Goal: Task Accomplishment & Management: Use online tool/utility

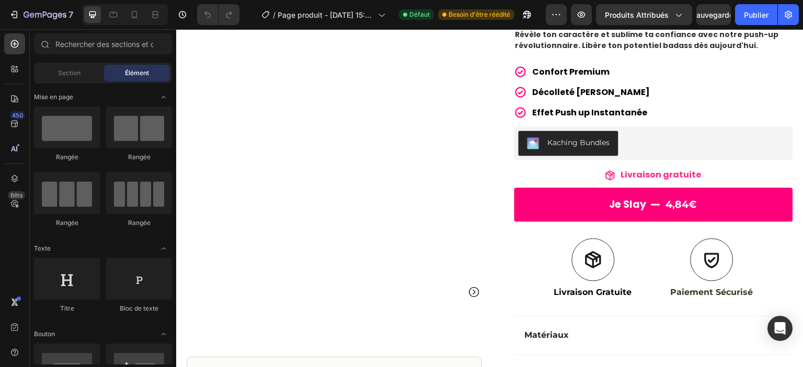
scroll to position [131, 0]
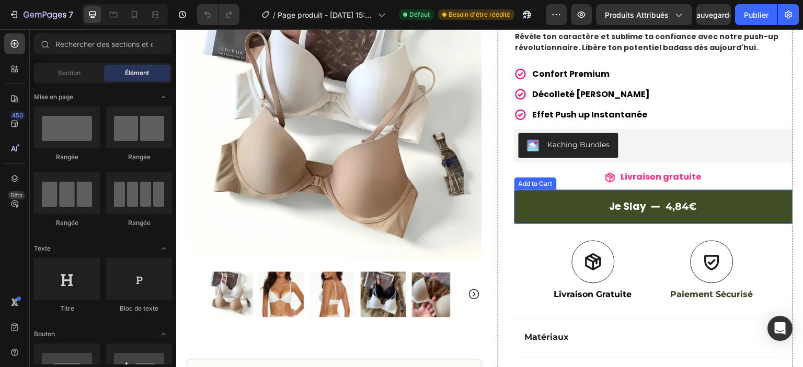
click at [565, 208] on button "Je slay 4,84€" at bounding box center [653, 207] width 279 height 34
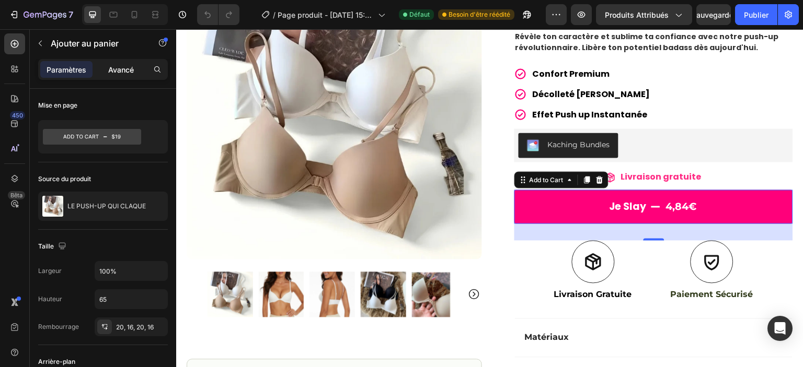
click at [124, 67] on font "Avancé" at bounding box center [121, 69] width 26 height 9
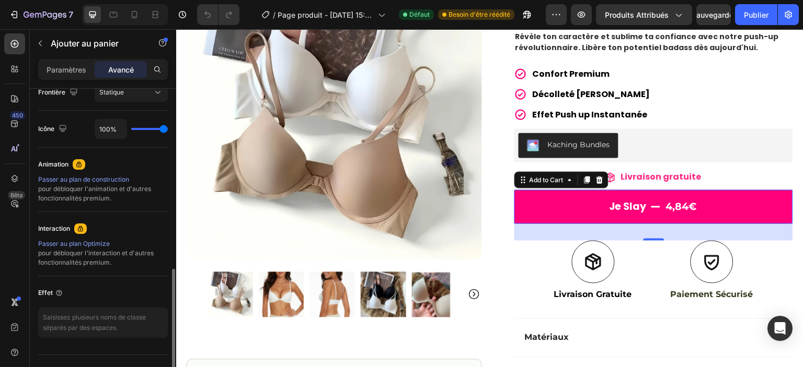
scroll to position [416, 0]
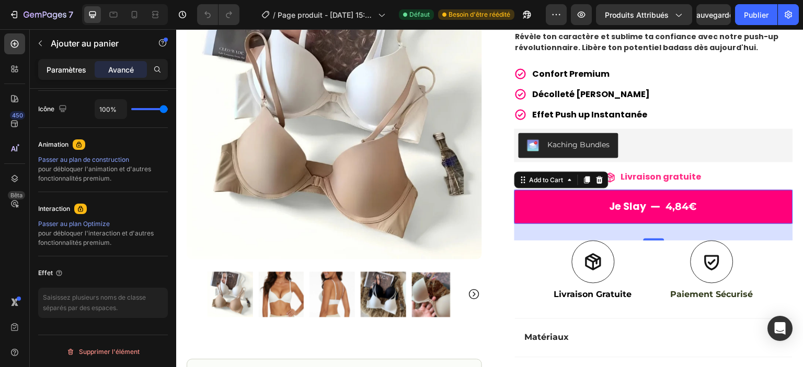
click at [71, 67] on font "Paramètres" at bounding box center [67, 69] width 40 height 9
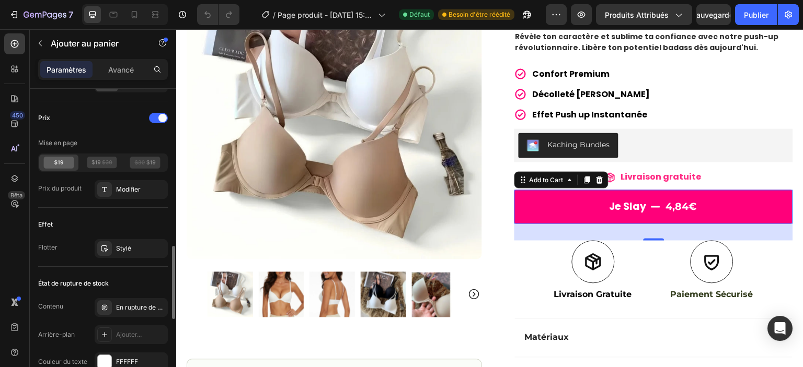
scroll to position [738, 0]
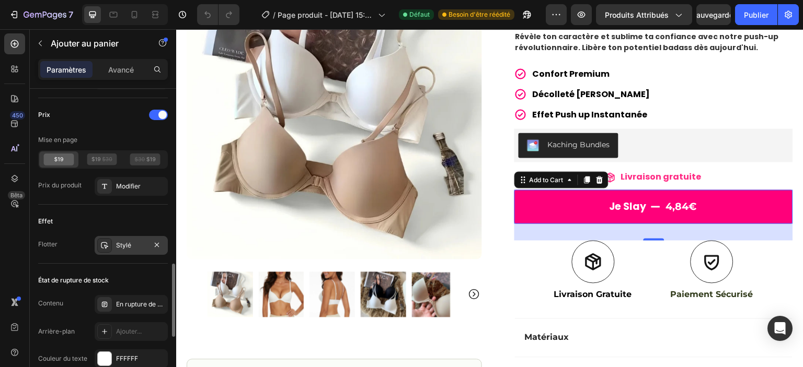
click at [114, 236] on div "Stylé" at bounding box center [131, 245] width 73 height 19
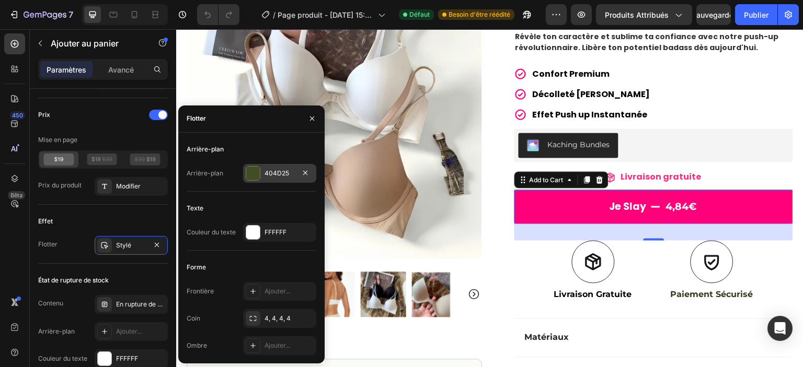
click at [262, 172] on div "404D25" at bounding box center [279, 173] width 73 height 19
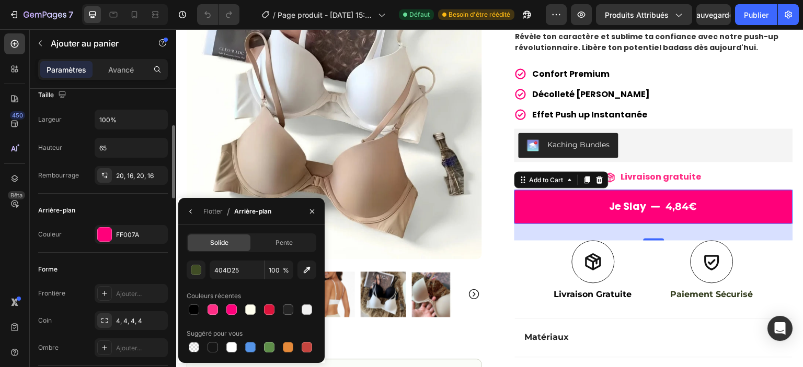
scroll to position [151, 0]
click at [232, 305] on div at bounding box center [231, 310] width 10 height 10
type input "FF007A"
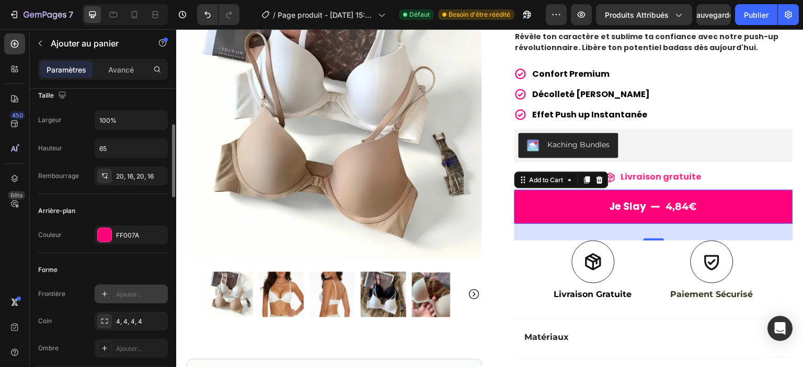
click at [155, 285] on div "Ajouter..." at bounding box center [131, 294] width 73 height 19
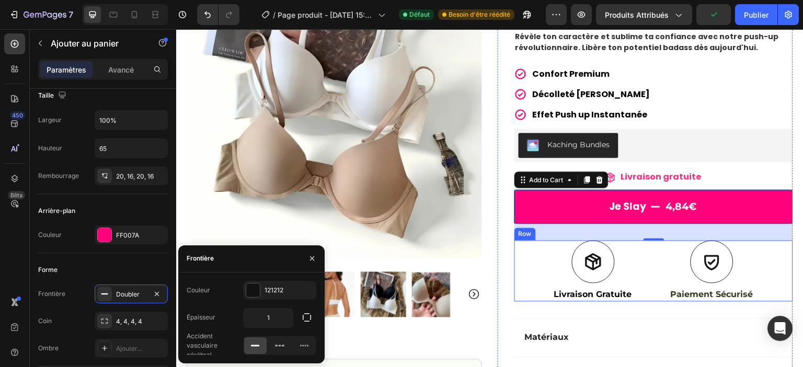
scroll to position [274, 0]
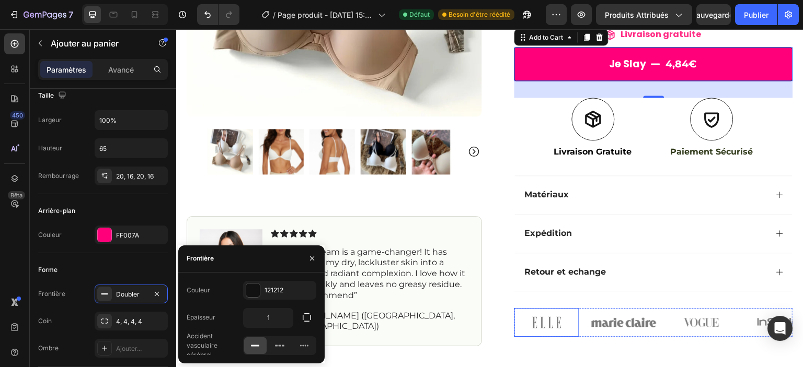
click at [551, 331] on img at bounding box center [546, 322] width 65 height 29
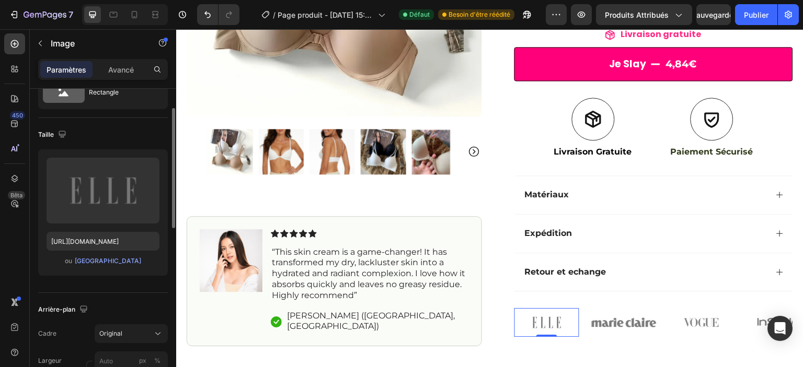
scroll to position [46, 0]
click at [100, 181] on label at bounding box center [103, 189] width 113 height 66
click at [100, 198] on input "file" at bounding box center [102, 207] width 91 height 18
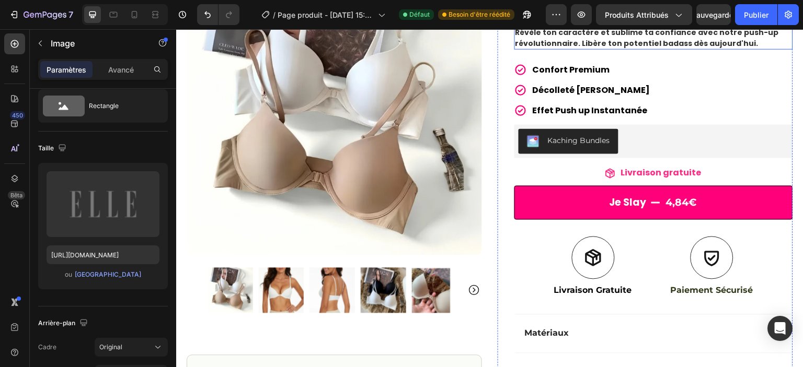
scroll to position [155, 0]
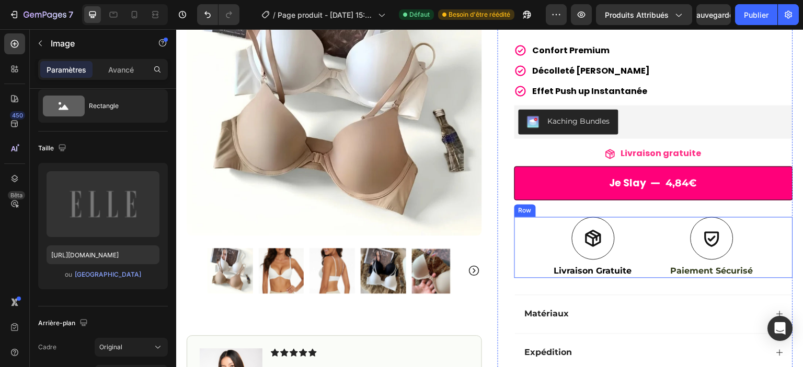
click at [750, 254] on div "Icon Livraison Gratuite Text Block Icon Paiement Sécurisé Text Block Row" at bounding box center [653, 247] width 279 height 61
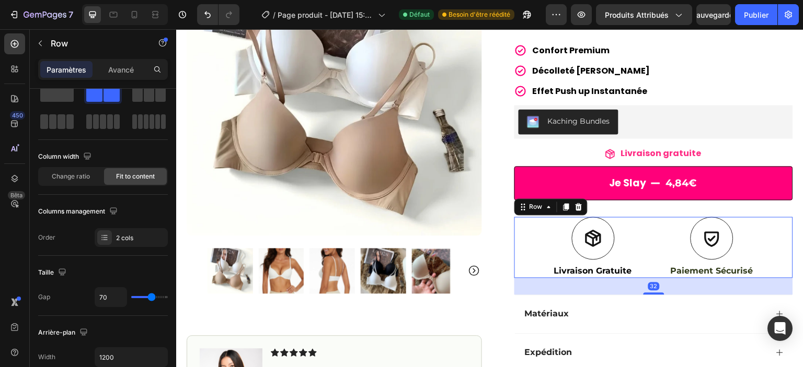
scroll to position [0, 0]
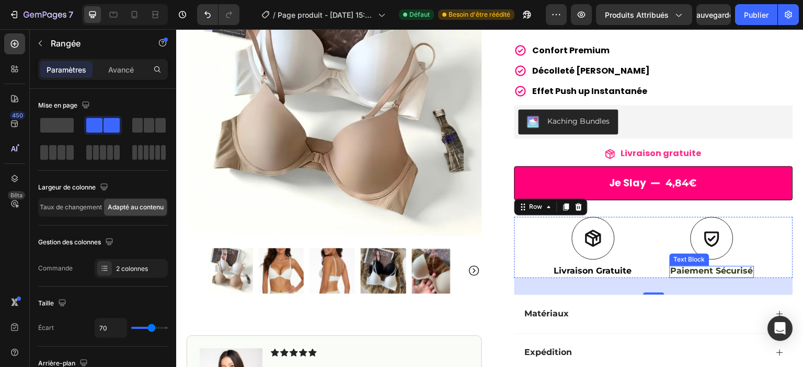
click at [683, 269] on p "Paiement Sécurisé" at bounding box center [712, 271] width 83 height 11
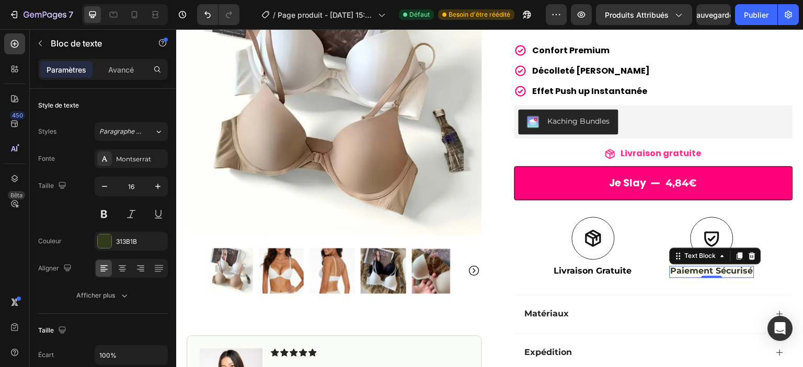
click at [689, 270] on p "Paiement Sécurisé" at bounding box center [712, 271] width 83 height 11
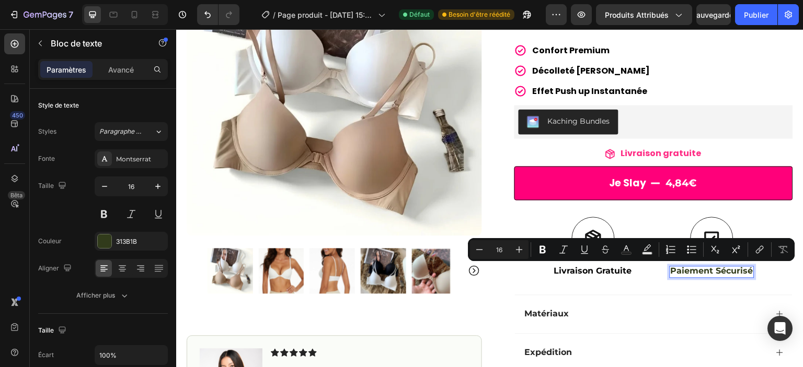
click at [717, 271] on p "Paiement Sécurisé" at bounding box center [712, 271] width 83 height 11
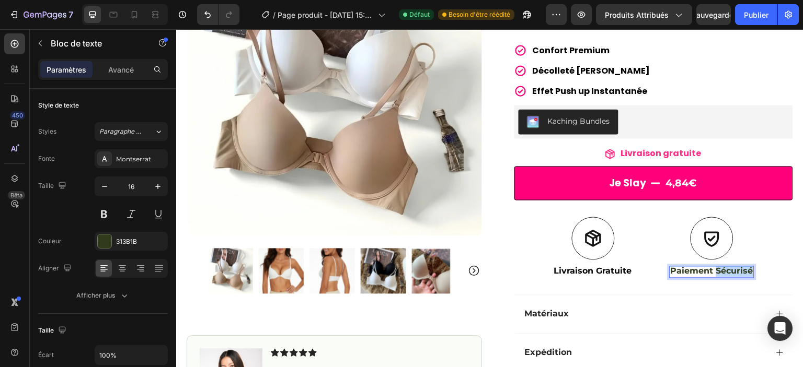
click at [717, 271] on p "Paiement Sécurisé" at bounding box center [712, 271] width 83 height 11
drag, startPoint x: 665, startPoint y: 273, endPoint x: 751, endPoint y: 274, distance: 85.7
click at [751, 274] on div "Icon Livraison Gratuite Text Block Icon Paiement Sécurisé Text Block 0 Row" at bounding box center [653, 247] width 279 height 61
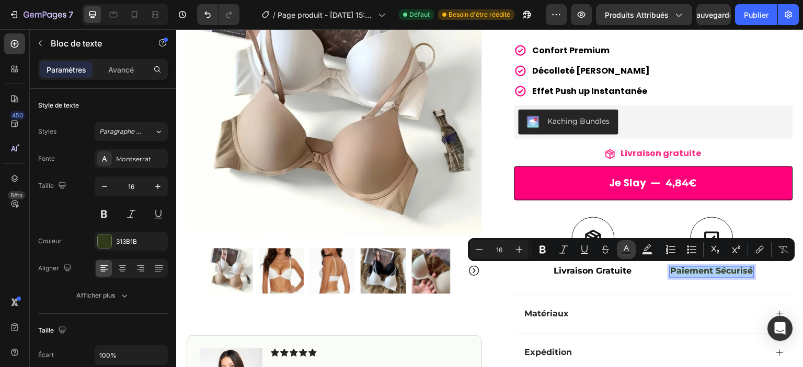
click at [619, 254] on button "Text Color" at bounding box center [626, 249] width 19 height 19
type input "313B1B"
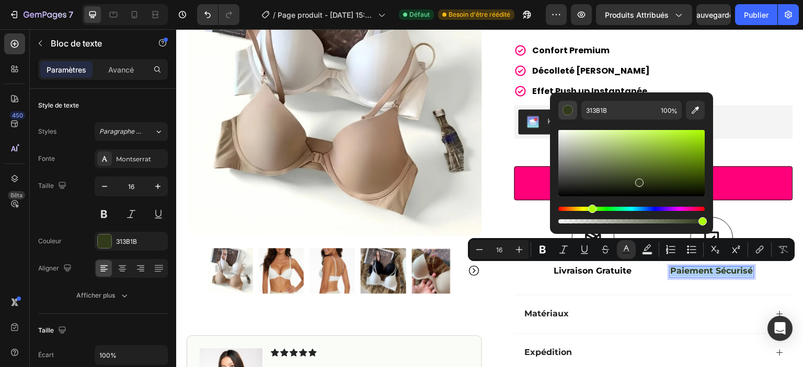
click at [565, 106] on div "Barre d'outils contextuelle de l'éditeur" at bounding box center [567, 110] width 10 height 10
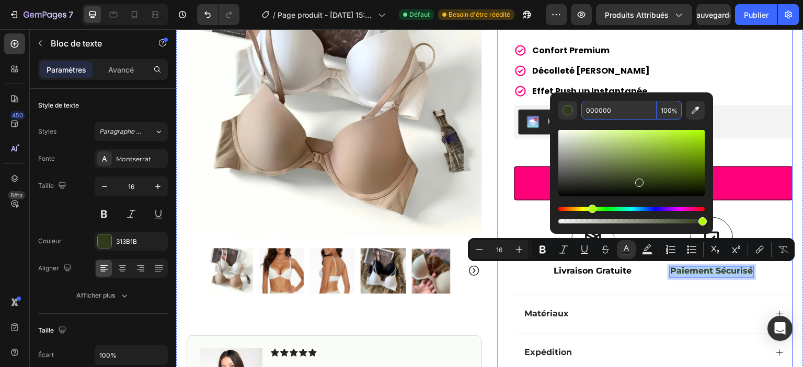
type input "000000"
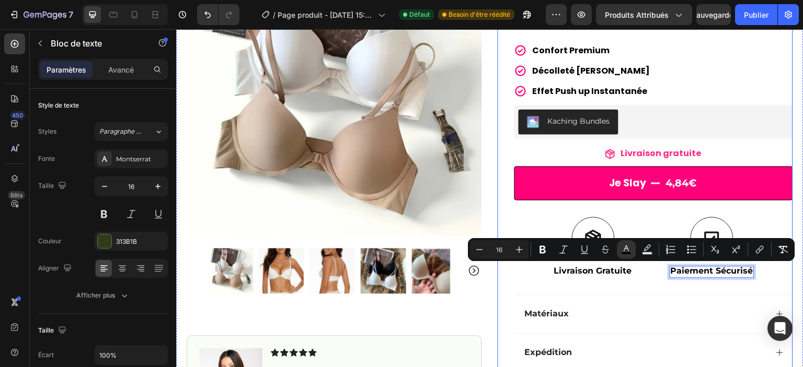
click at [634, 289] on div "Icon Icon Icon Icon Icon Icon List 4,7/5 Basé sur +3000 avis Text Block Row LE …" at bounding box center [653, 198] width 279 height 516
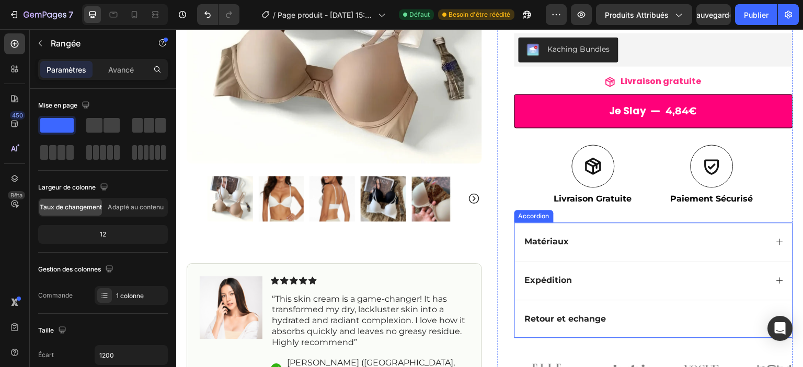
scroll to position [226, 0]
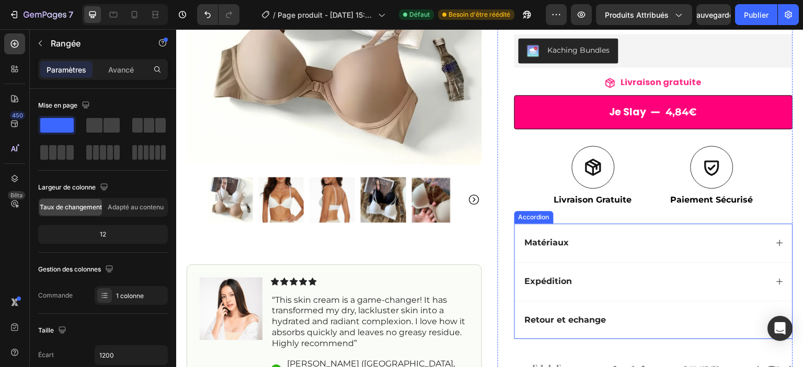
click at [555, 244] on p "Matériaux" at bounding box center [547, 243] width 44 height 11
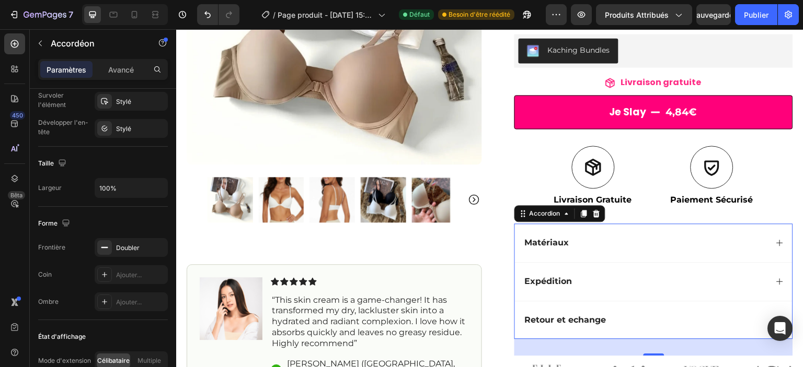
scroll to position [0, 0]
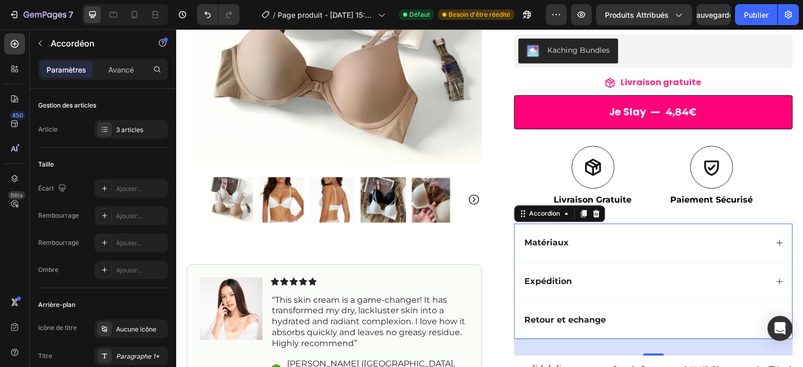
click at [542, 240] on p "Matériaux" at bounding box center [547, 243] width 44 height 11
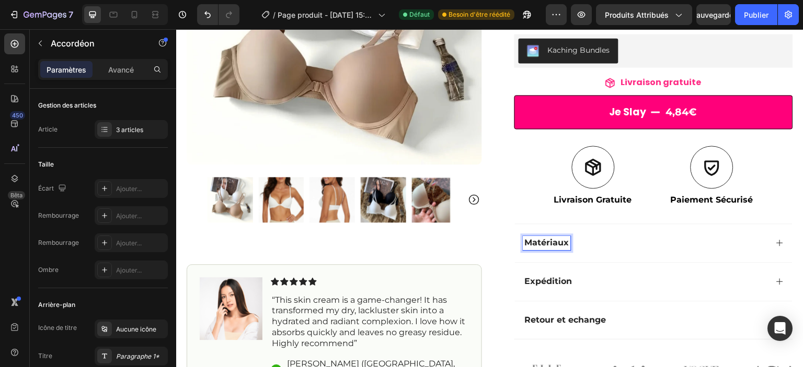
click at [542, 240] on p "Matériaux" at bounding box center [547, 243] width 44 height 11
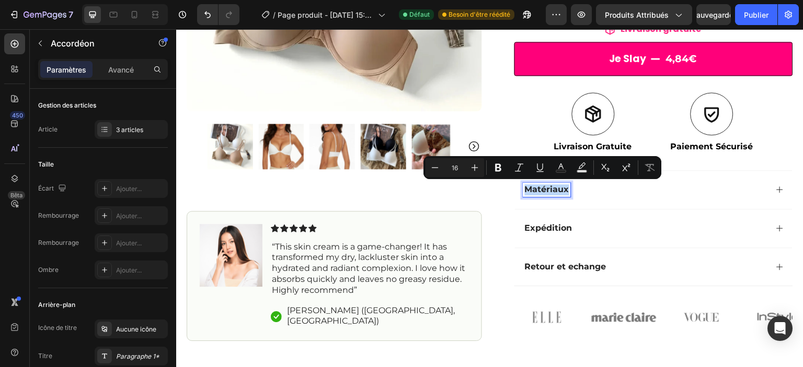
scroll to position [280, 0]
click at [756, 194] on div "Matériaux" at bounding box center [645, 189] width 244 height 14
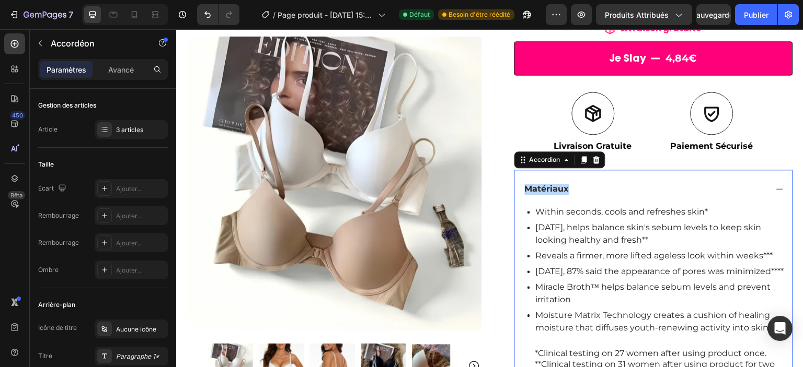
click at [740, 190] on div "Matériaux" at bounding box center [645, 189] width 244 height 14
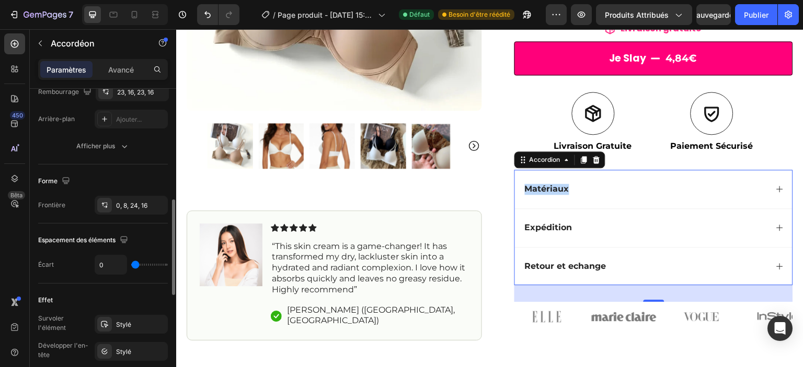
scroll to position [350, 0]
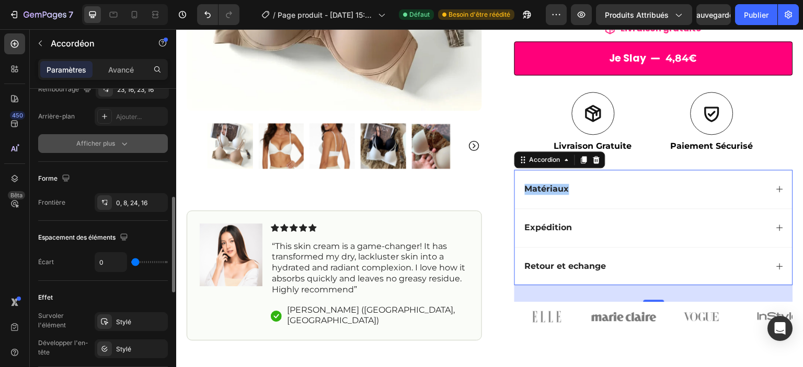
click at [107, 140] on font "Afficher plus" at bounding box center [95, 144] width 39 height 8
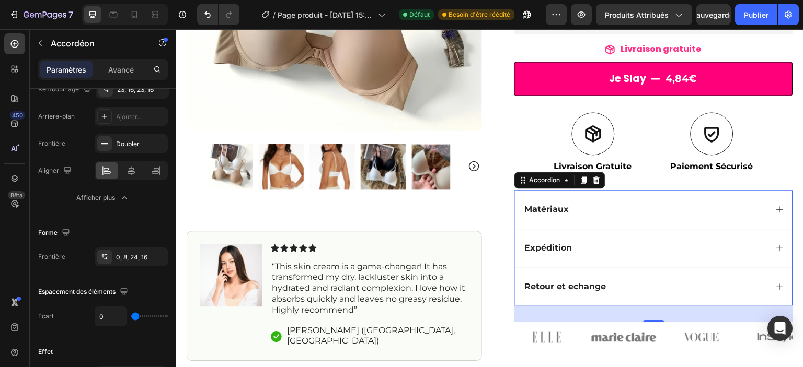
scroll to position [239, 0]
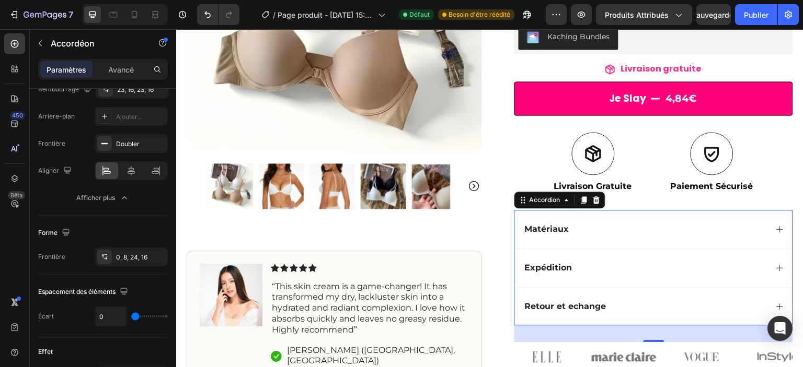
click at [632, 240] on div "Matériaux" at bounding box center [654, 229] width 278 height 39
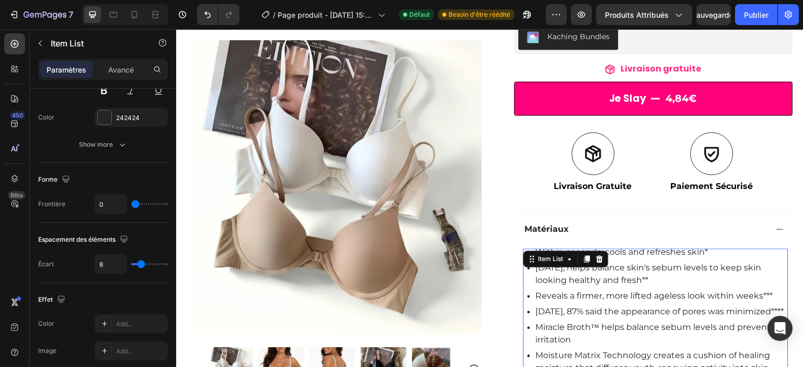
scroll to position [0, 0]
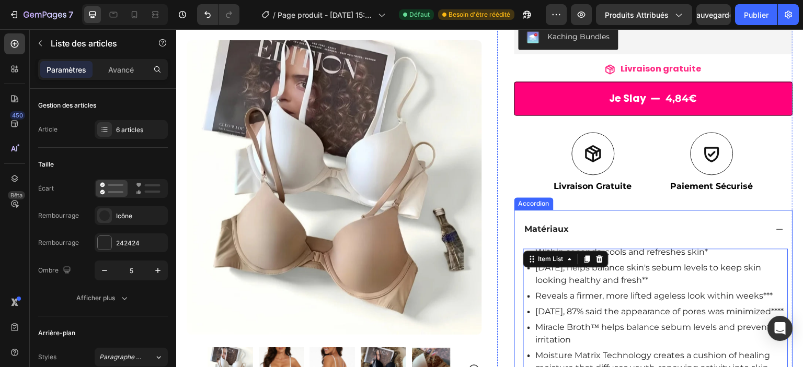
click at [605, 227] on div "Matériaux" at bounding box center [645, 230] width 244 height 14
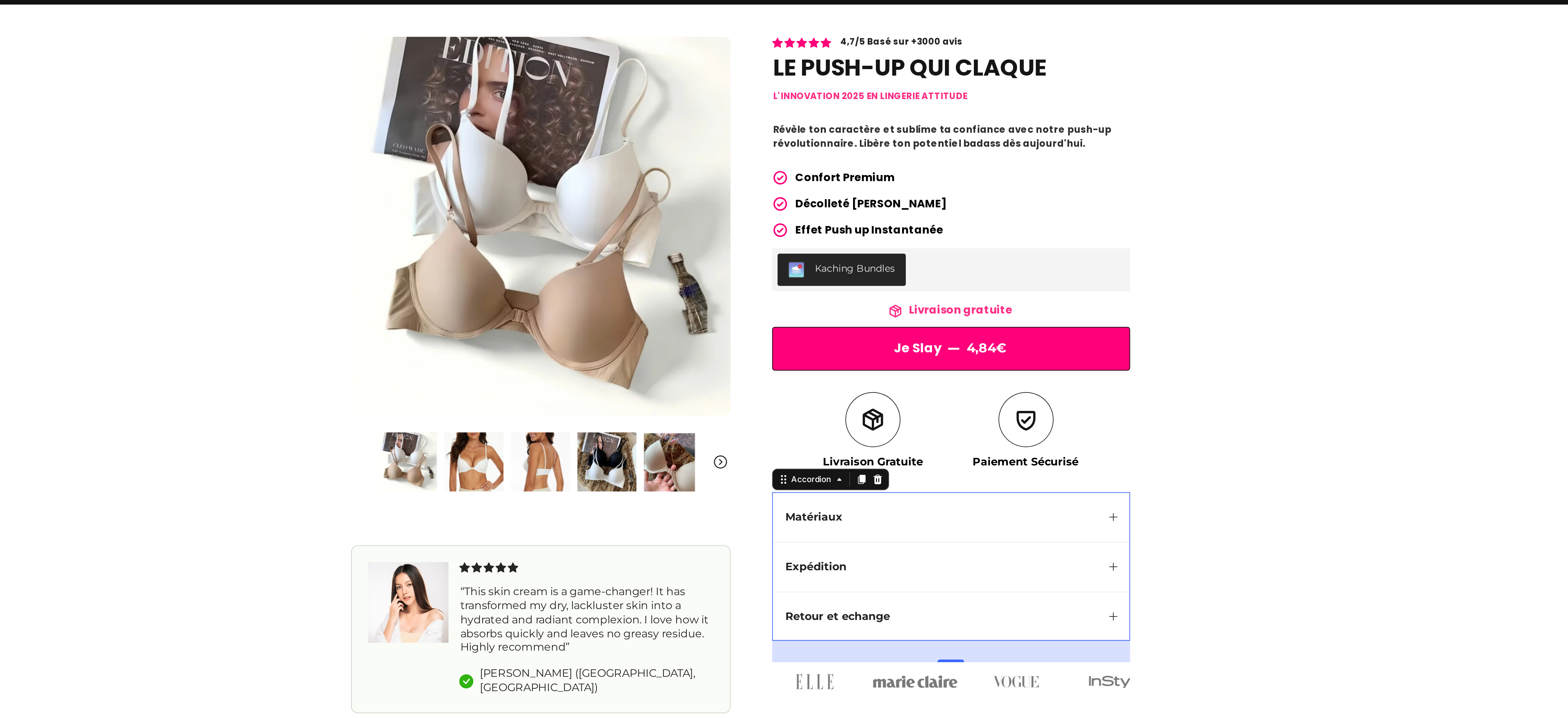
drag, startPoint x: -276, startPoint y: -39, endPoint x: -312, endPoint y: 139, distance: 181.6
click at [0, 139] on div "Icon Free Shipping [DATE] Only Text Block Row Icon 84,000+ Happy Customer Text …" at bounding box center [33, 152] width 1453 height 372
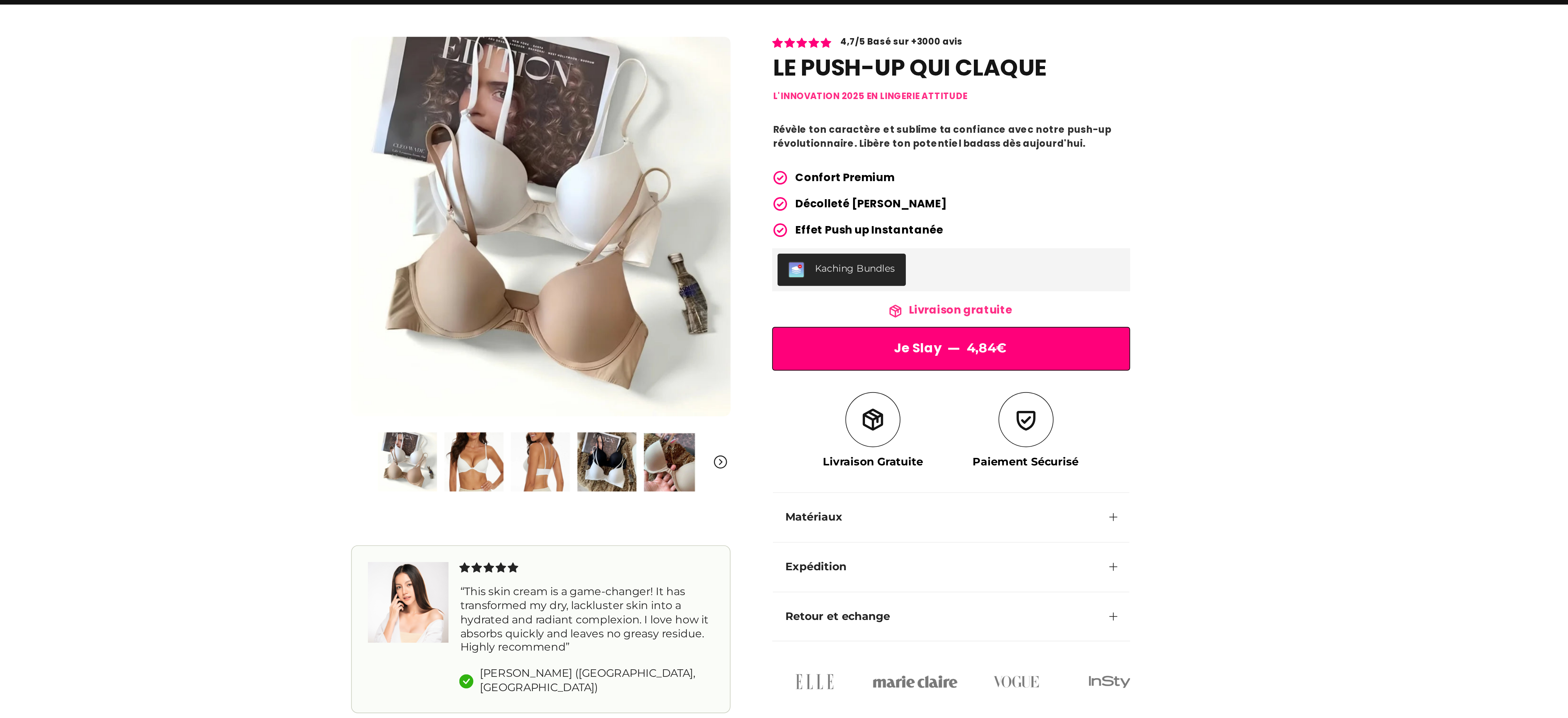
click at [340, 102] on div "Icon Free Shipping [DATE] Only Text Block Row Icon 84,000+ Happy Customer Text …" at bounding box center [33, 152] width 1453 height 372
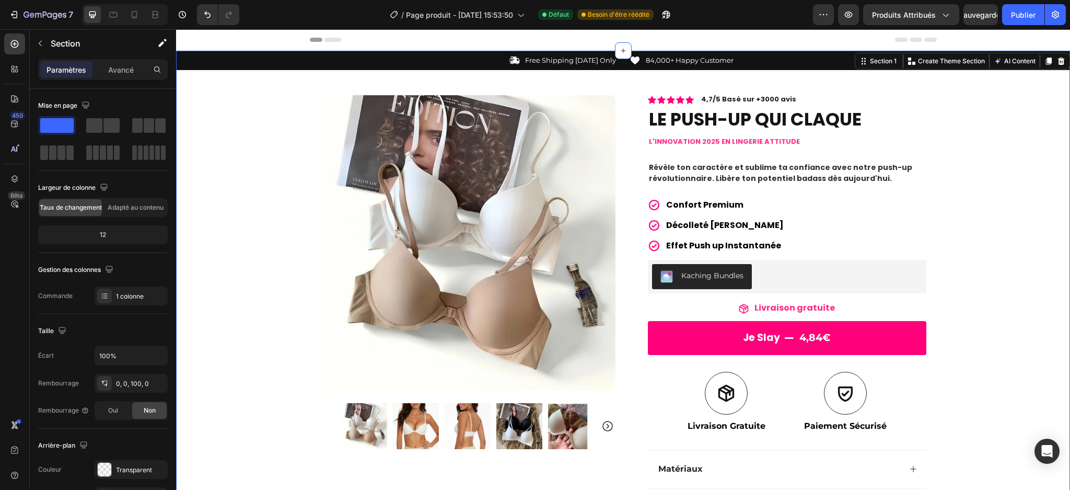
drag, startPoint x: 2106, startPoint y: 48, endPoint x: 730, endPoint y: 342, distance: 1407.7
click at [730, 342] on button "Je slay 4,84€" at bounding box center [787, 338] width 279 height 34
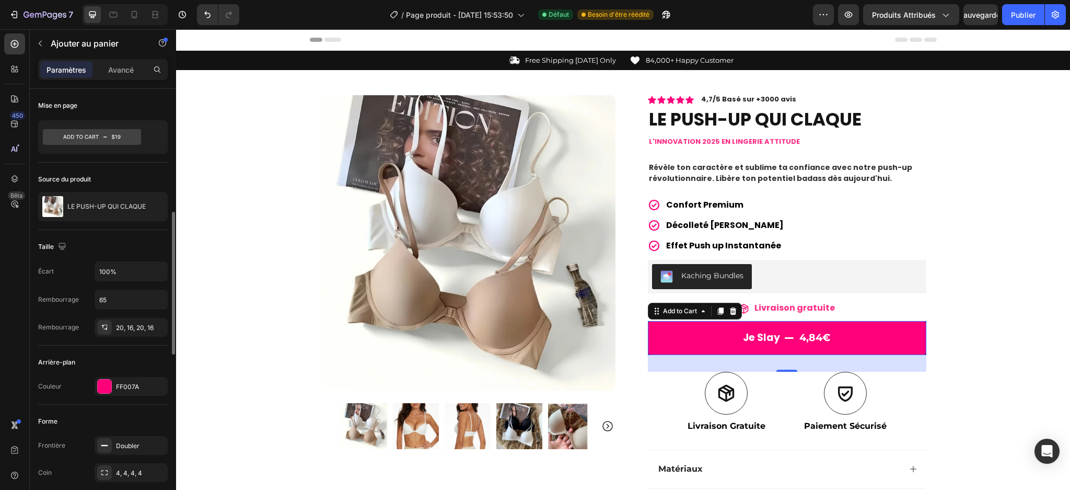
scroll to position [157, 0]
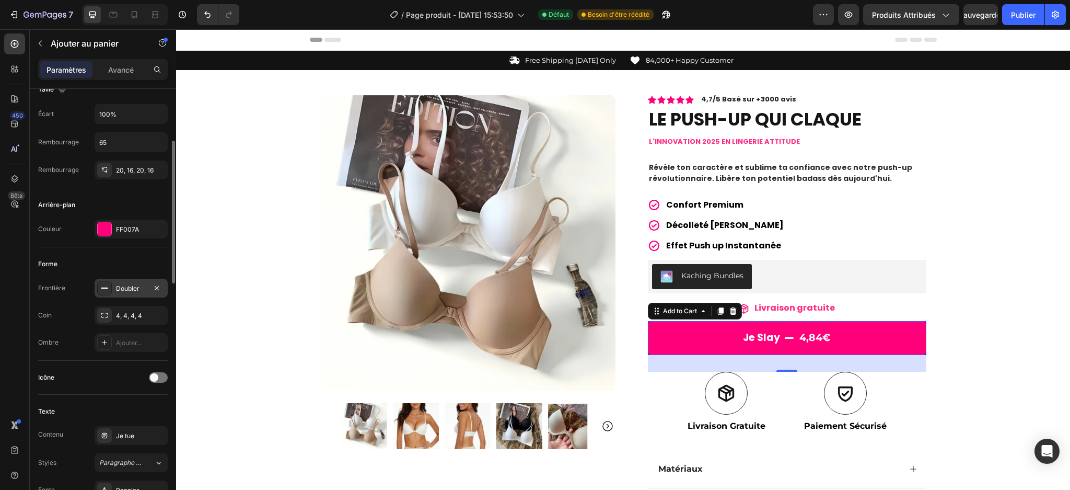
click at [125, 289] on font "Doubler" at bounding box center [128, 288] width 24 height 8
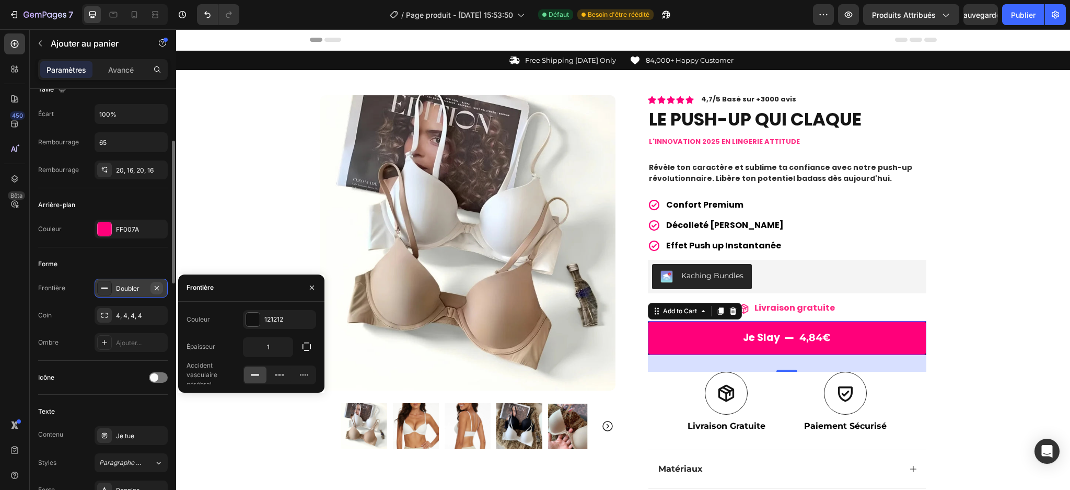
click at [155, 290] on icon "button" at bounding box center [157, 288] width 8 height 8
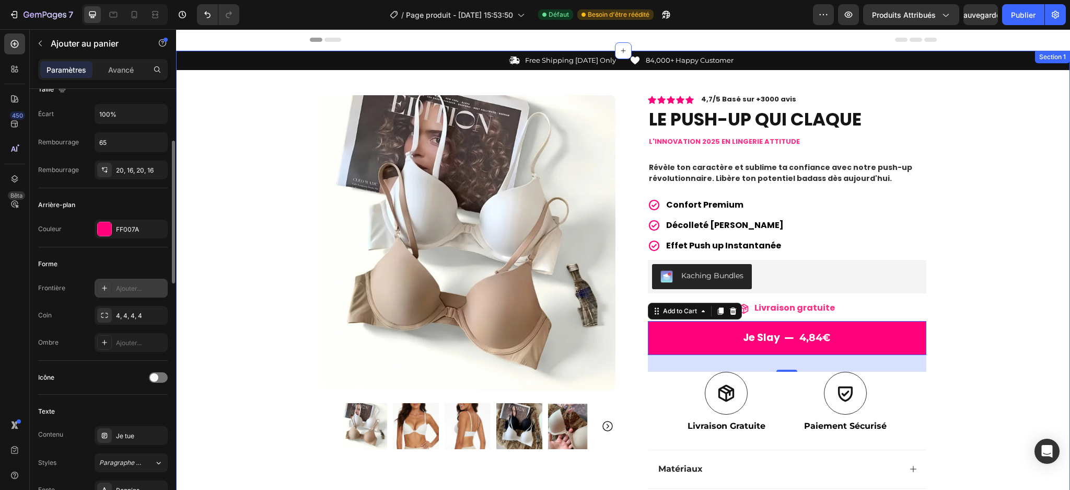
click at [802, 214] on div "Icon Free Shipping [DATE] Only Text Block Row Icon 84,000+ Happy Customer Text …" at bounding box center [623, 336] width 894 height 571
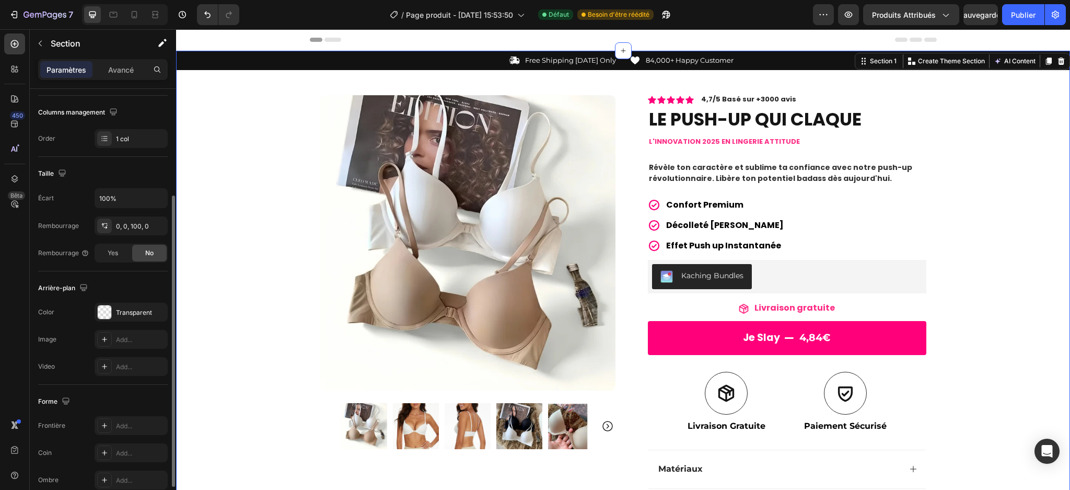
scroll to position [0, 0]
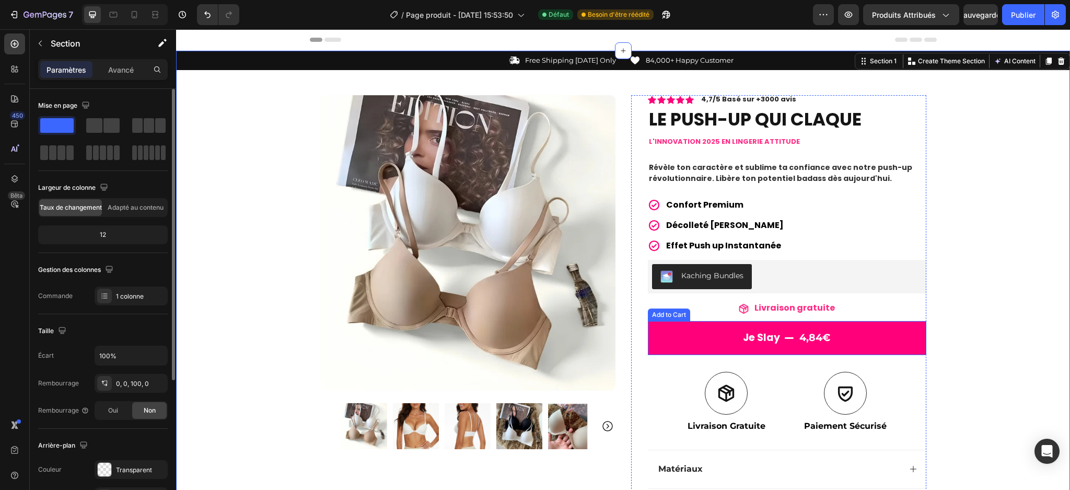
click at [792, 329] on button "Je slay 4,84€" at bounding box center [787, 338] width 279 height 34
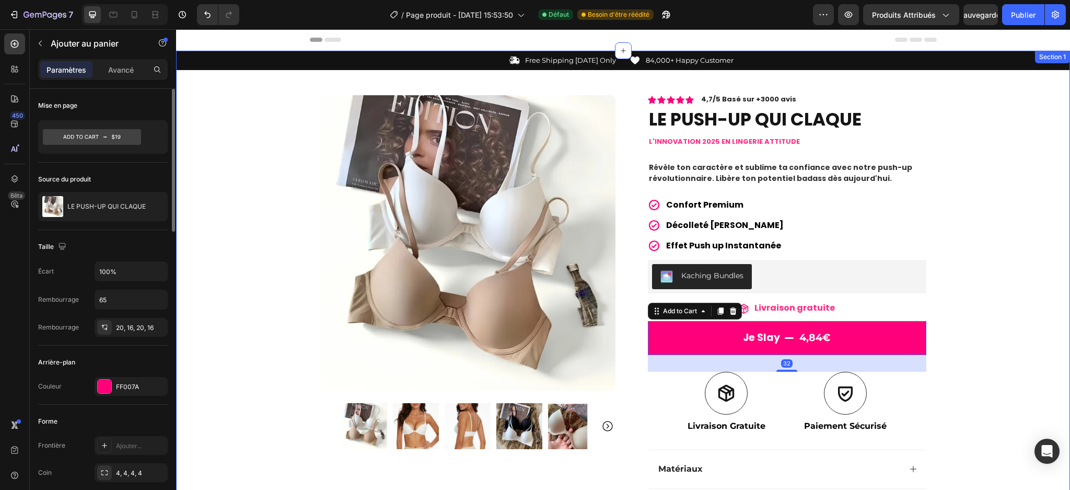
click at [802, 241] on div "Icon Free Shipping [DATE] Only Text Block Row Icon 84,000+ Happy Customer Text …" at bounding box center [623, 336] width 894 height 571
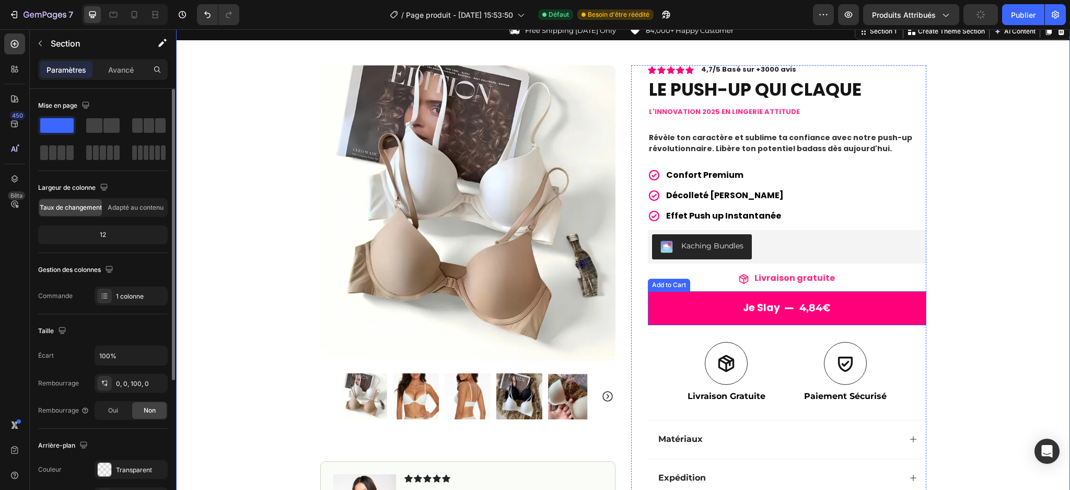
scroll to position [141, 0]
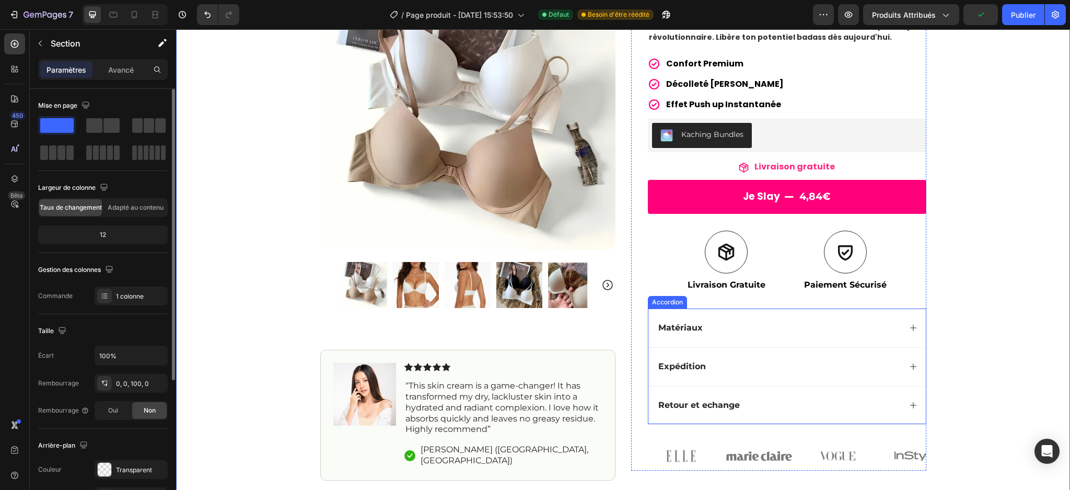
click at [728, 333] on div "Matériaux" at bounding box center [779, 328] width 244 height 14
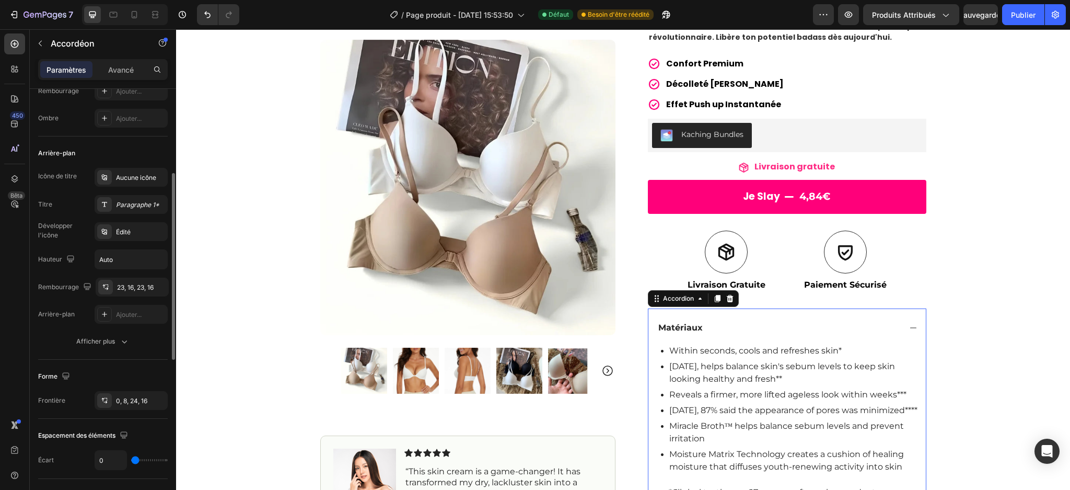
scroll to position [165, 0]
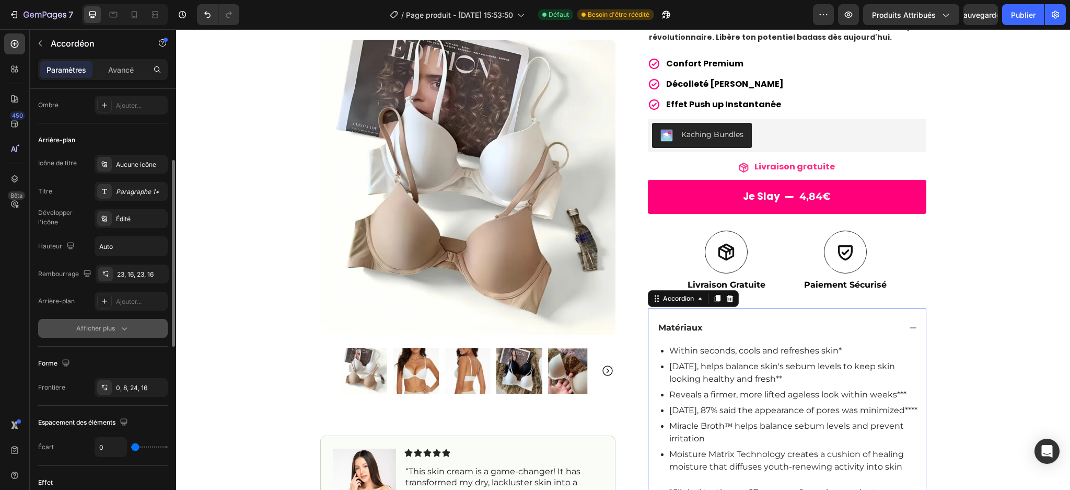
click at [113, 336] on button "Afficher plus" at bounding box center [103, 328] width 130 height 19
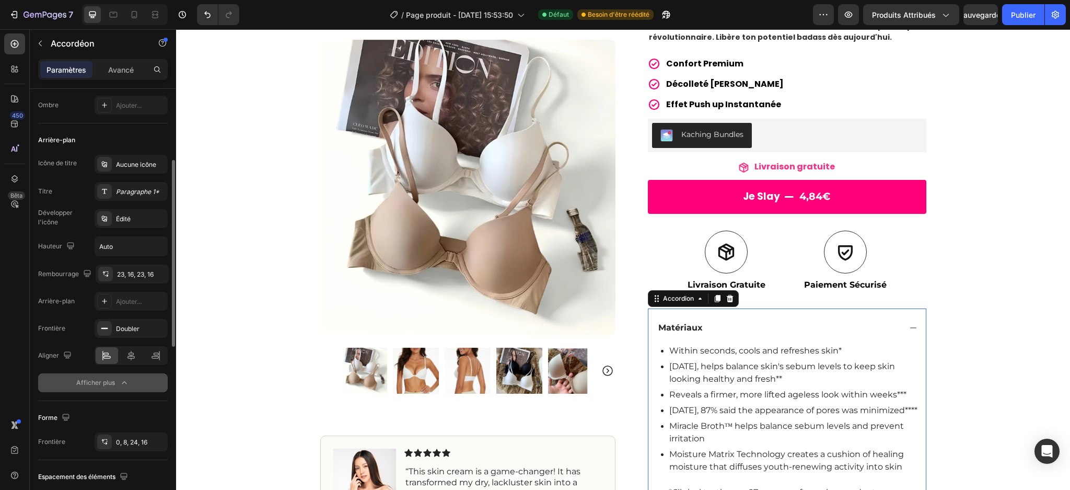
click at [102, 367] on font "Afficher plus" at bounding box center [95, 382] width 39 height 9
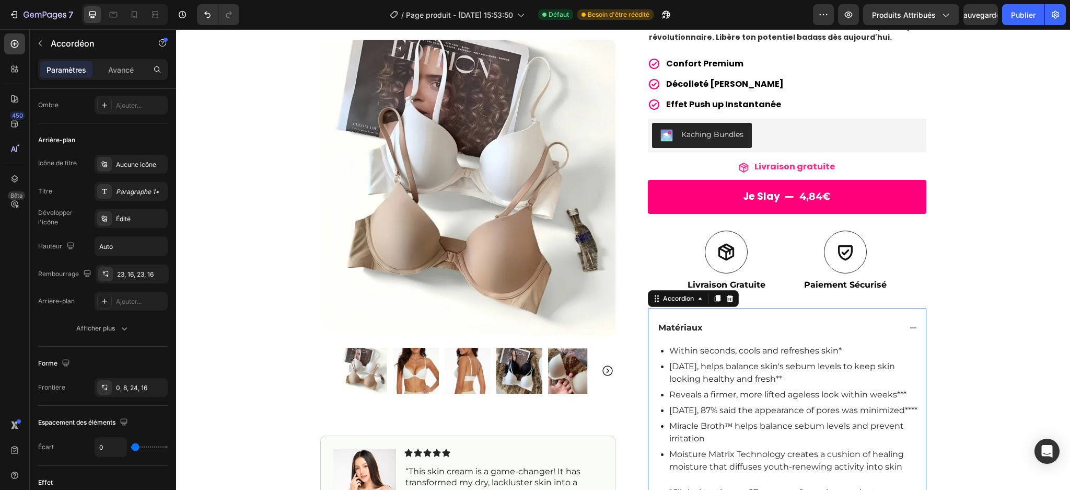
click at [802, 323] on div "Matériaux" at bounding box center [788, 327] width 278 height 39
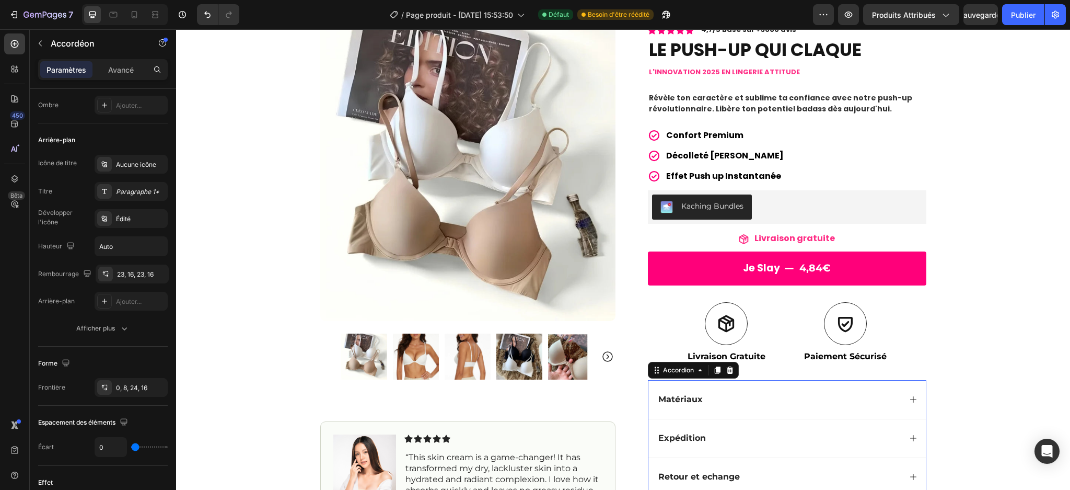
scroll to position [69, 0]
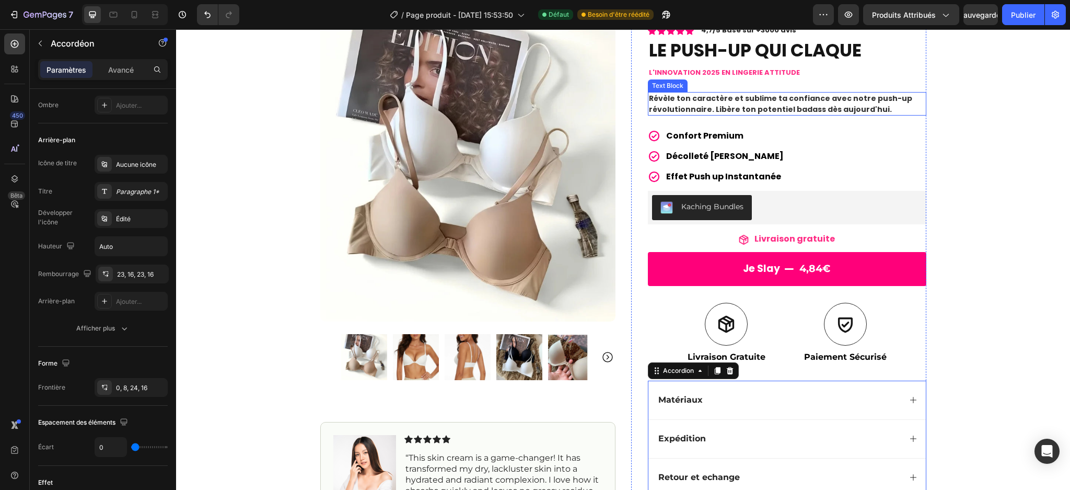
click at [736, 105] on span "Révèle ton caractère et sublime ta confiance avec notre push-up révolutionnaire…" at bounding box center [780, 103] width 263 height 21
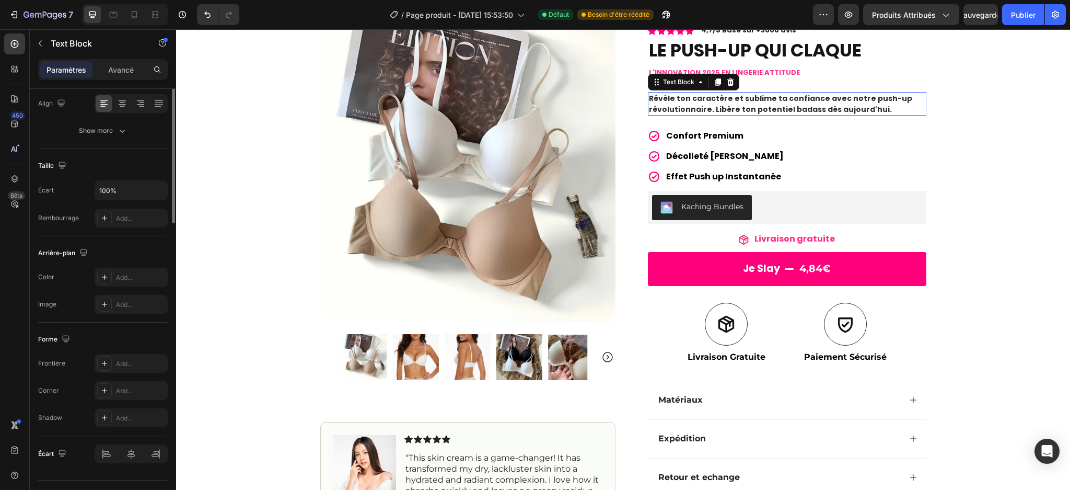
scroll to position [0, 0]
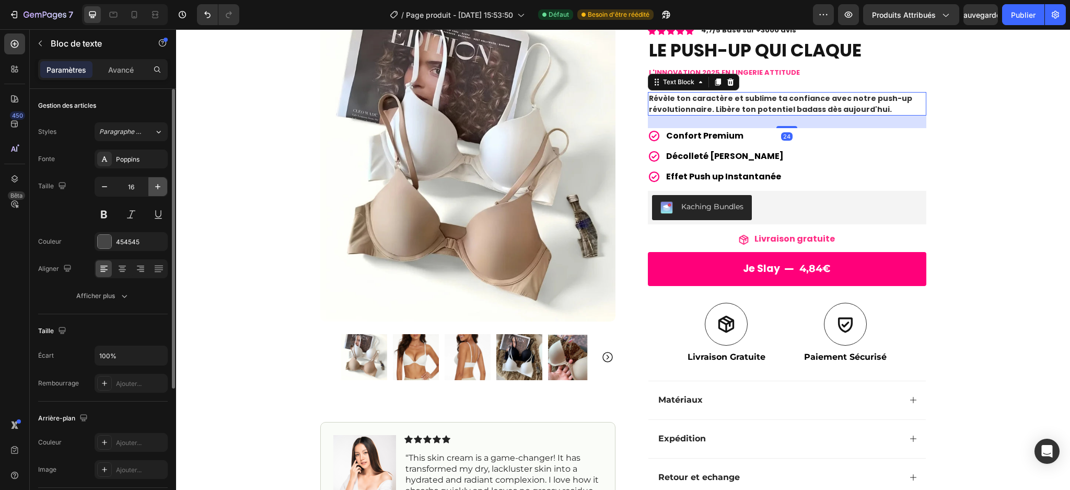
click at [157, 189] on icon "button" at bounding box center [158, 186] width 10 height 10
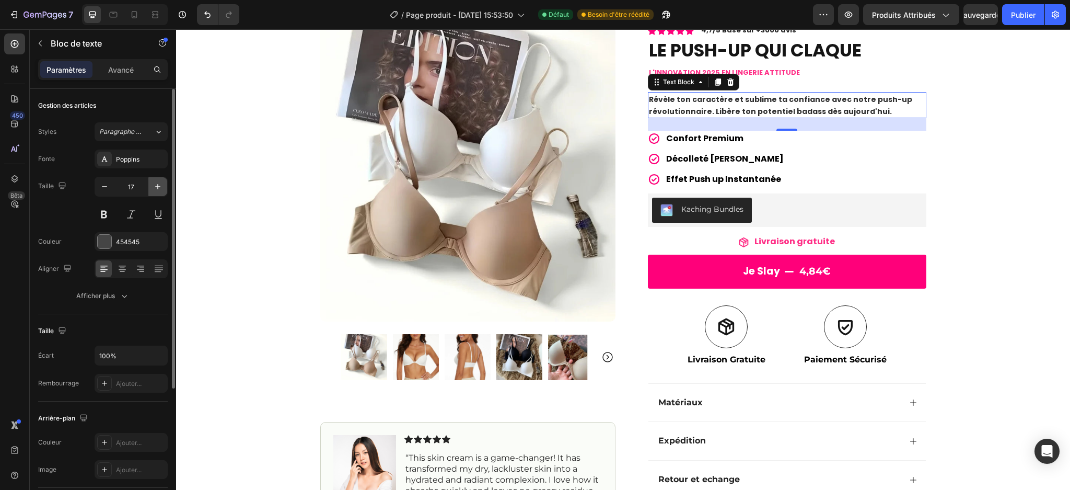
click at [157, 189] on icon "button" at bounding box center [158, 186] width 10 height 10
type input "18"
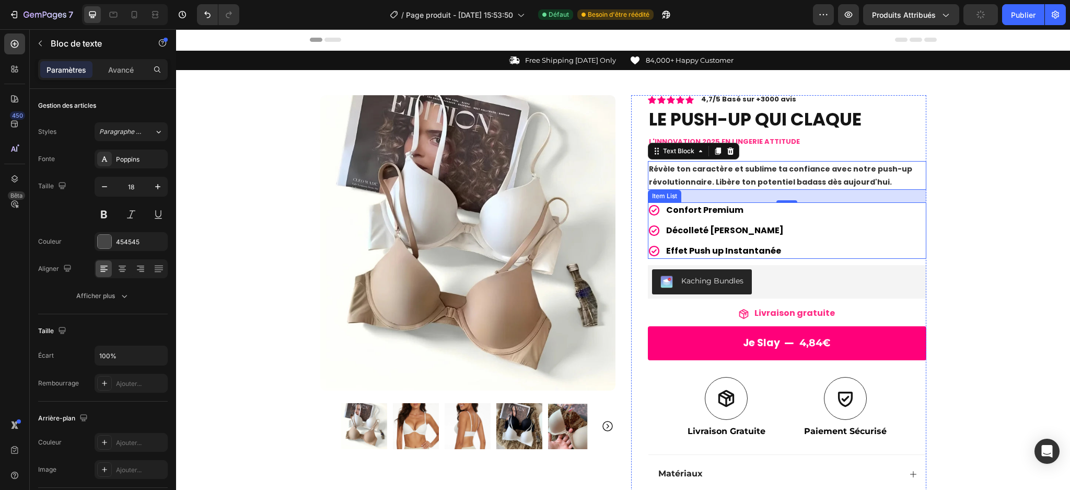
click at [763, 210] on p "Confort Premium" at bounding box center [725, 210] width 118 height 13
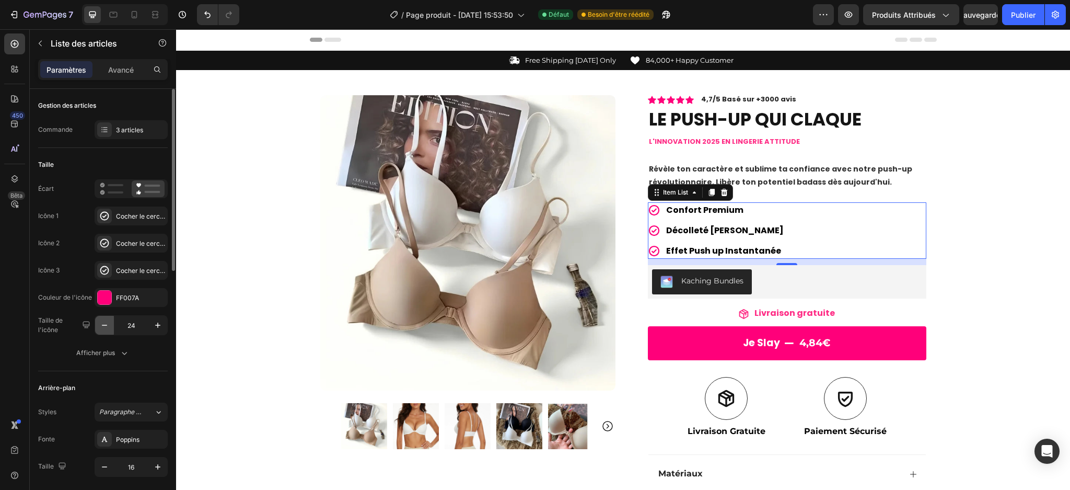
click at [103, 323] on icon "button" at bounding box center [104, 325] width 10 height 10
type input "22"
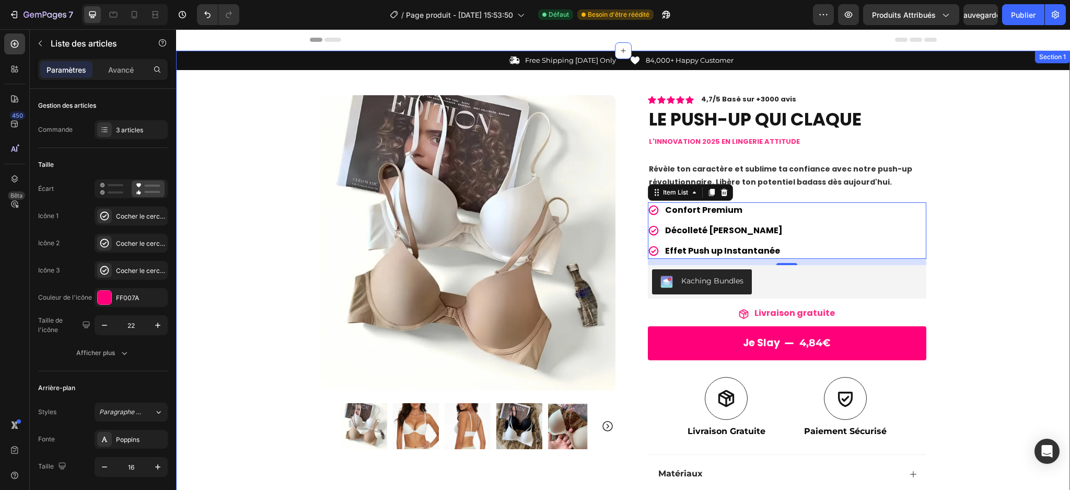
click at [802, 133] on div "Icon Free Shipping [DATE] Only Text Block Row Icon 84,000+ Happy Customer Text …" at bounding box center [623, 336] width 894 height 571
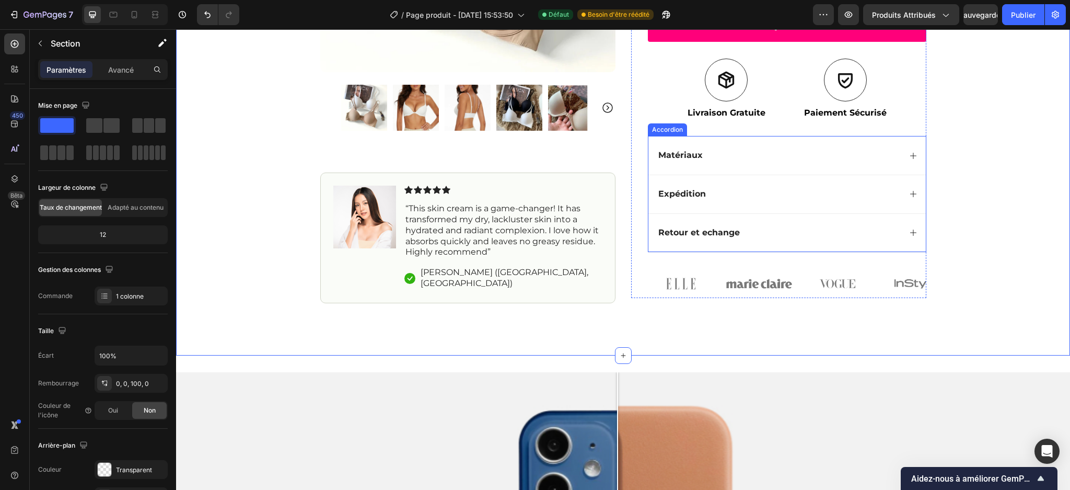
scroll to position [320, 0]
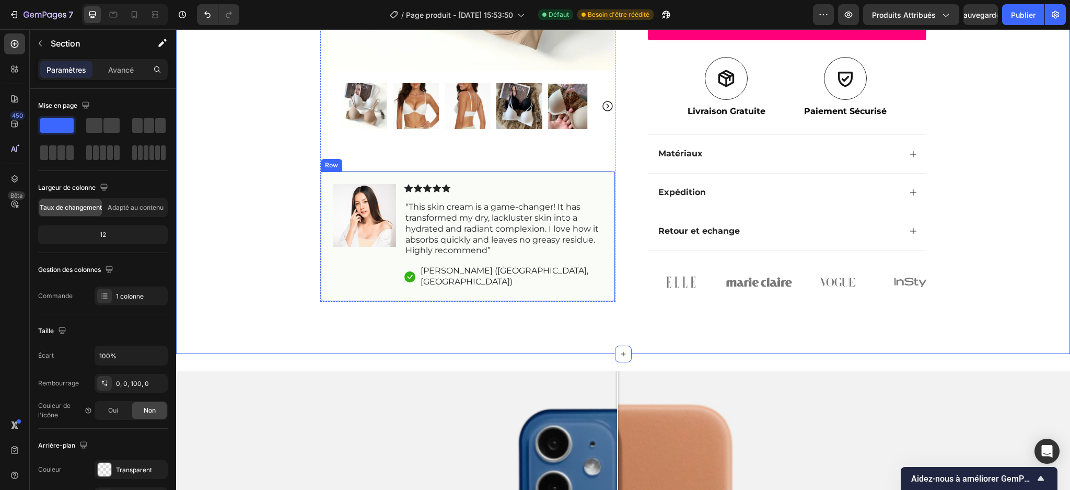
click at [569, 289] on div "Image Icon Icon Icon Icon Icon Icon List “This skin cream is a game-changer! It…" at bounding box center [467, 236] width 295 height 131
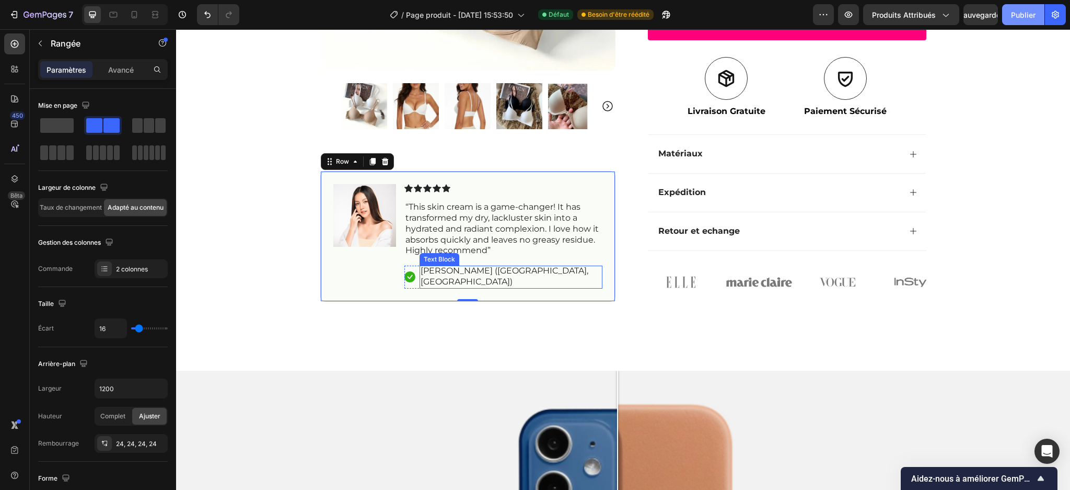
click at [802, 4] on button "Publier" at bounding box center [1023, 14] width 42 height 21
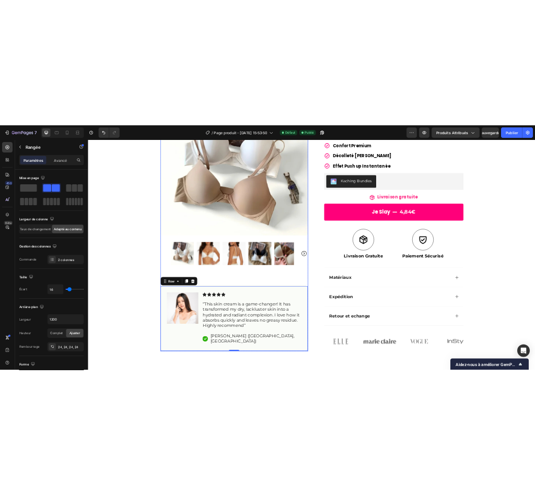
scroll to position [220, 0]
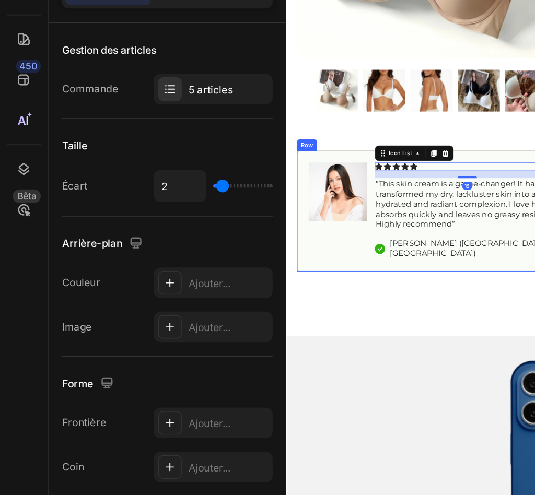
click at [303, 272] on div "Image Icon Icon Icon Icon Icon Icon List 16 “This skin cream is a game-changer!…" at bounding box center [443, 232] width 295 height 131
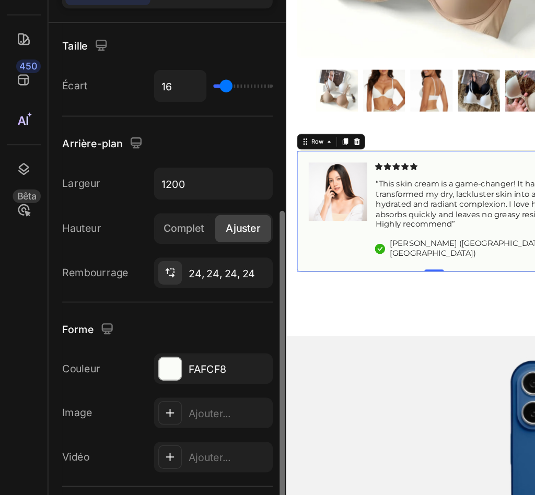
scroll to position [201, 0]
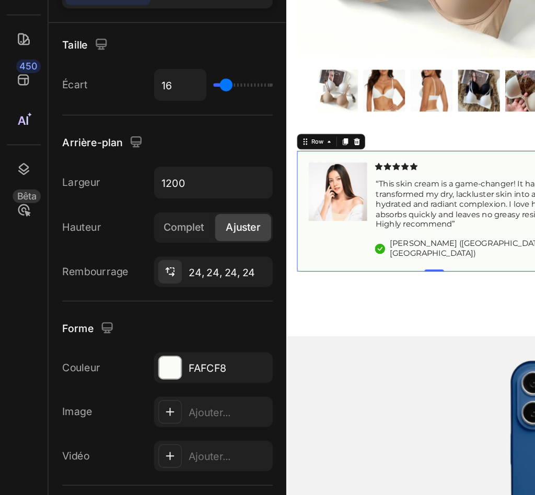
click at [320, 279] on div "Image" at bounding box center [340, 232] width 63 height 105
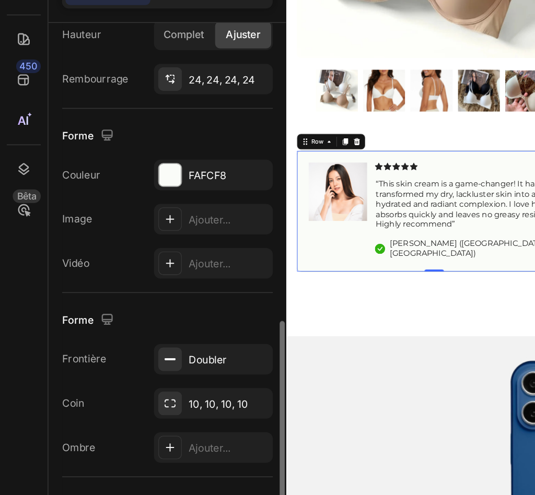
scroll to position [320, 0]
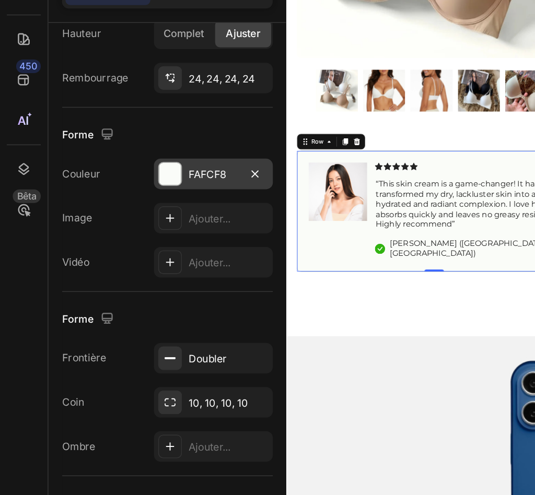
click at [117, 180] on font "FAFCF8" at bounding box center [127, 182] width 23 height 8
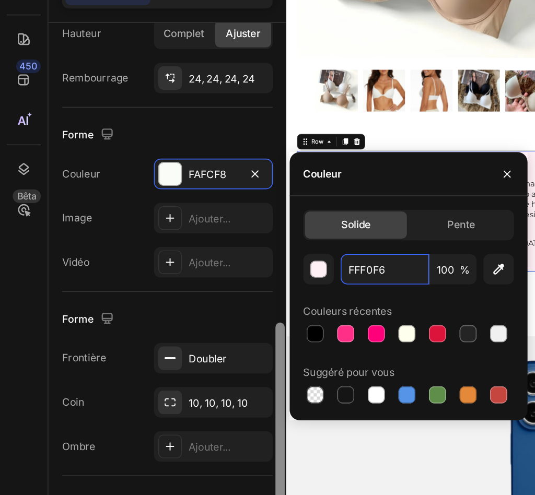
type input "FFF0F6"
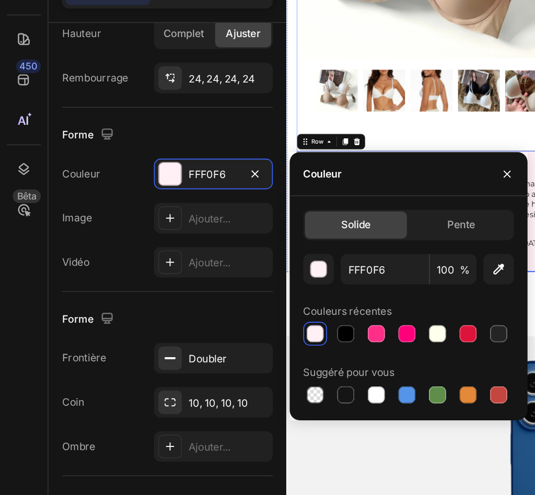
click at [408, 149] on div "Product Images Image Icon Icon Icon Icon Icon Icon List “This skin cream is a g…" at bounding box center [443, 35] width 295 height 525
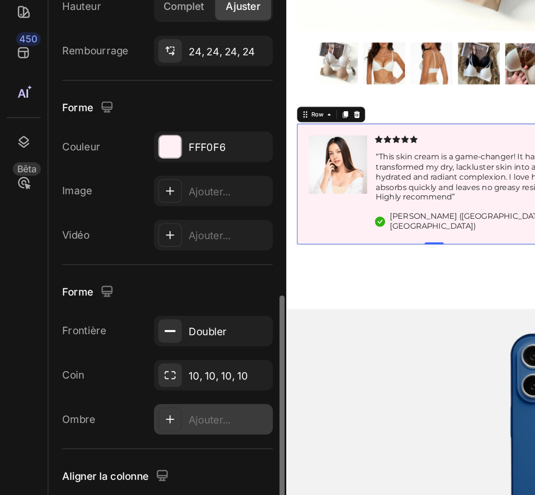
click at [113, 348] on div "Ajouter..." at bounding box center [131, 349] width 73 height 19
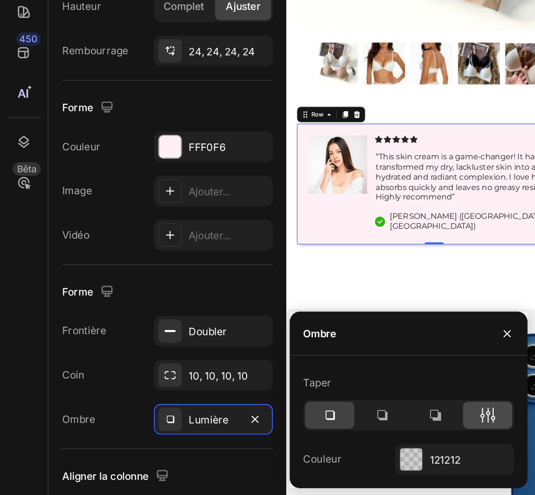
click at [295, 346] on icon at bounding box center [300, 347] width 10 height 10
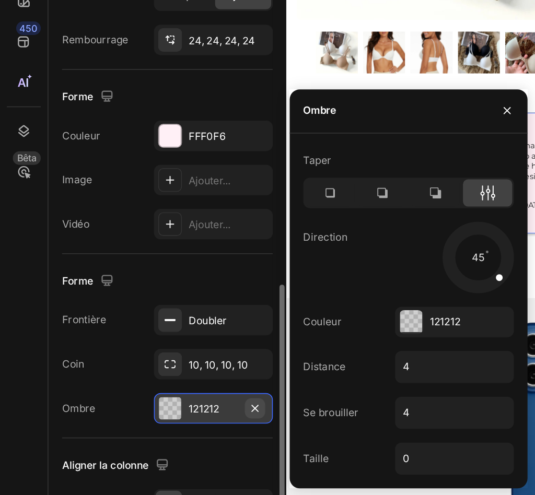
click at [155, 345] on icon "button" at bounding box center [157, 349] width 8 height 8
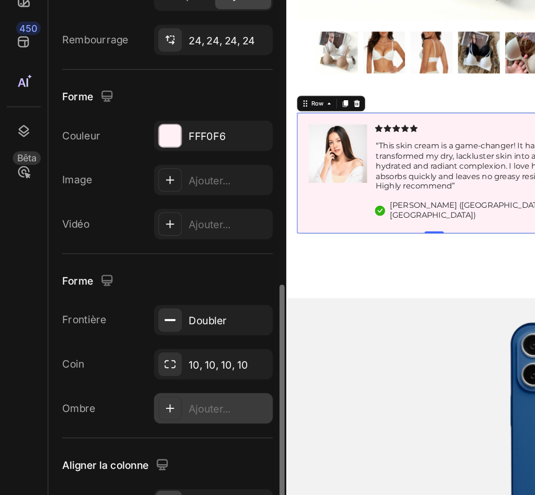
click at [138, 348] on font "Ajouter..." at bounding box center [129, 350] width 26 height 8
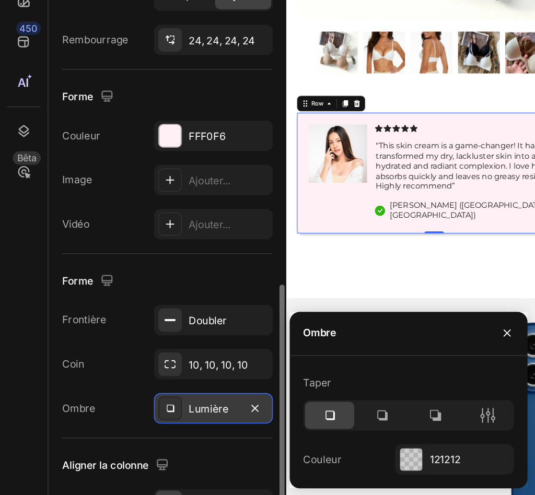
scroll to position [275, 0]
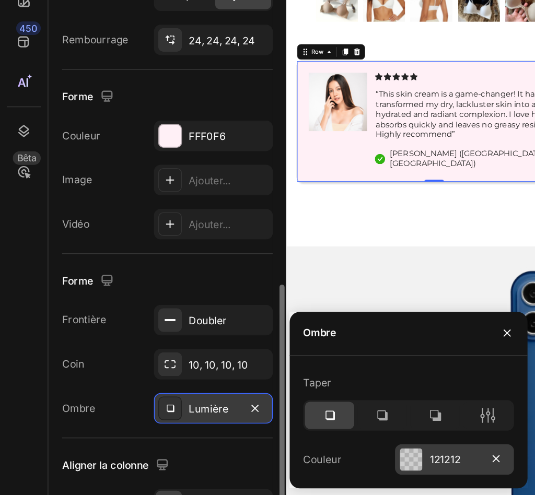
click at [289, 367] on div "121212" at bounding box center [279, 380] width 30 height 9
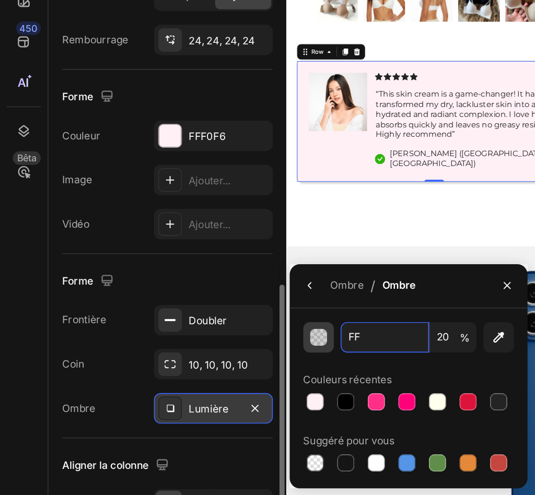
type input "FFF"
type input "100"
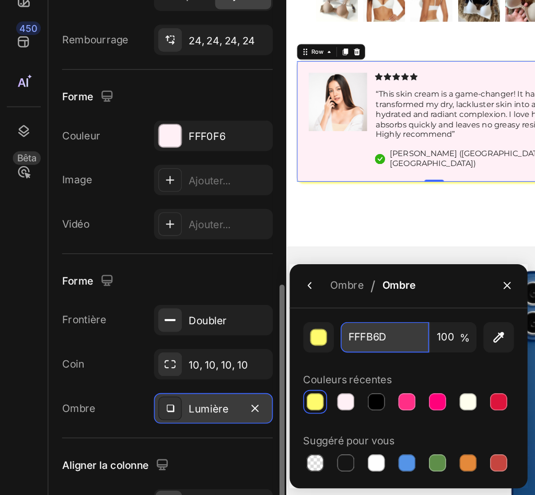
click at [218, 304] on input "FFFB6D" at bounding box center [237, 305] width 54 height 19
click at [243, 309] on input "FFB6D" at bounding box center [237, 305] width 54 height 19
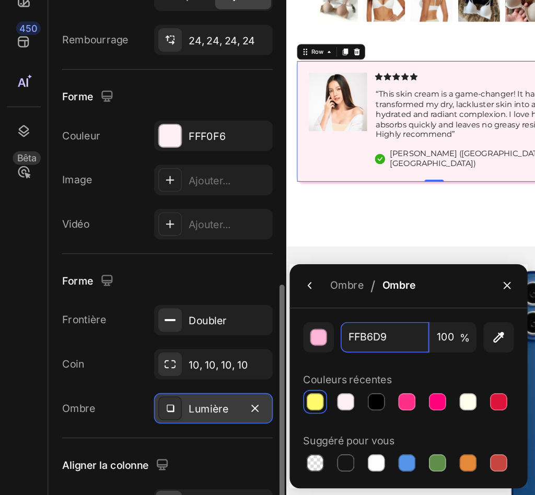
type input "FFB6D9"
click at [269, 281] on div "Ombre / Ombre" at bounding box center [251, 274] width 146 height 27
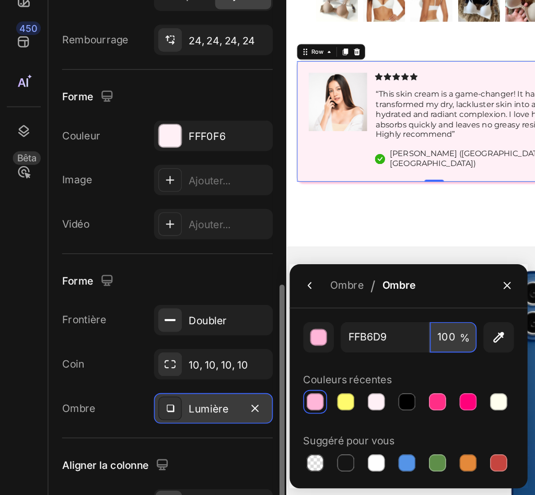
click at [272, 308] on input "100" at bounding box center [278, 305] width 29 height 19
type input "15"
click at [154, 262] on div "Forme Frontière Doubler Coin 10, 10, 10, 10 Ombre Lumière" at bounding box center [103, 311] width 130 height 113
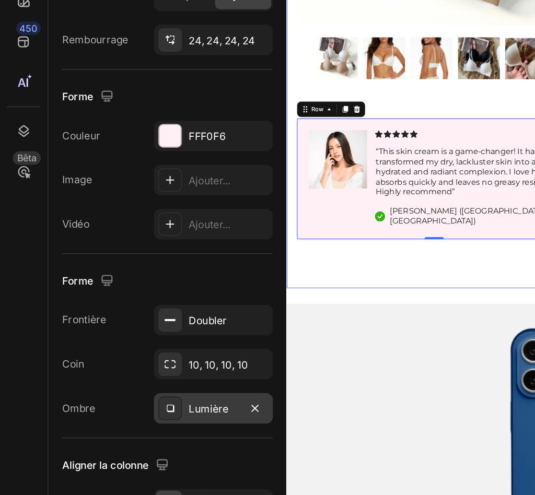
scroll to position [212, 0]
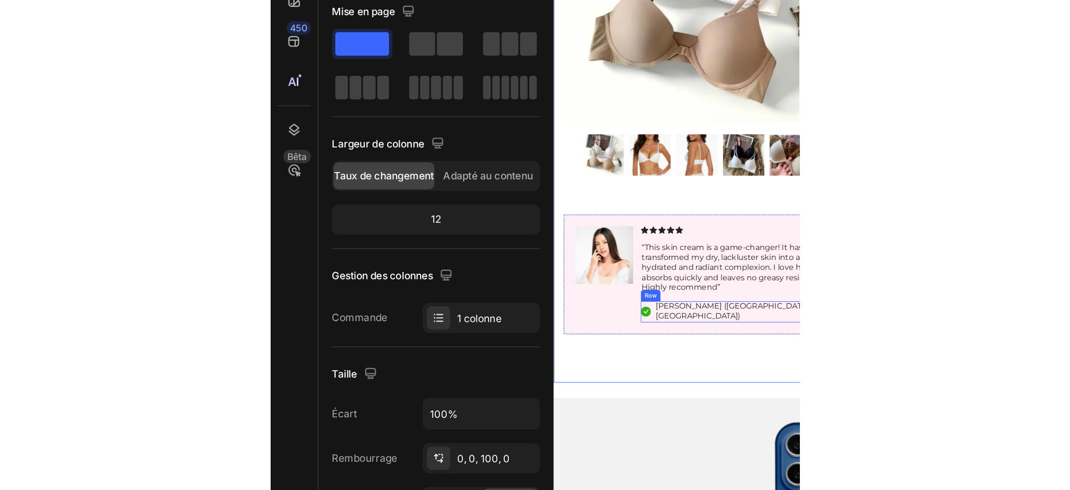
scroll to position [55, 0]
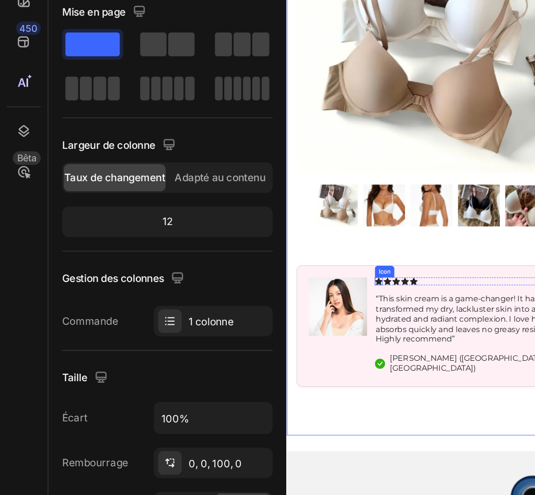
click at [382, 307] on icon at bounding box center [384, 311] width 8 height 8
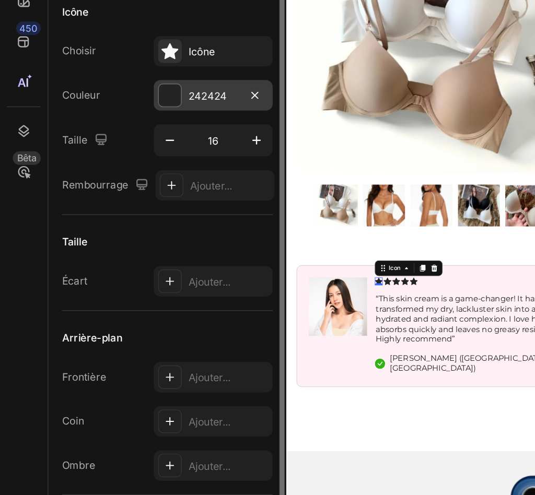
click at [113, 163] on div "242424" at bounding box center [131, 156] width 73 height 19
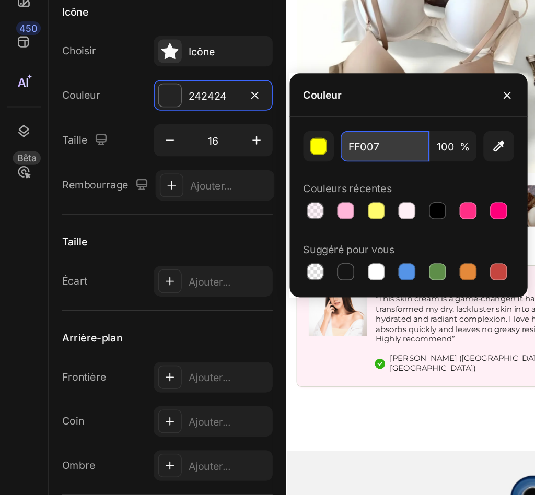
type input "FF007A"
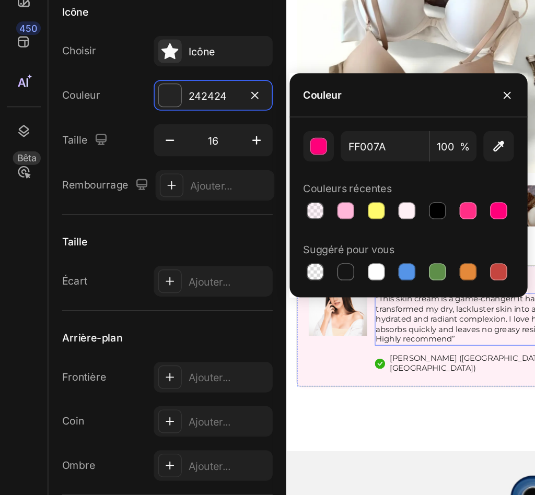
click at [407, 363] on p "“This skin cream is a game-changer! It has transformed my dry, lackluster skin …" at bounding box center [480, 352] width 196 height 54
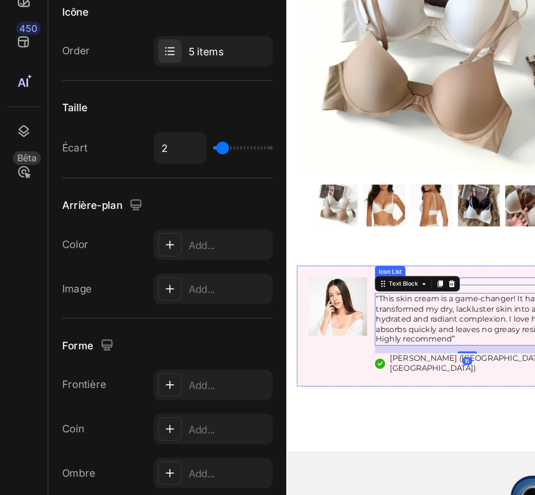
click at [501, 307] on div "Icon Icon Icon Icon Icon" at bounding box center [479, 311] width 198 height 8
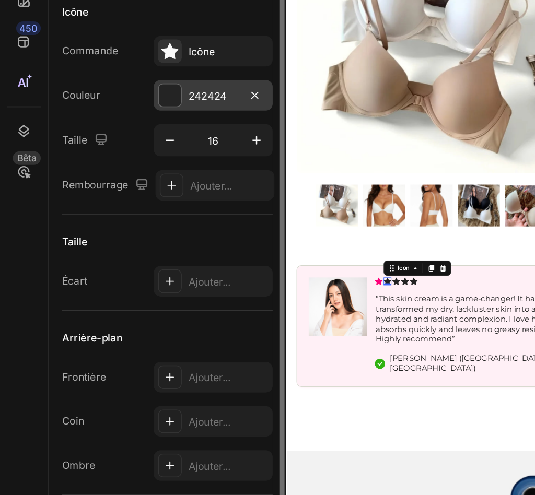
click at [129, 157] on font "242424" at bounding box center [128, 157] width 24 height 8
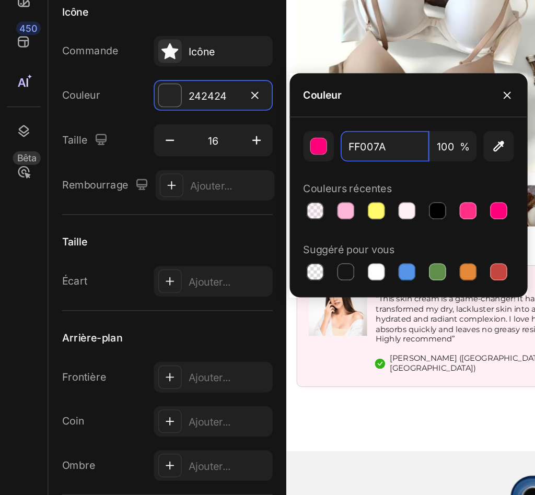
type input "FF007A"
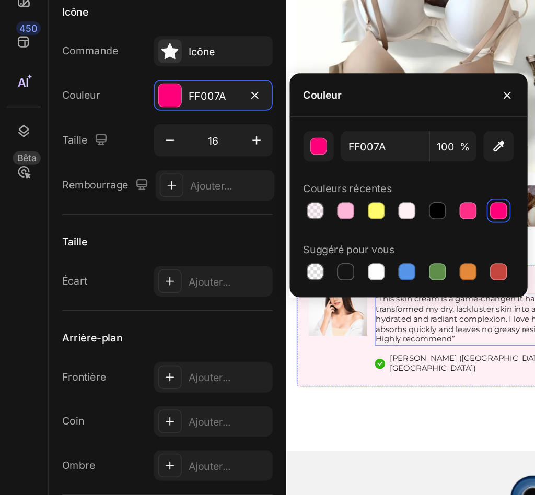
click at [465, 365] on p "“This skin cream is a game-changer! It has transformed my dry, lackluster skin …" at bounding box center [480, 352] width 196 height 54
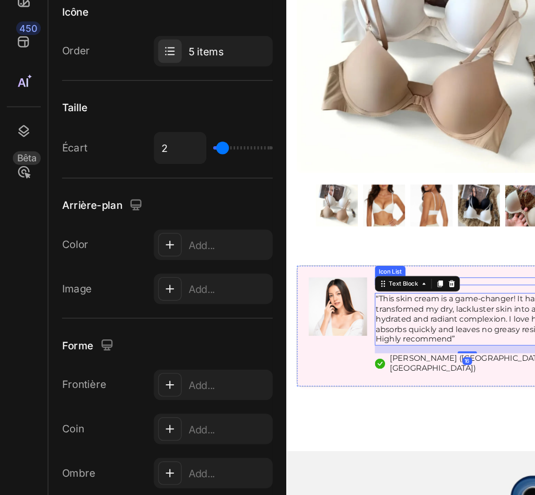
click at [496, 307] on div "Icon Icon Icon Icon Icon" at bounding box center [479, 311] width 198 height 8
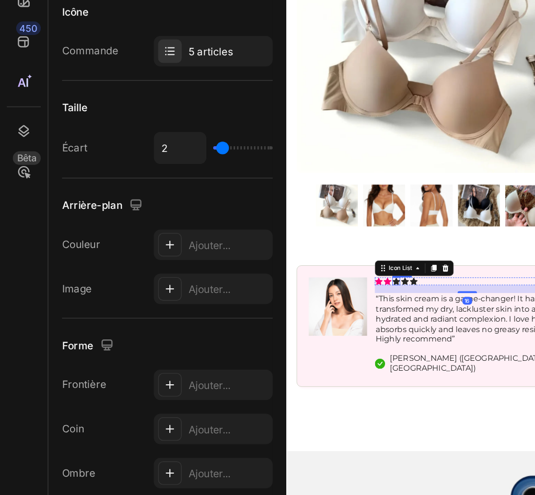
click at [405, 308] on div "Icon" at bounding box center [403, 311] width 8 height 8
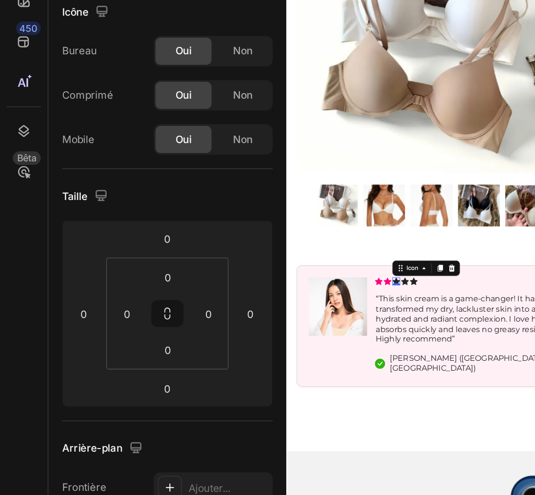
click at [400, 307] on icon at bounding box center [403, 311] width 8 height 8
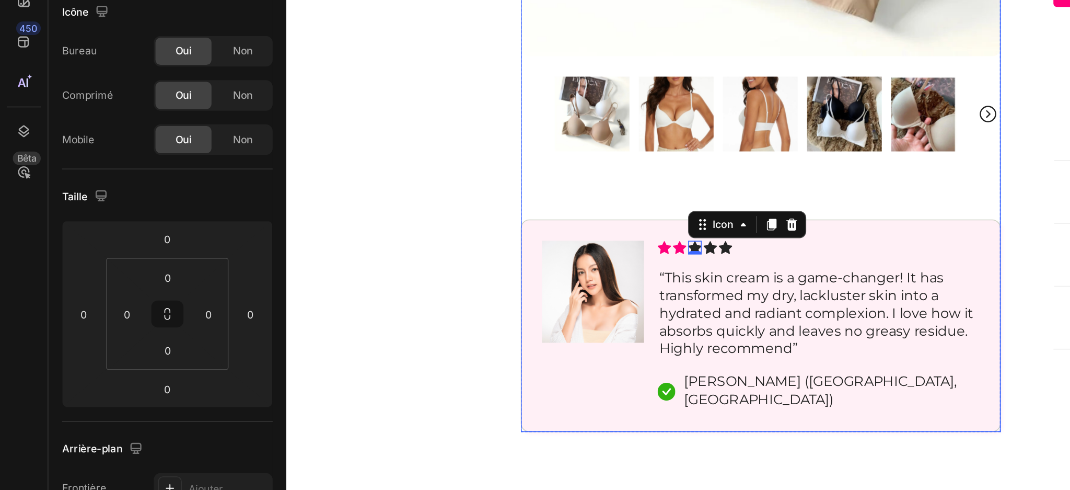
scroll to position [258, 0]
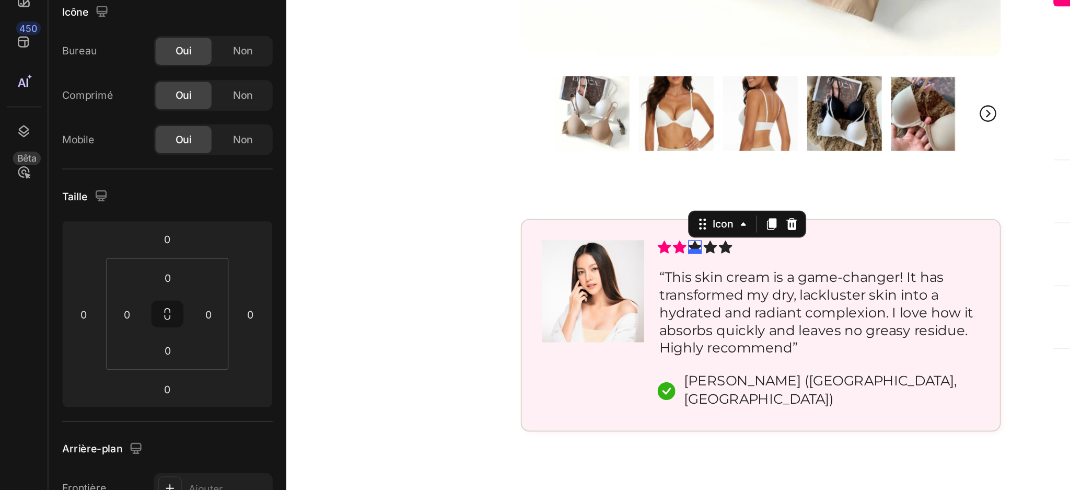
click at [533, 113] on div at bounding box center [537, 111] width 8 height 3
click at [542, 113] on icon at bounding box center [546, 109] width 8 height 8
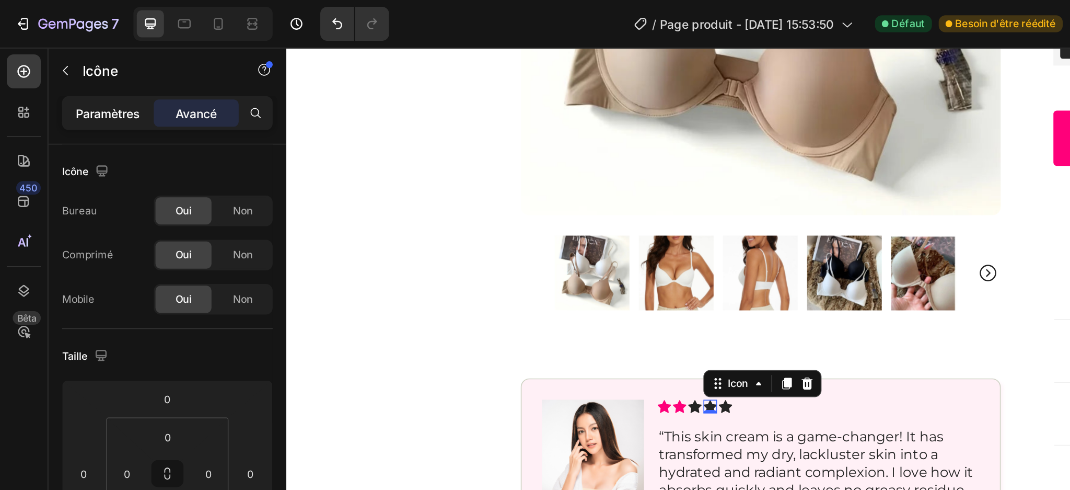
click at [61, 63] on div "Paramètres" at bounding box center [66, 69] width 52 height 17
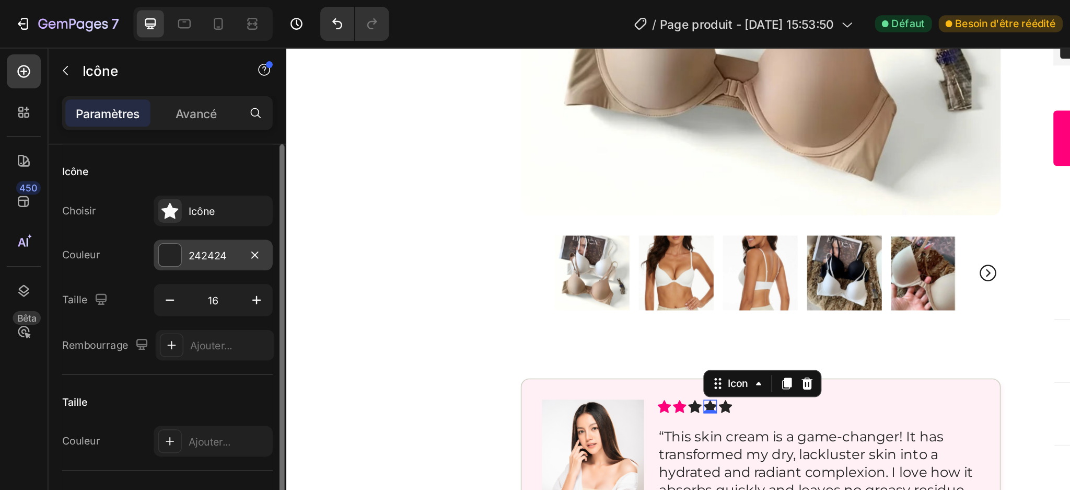
click at [114, 159] on div "242424" at bounding box center [131, 156] width 73 height 19
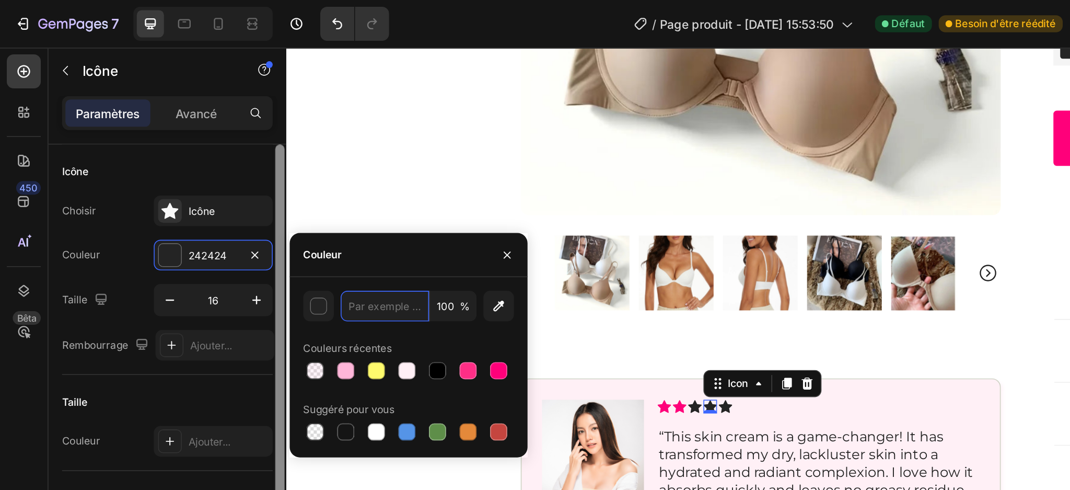
paste input "FF007A"
type input "FF007A"
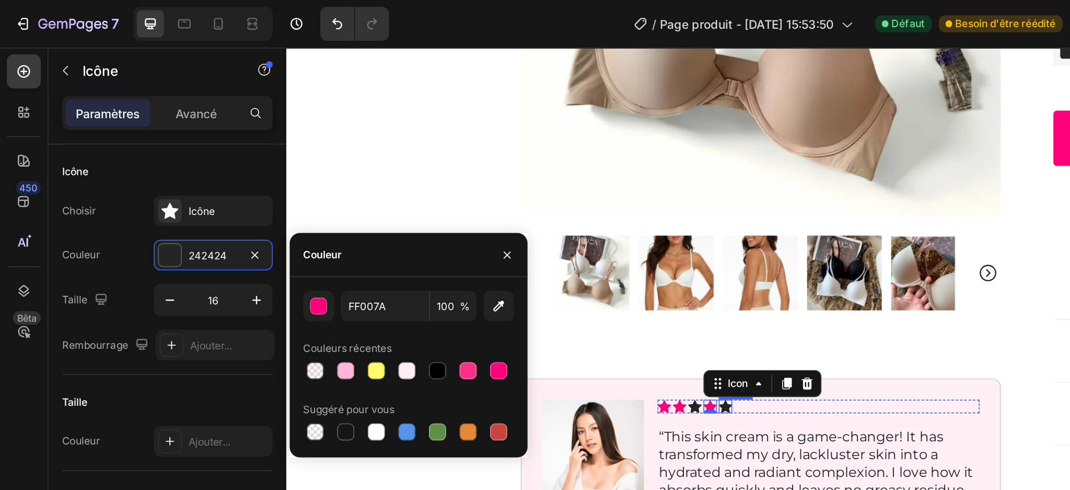
click at [552, 272] on icon at bounding box center [556, 268] width 8 height 8
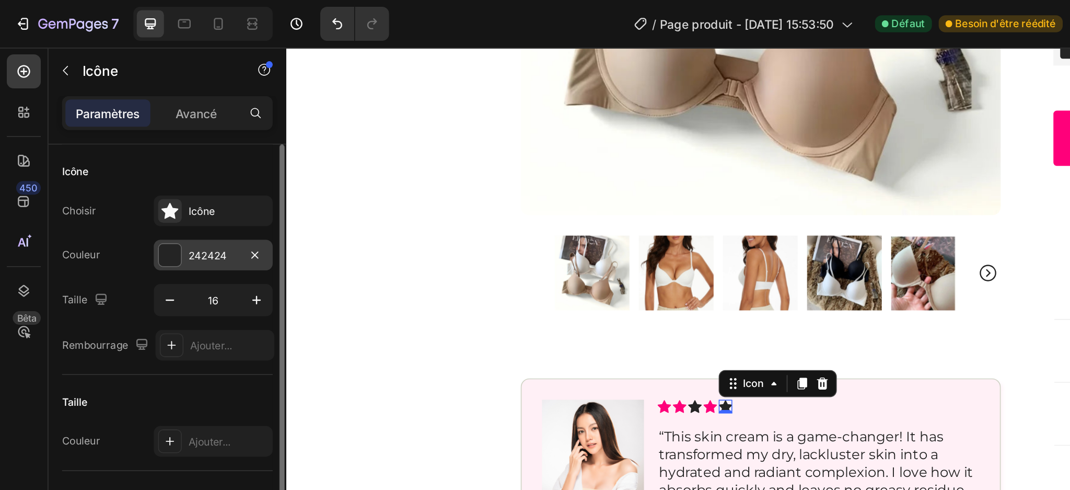
click at [137, 160] on font "242424" at bounding box center [128, 157] width 24 height 8
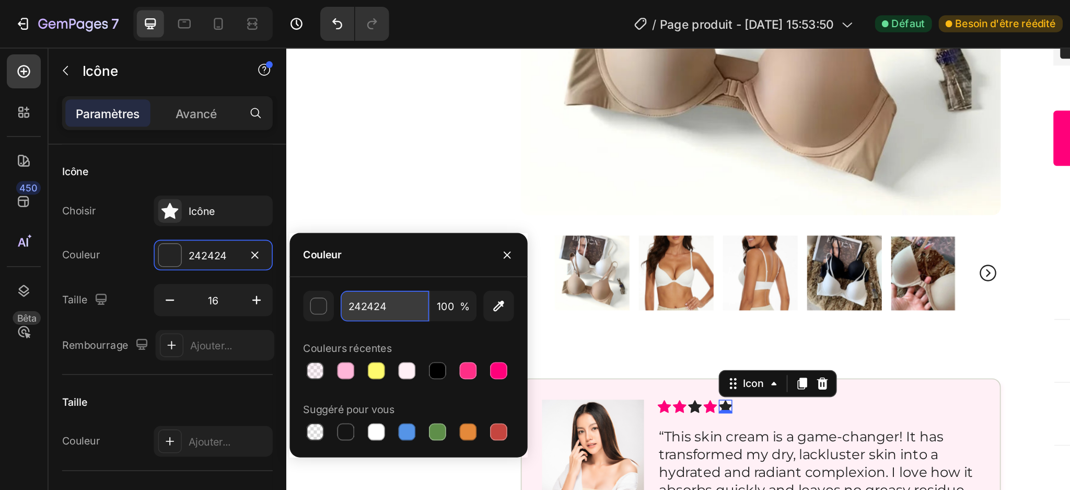
click at [243, 188] on input "242424" at bounding box center [237, 188] width 54 height 19
paste input "FF007A"
type input "FF007A"
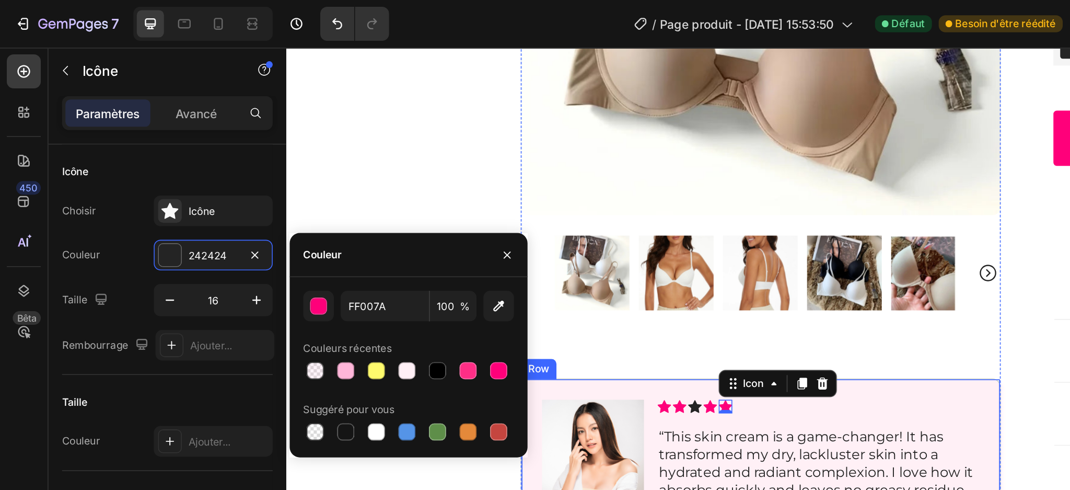
click at [532, 277] on div "Icon Icon Icon Icon Icon 0 Icon List “This skin cream is a game-changer! It has…" at bounding box center [613, 316] width 198 height 105
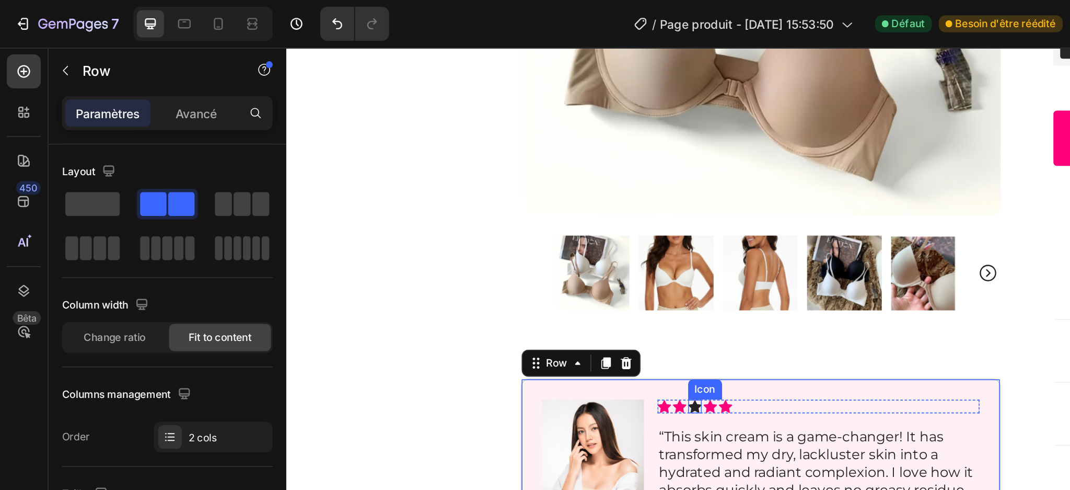
click at [533, 272] on icon at bounding box center [537, 268] width 8 height 8
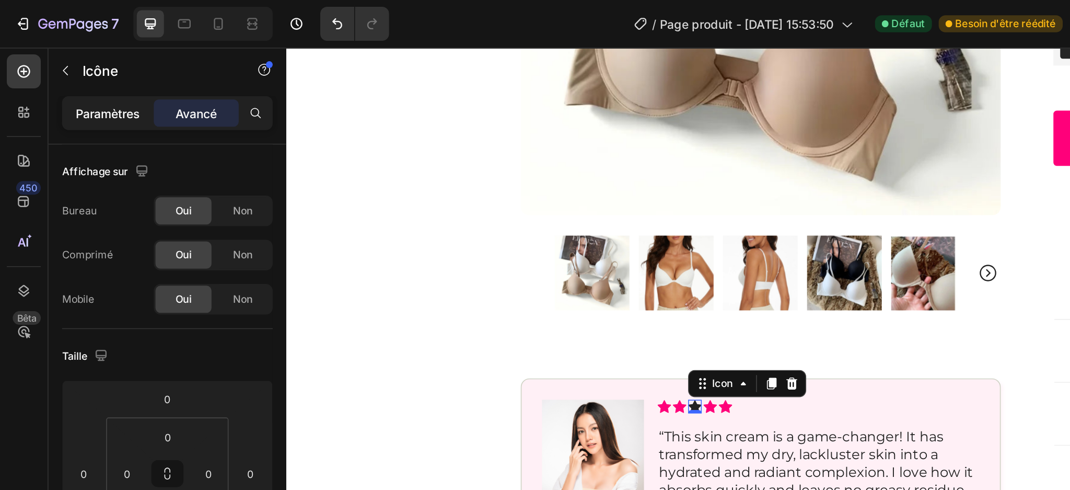
click at [80, 69] on font "Paramètres" at bounding box center [67, 69] width 40 height 9
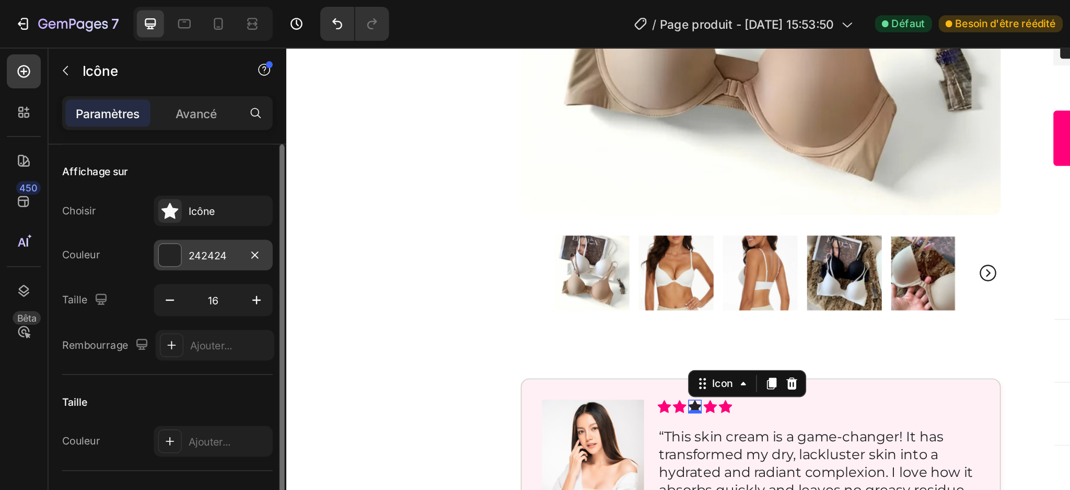
click at [126, 153] on div "242424" at bounding box center [131, 157] width 30 height 9
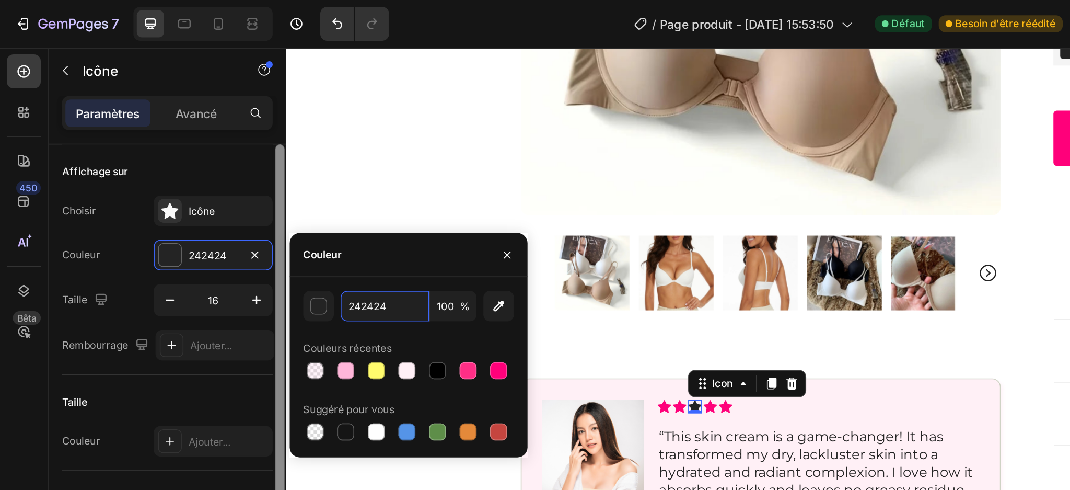
paste input "FF007A"
type input "FF007A"
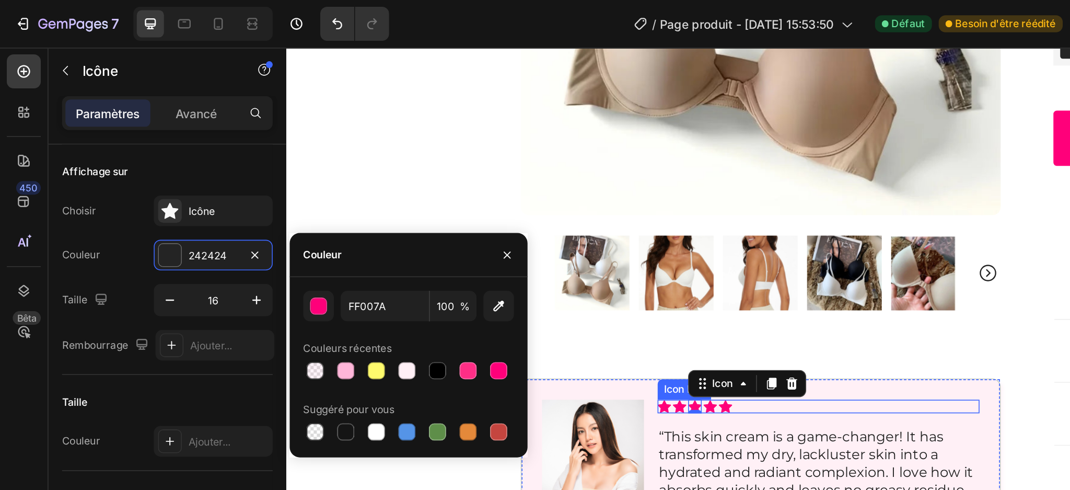
click at [633, 269] on div "Icon Icon Icon 0 Icon Icon" at bounding box center [613, 268] width 198 height 8
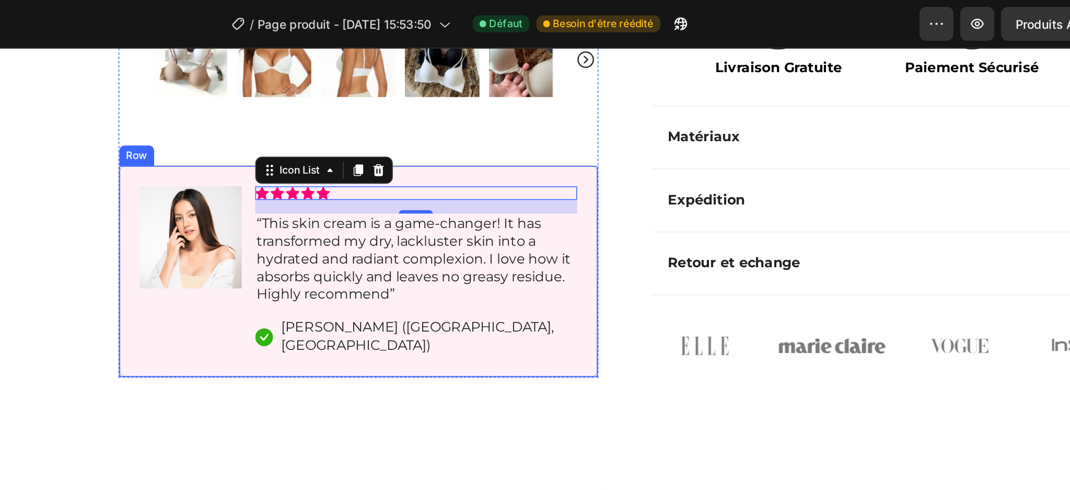
scroll to position [341, 0]
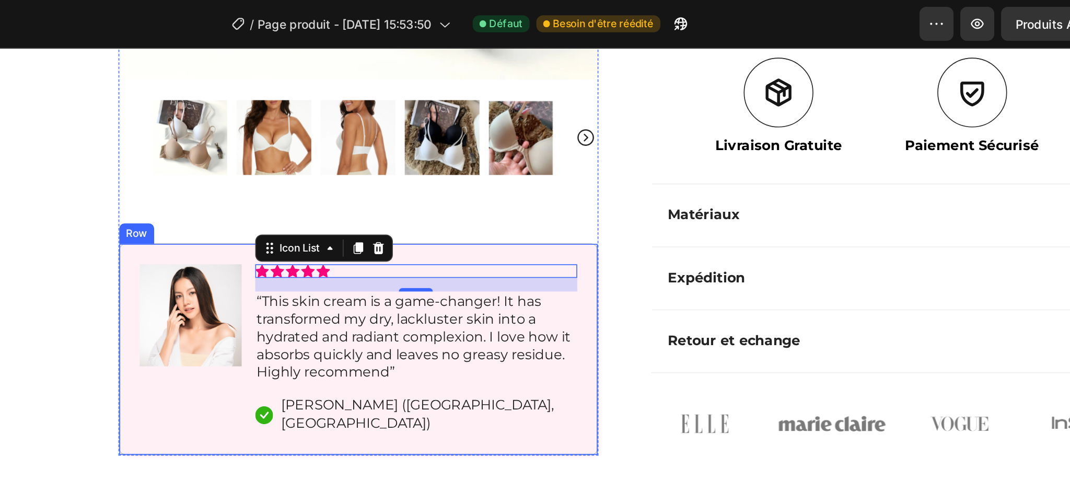
click at [310, 283] on div "Image Icon Icon Icon Icon Icon Icon List 16 “This skin cream is a game-changer!…" at bounding box center [175, 233] width 295 height 131
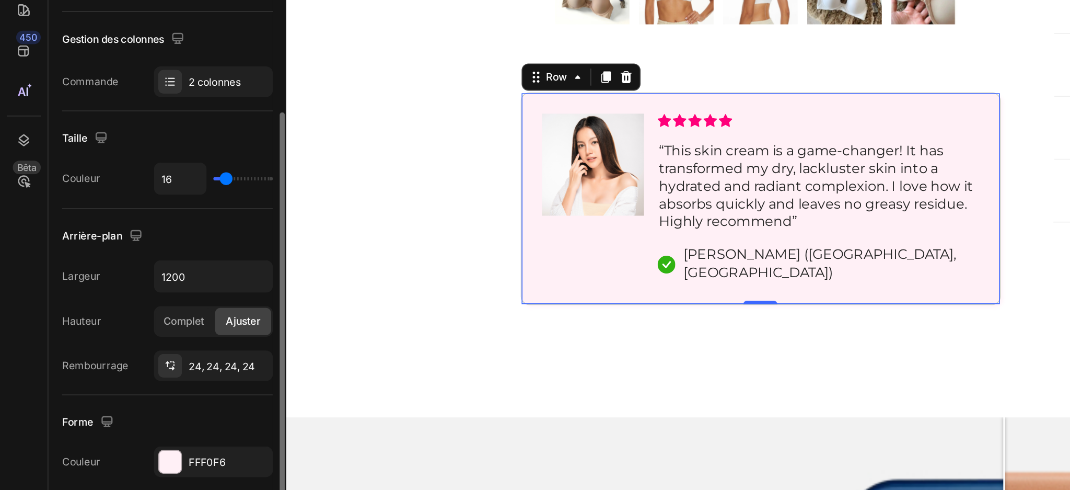
scroll to position [126, 0]
click at [475, 119] on div "Image" at bounding box center [474, 83] width 63 height 105
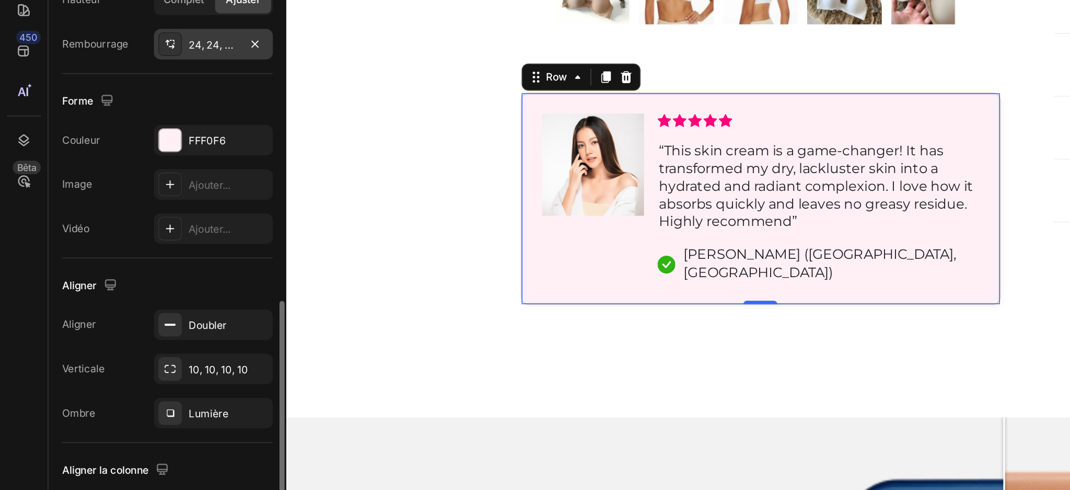
scroll to position [326, 0]
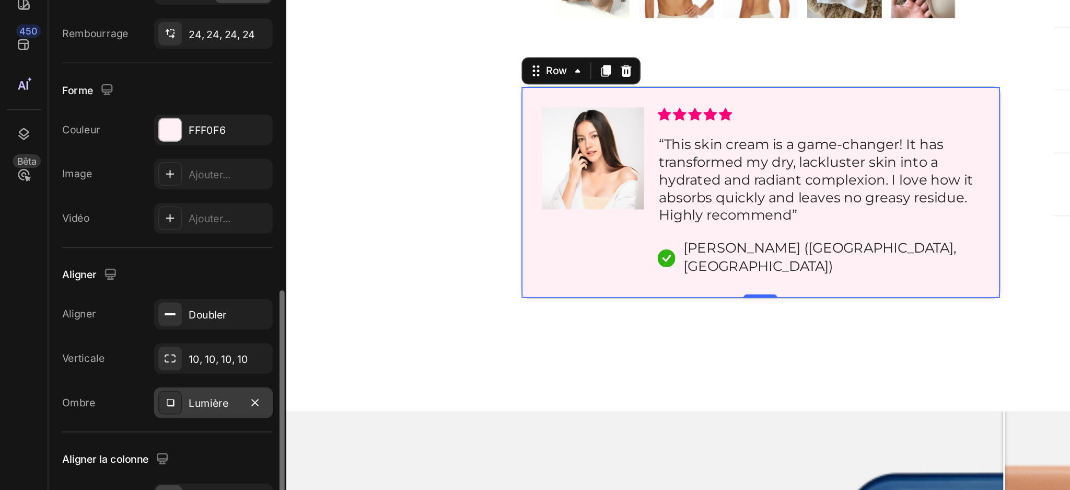
click at [118, 347] on font "Lumière" at bounding box center [128, 344] width 25 height 8
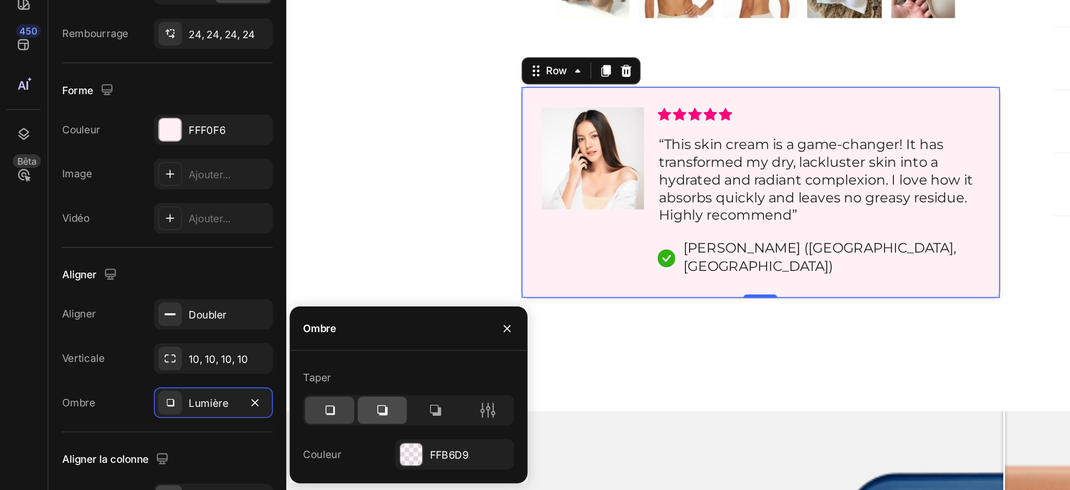
click at [243, 346] on div at bounding box center [235, 348] width 30 height 17
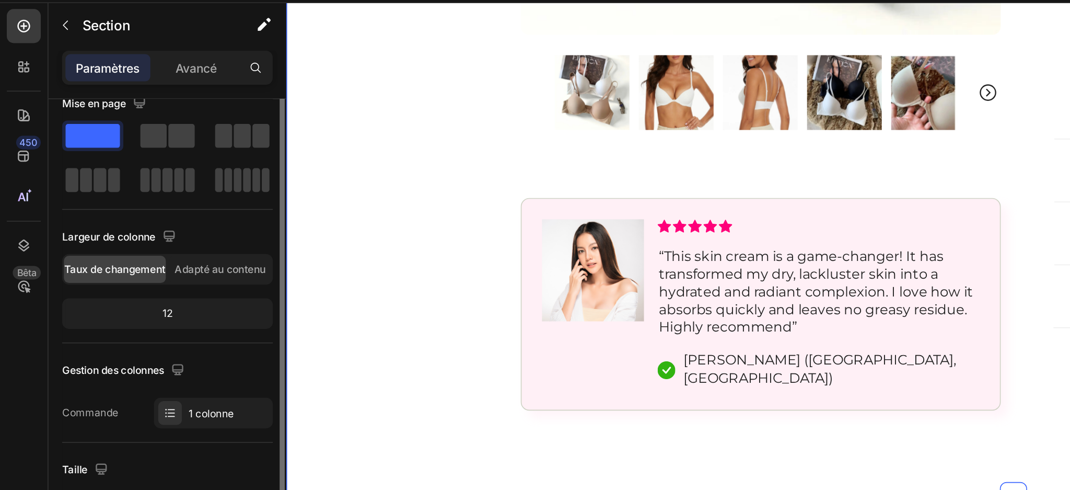
scroll to position [0, 0]
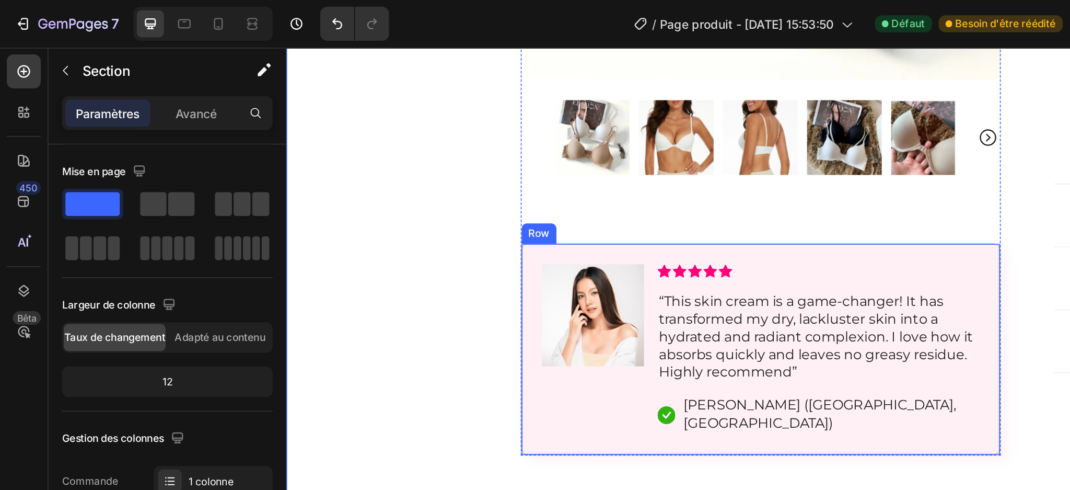
click at [454, 261] on div "Image" at bounding box center [474, 233] width 63 height 105
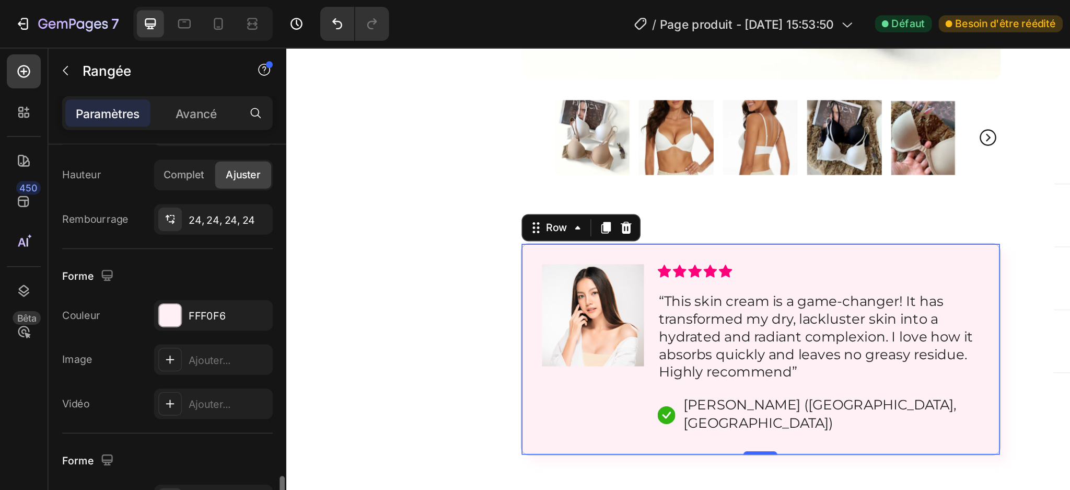
scroll to position [326, 0]
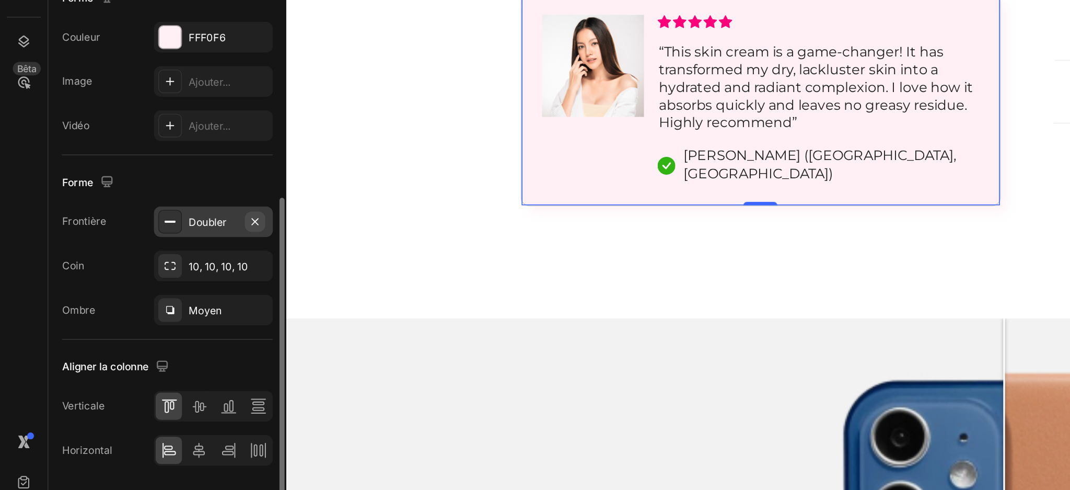
drag, startPoint x: 154, startPoint y: 293, endPoint x: 43, endPoint y: 273, distance: 113.0
click at [154, 293] on icon "button" at bounding box center [157, 289] width 8 height 8
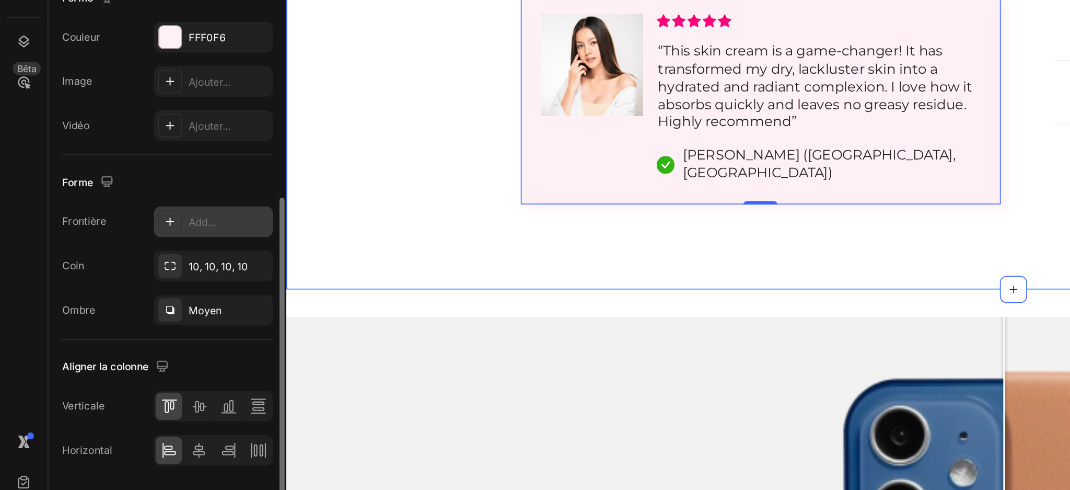
scroll to position [256, 0]
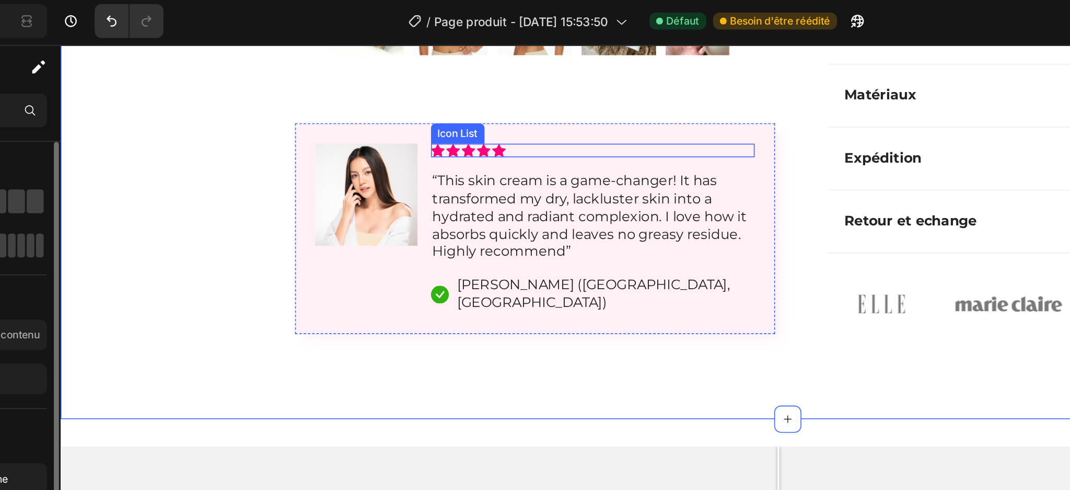
scroll to position [432, 0]
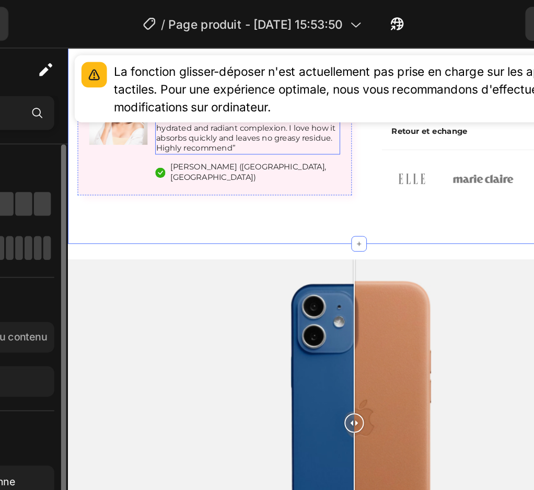
click at [238, 156] on p "“This skin cream is a game-changer! It has transformed my dry, lackluster skin …" at bounding box center [261, 133] width 197 height 54
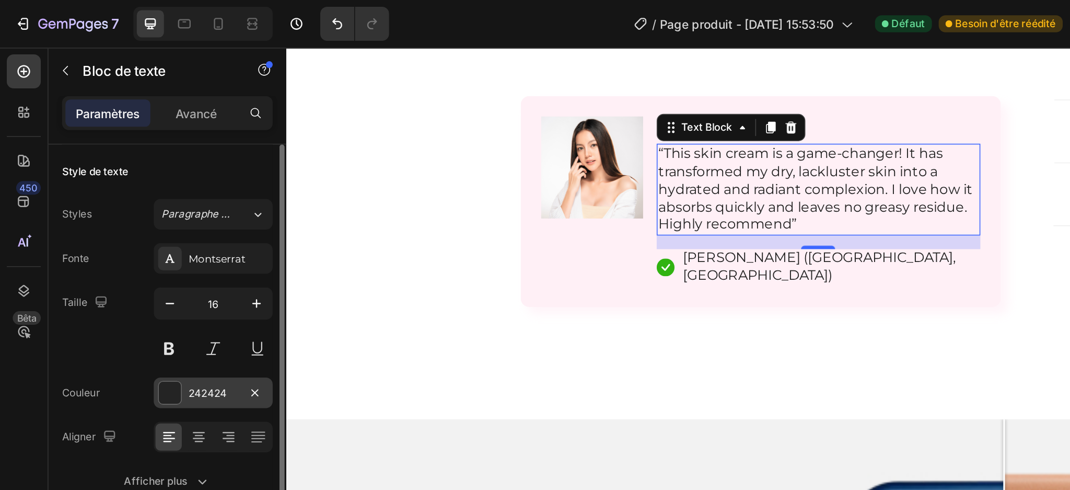
click at [126, 238] on font "242424" at bounding box center [128, 242] width 24 height 8
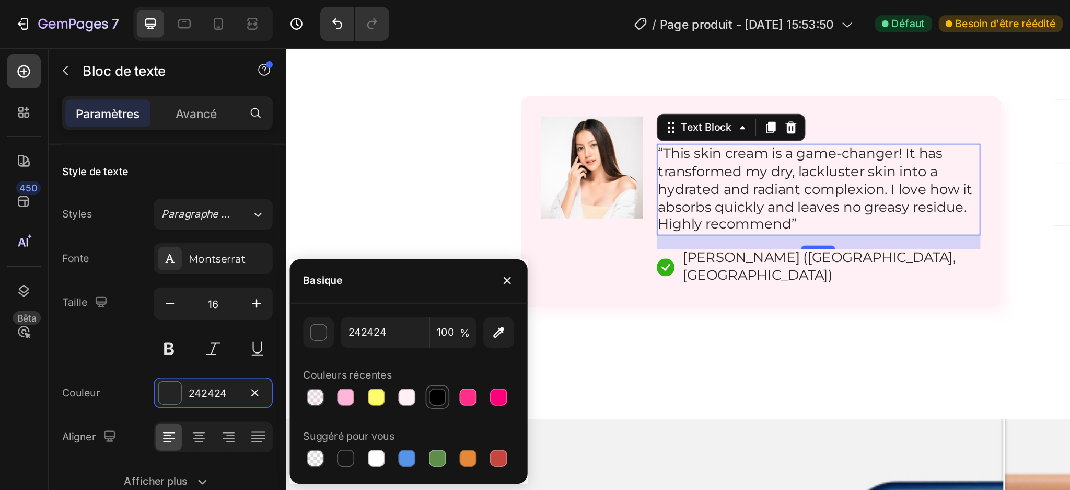
click at [268, 239] on div at bounding box center [269, 244] width 10 height 10
type input "000000"
click at [270, 243] on div at bounding box center [269, 244] width 10 height 10
click at [596, 158] on p "“This skin cream is a game-changer! It has transformed my dry, lackluster skin …" at bounding box center [613, 135] width 197 height 54
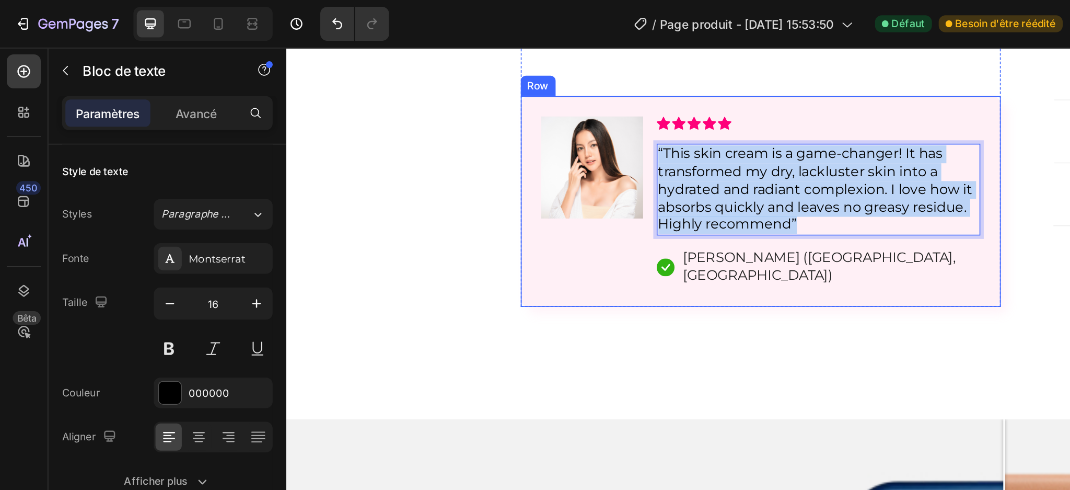
drag, startPoint x: 595, startPoint y: 160, endPoint x: 507, endPoint y: 119, distance: 97.2
click at [507, 119] on div "Image Icon Icon Icon Icon Icon Icon List “This skin cream is a game-changer! It…" at bounding box center [577, 142] width 295 height 130
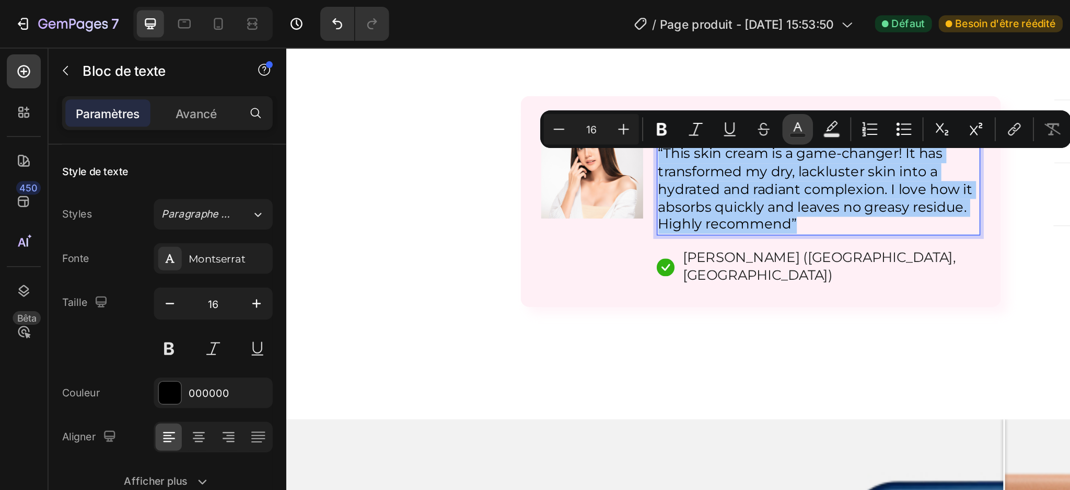
click at [495, 78] on icon "Editor contextual toolbar" at bounding box center [491, 79] width 10 height 10
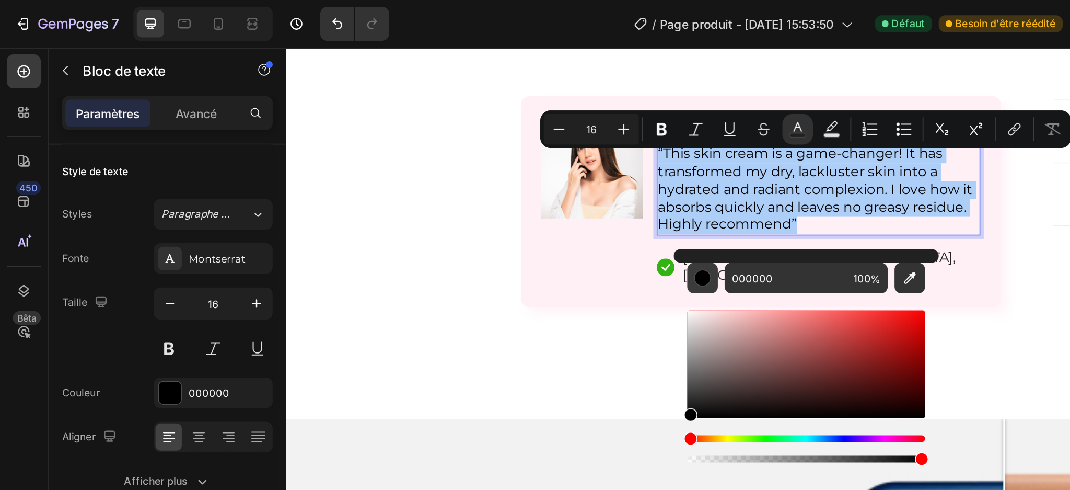
click at [430, 175] on div "Editor contextual toolbar" at bounding box center [432, 171] width 10 height 10
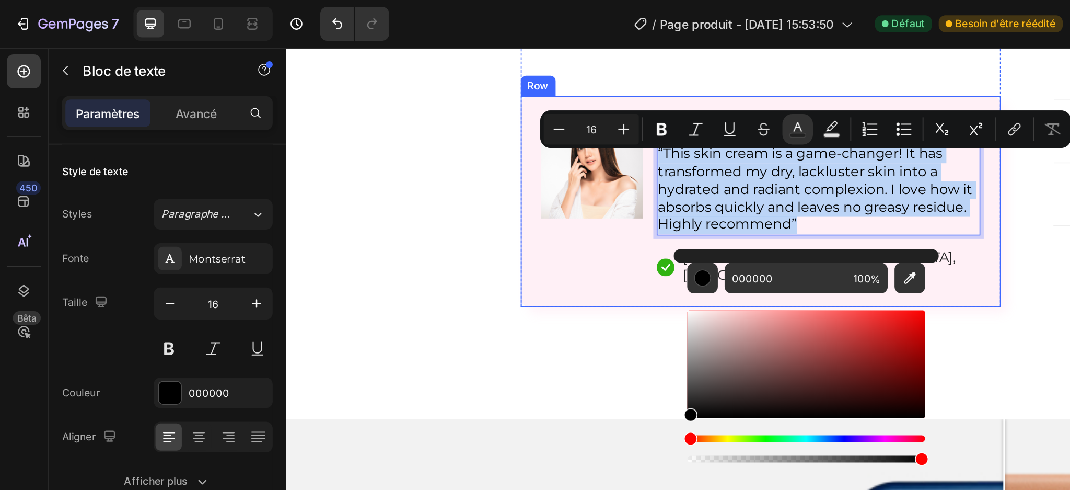
click at [479, 180] on div "Image" at bounding box center [474, 142] width 63 height 105
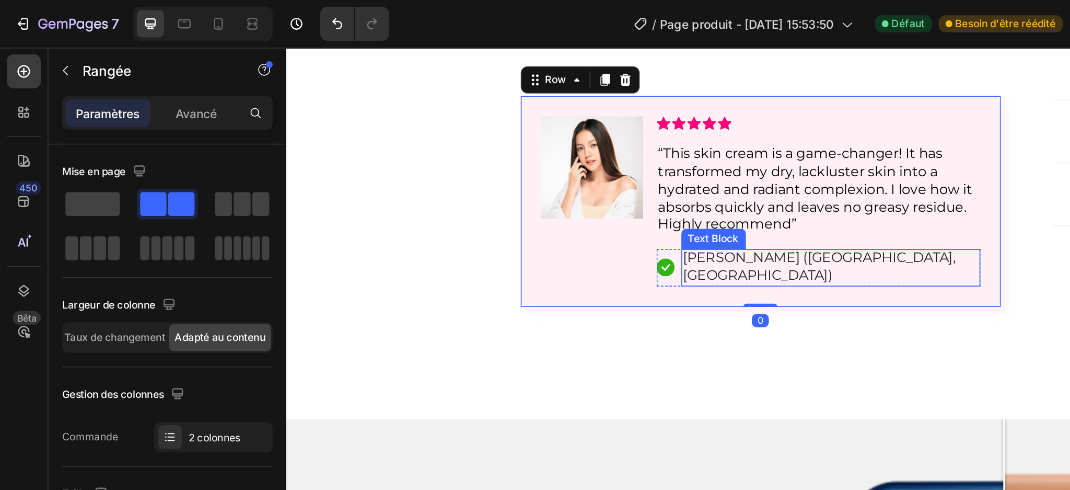
click at [554, 182] on p "[PERSON_NAME] ([GEOGRAPHIC_DATA], [GEOGRAPHIC_DATA])" at bounding box center [621, 182] width 182 height 22
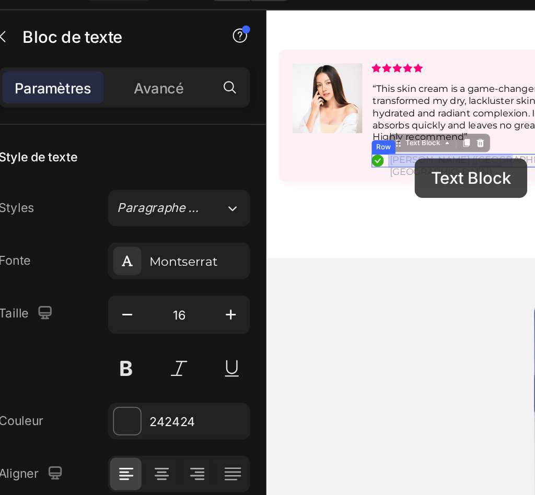
drag, startPoint x: 376, startPoint y: 144, endPoint x: 399, endPoint y: 143, distance: 23.0
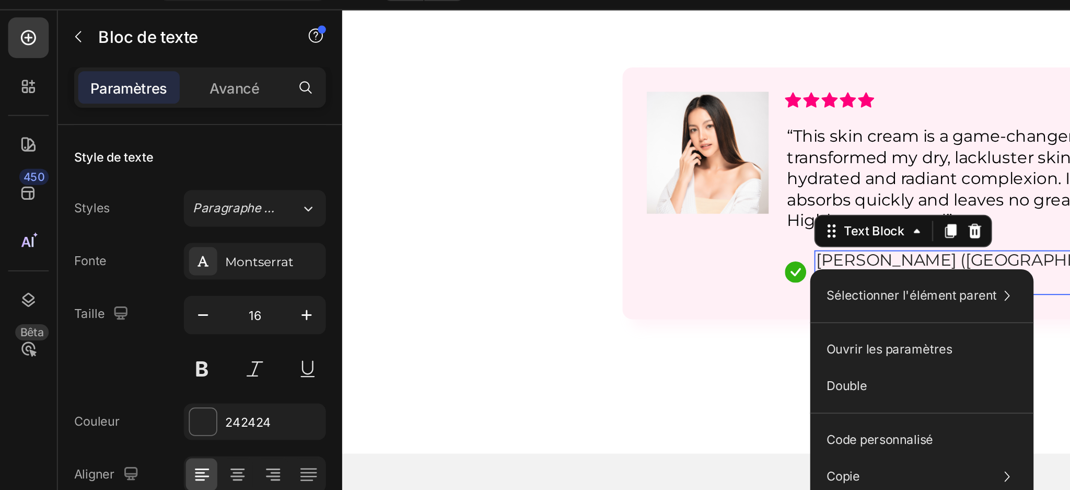
click at [417, 163] on div "Sélectionner l'élément parent Ligne 1 col Rangée 2 colonnes Rangée 2 colonnes B…" at bounding box center [474, 275] width 115 height 224
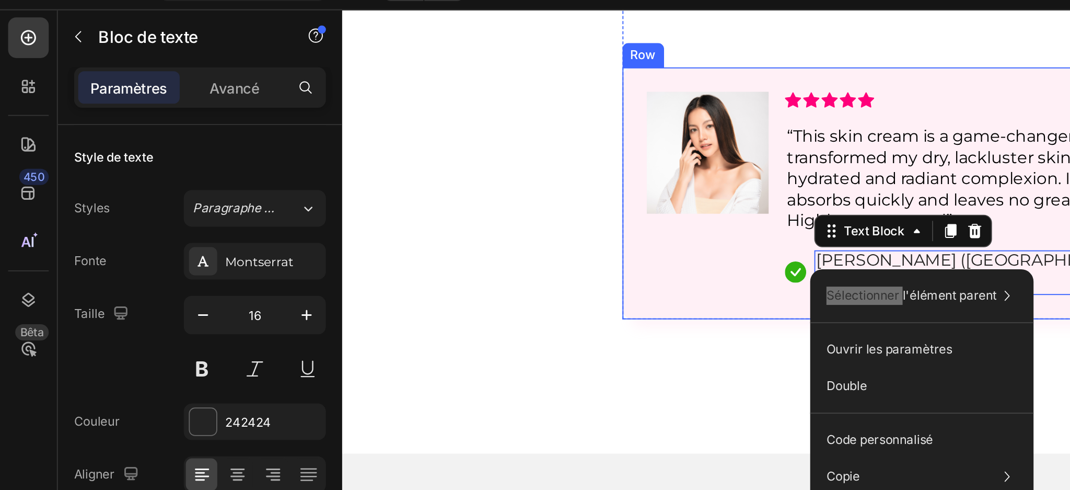
click at [544, 161] on div "Image Icon Icon Icon Icon Icon Icon List “This skin cream is a game-changer! It…" at bounding box center [633, 104] width 295 height 130
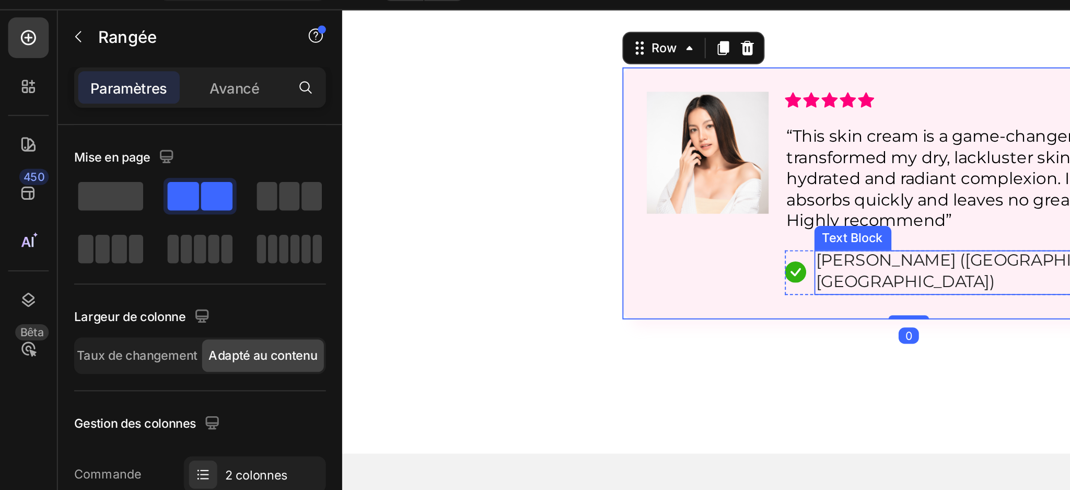
click at [586, 142] on p "[PERSON_NAME] ([GEOGRAPHIC_DATA], [GEOGRAPHIC_DATA])" at bounding box center [677, 144] width 182 height 22
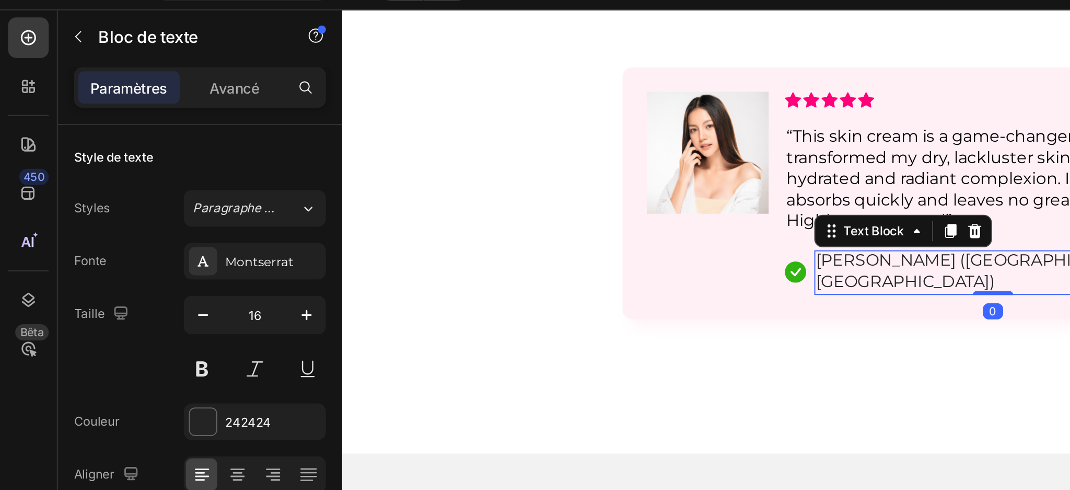
click at [686, 144] on p "[PERSON_NAME] ([GEOGRAPHIC_DATA], [GEOGRAPHIC_DATA])" at bounding box center [677, 144] width 182 height 22
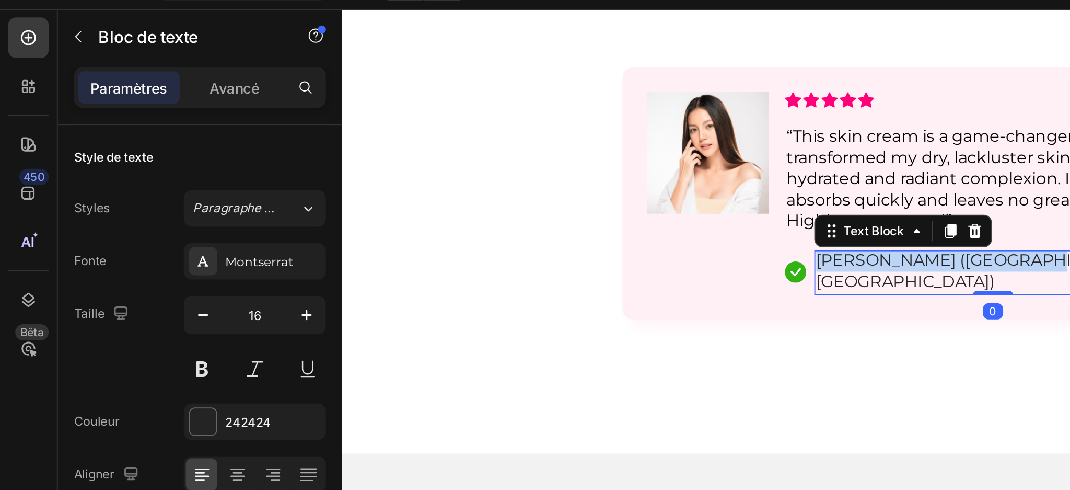
click at [686, 144] on p "[PERSON_NAME] ([GEOGRAPHIC_DATA], [GEOGRAPHIC_DATA])" at bounding box center [677, 144] width 182 height 22
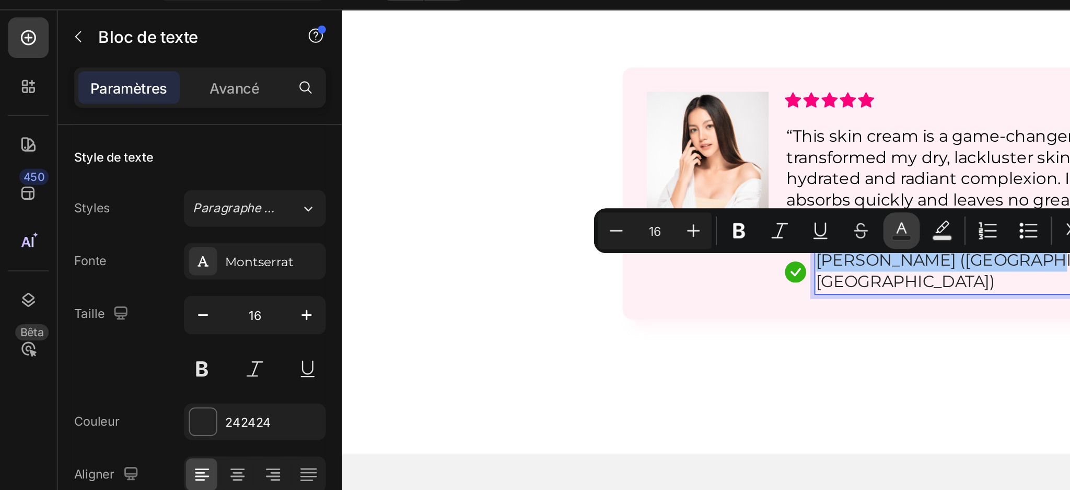
click at [464, 145] on icon "Editor contextual toolbar" at bounding box center [464, 143] width 10 height 10
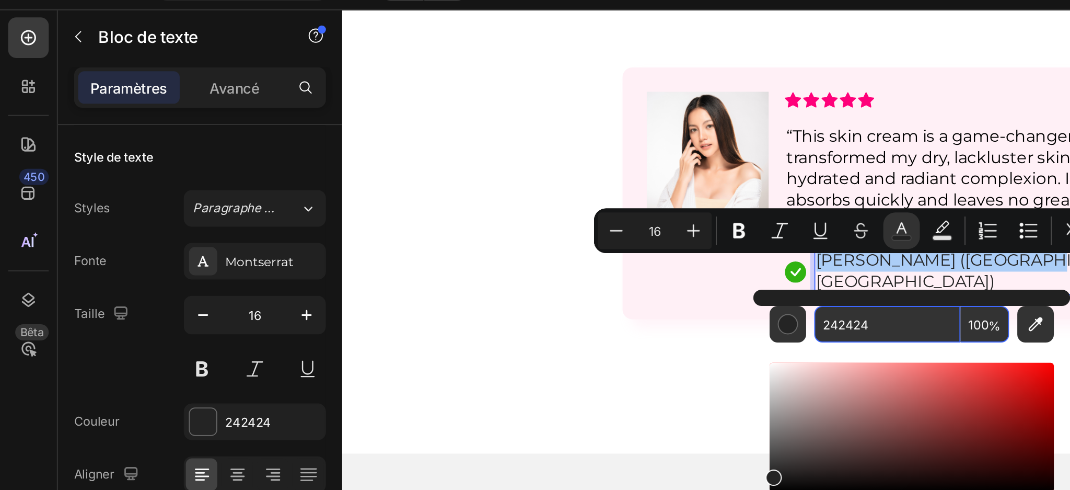
paste input "555555"
type input "555555"
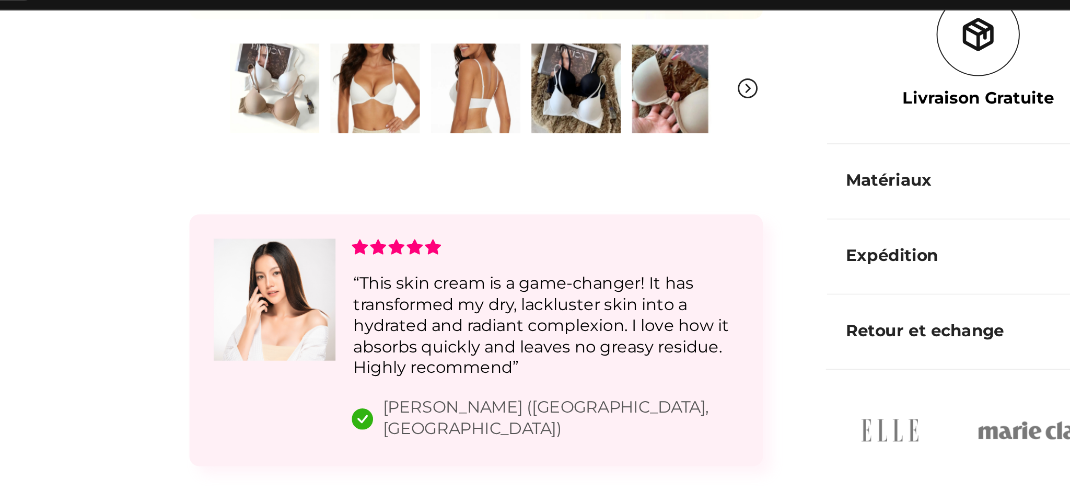
scroll to position [453, 0]
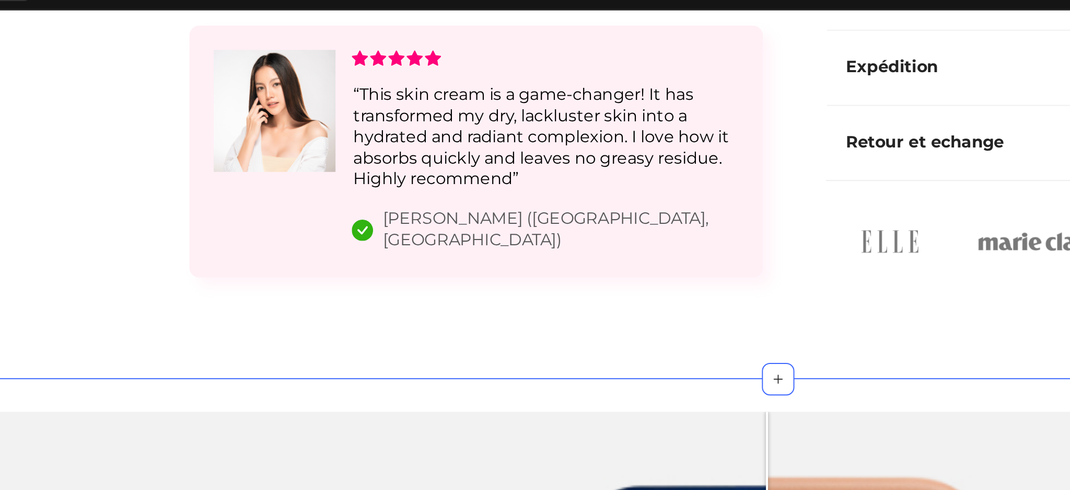
click at [140, 123] on icon at bounding box center [142, 123] width 5 height 4
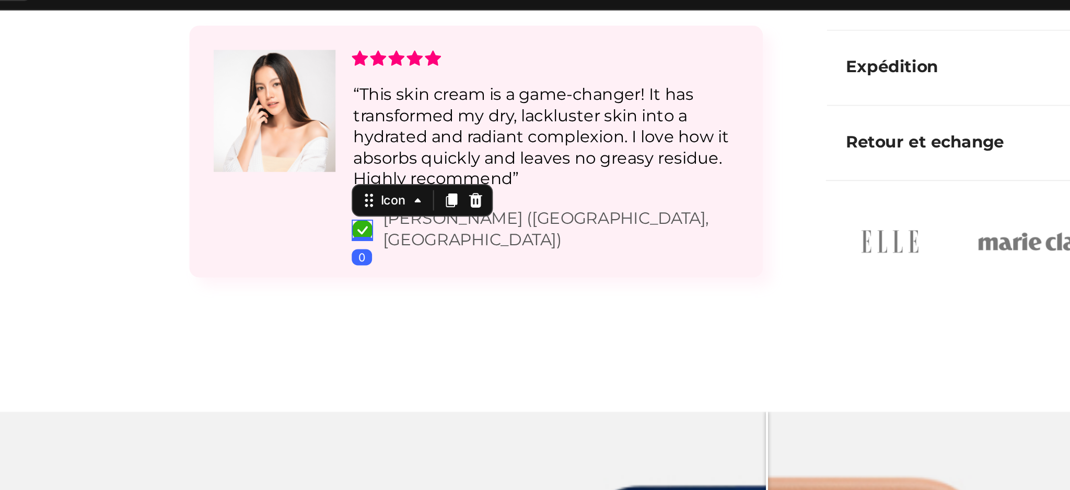
click at [138, 123] on rect at bounding box center [142, 122] width 11 height 11
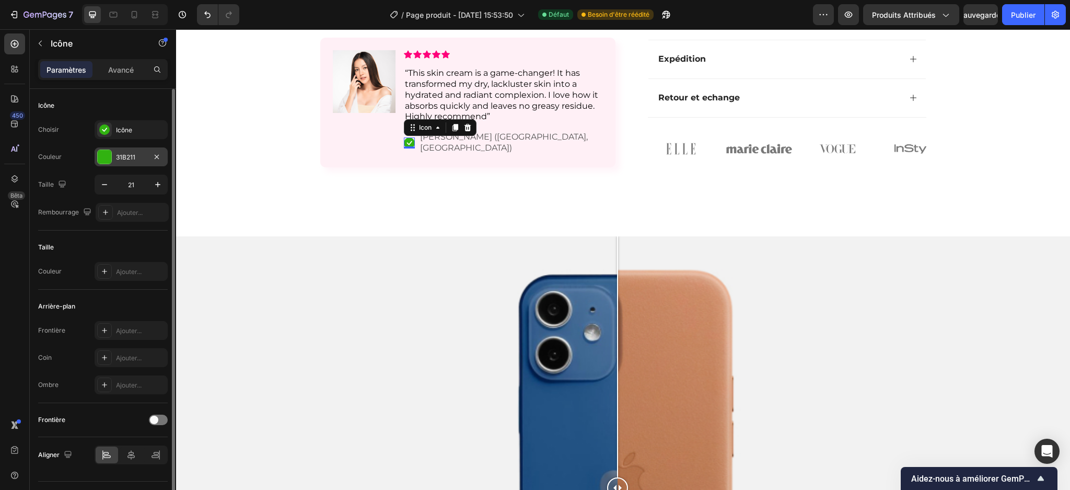
click at [119, 154] on font "31B211" at bounding box center [125, 157] width 19 height 8
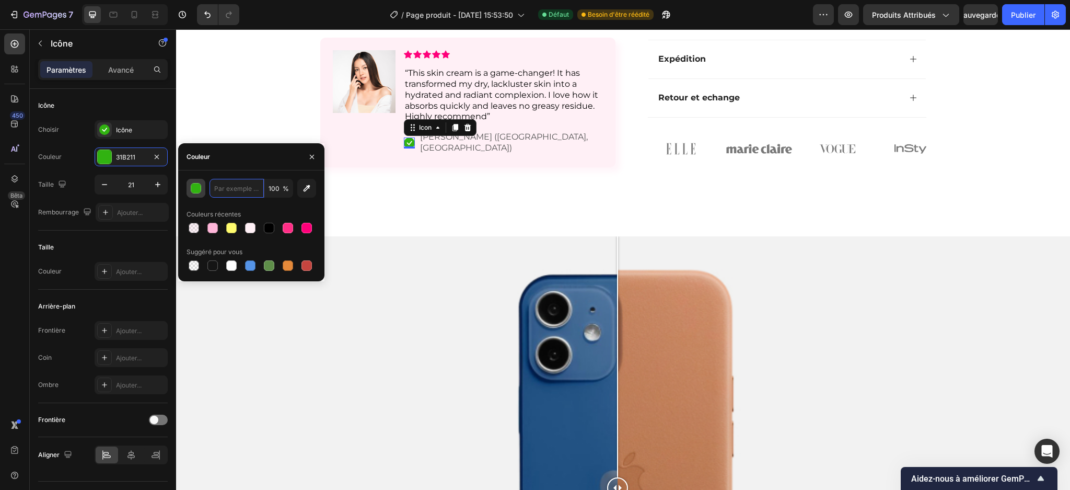
paste input "4CAF50"
type input "4CAF50"
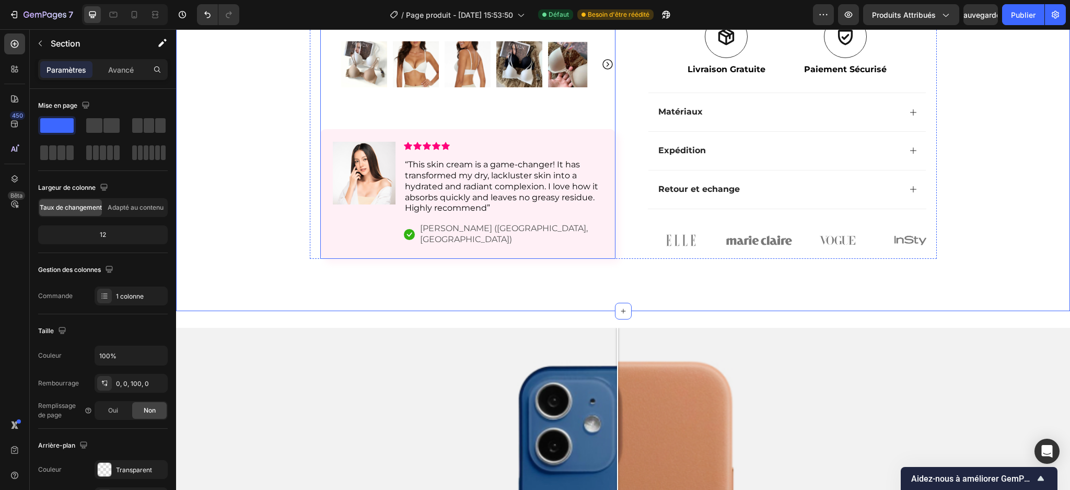
scroll to position [362, 0]
click at [454, 180] on p "“This skin cream is a game-changer! It has transformed my dry, lackluster skin …" at bounding box center [503, 186] width 197 height 54
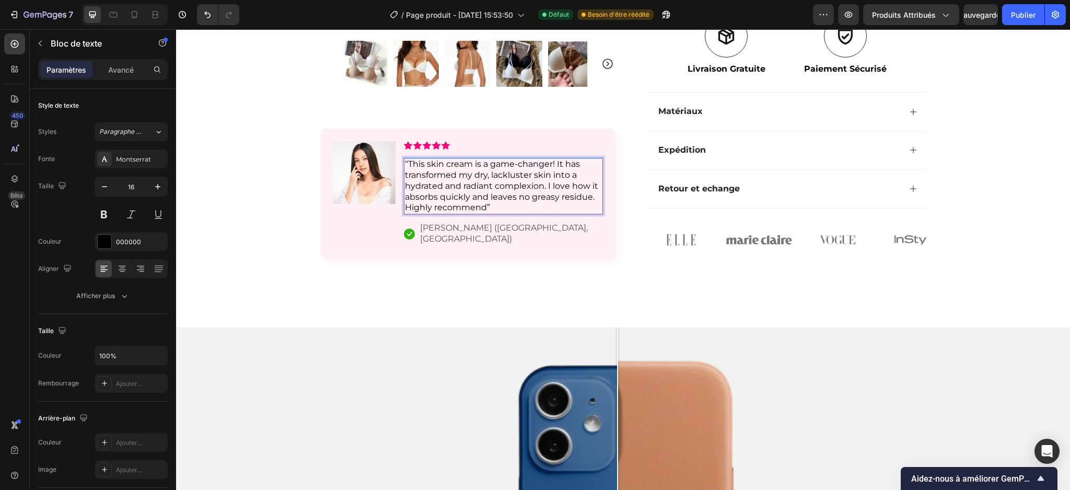
click at [499, 213] on p "“This skin cream is a game-changer! It has transformed my dry, lackluster skin …" at bounding box center [503, 186] width 197 height 54
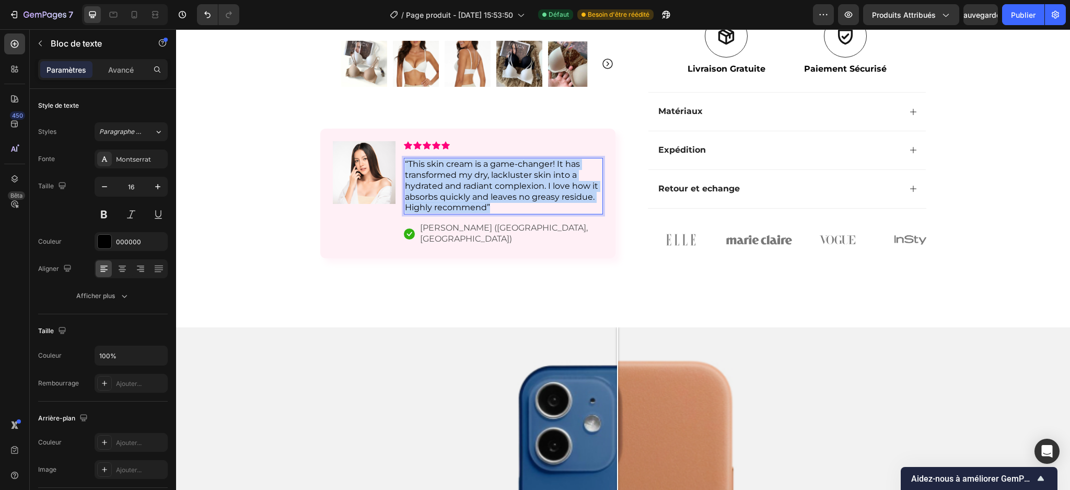
drag, startPoint x: 491, startPoint y: 213, endPoint x: 399, endPoint y: 167, distance: 103.3
click at [405, 167] on p "“This skin cream is a game-changer! It has transformed my dry, lackluster skin …" at bounding box center [503, 186] width 197 height 54
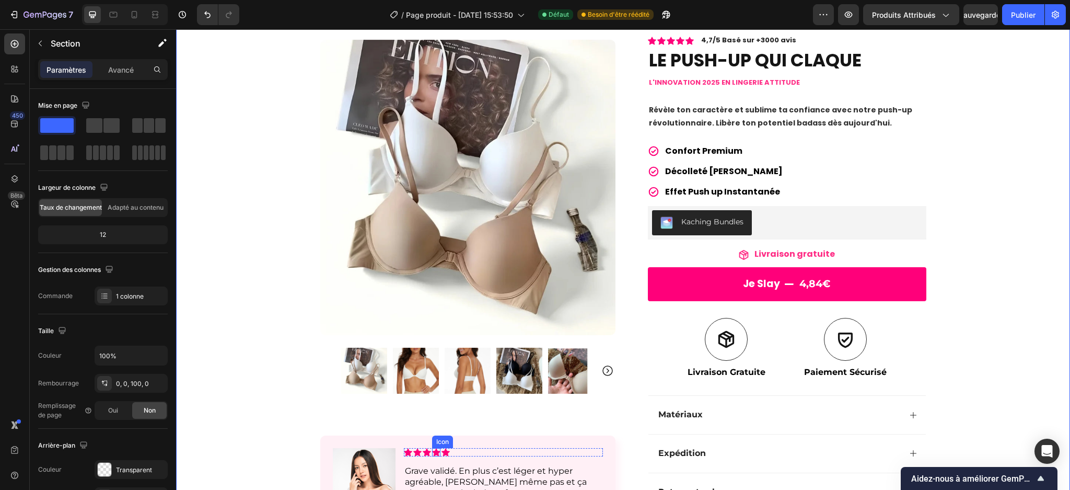
scroll to position [62, 0]
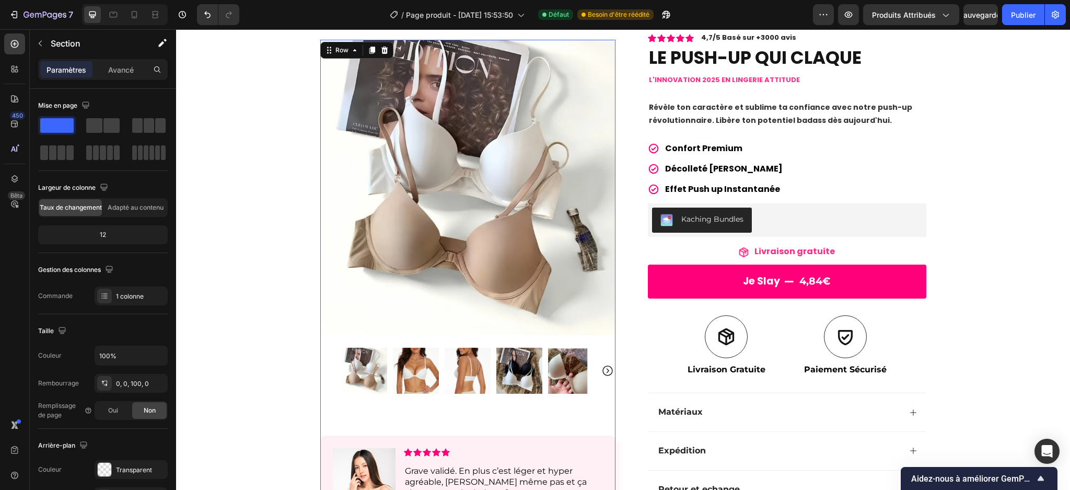
click at [584, 367] on div "Product Images Image Icon Icon Icon Icon Icon Icon List Grave validé. En plus c…" at bounding box center [467, 291] width 295 height 503
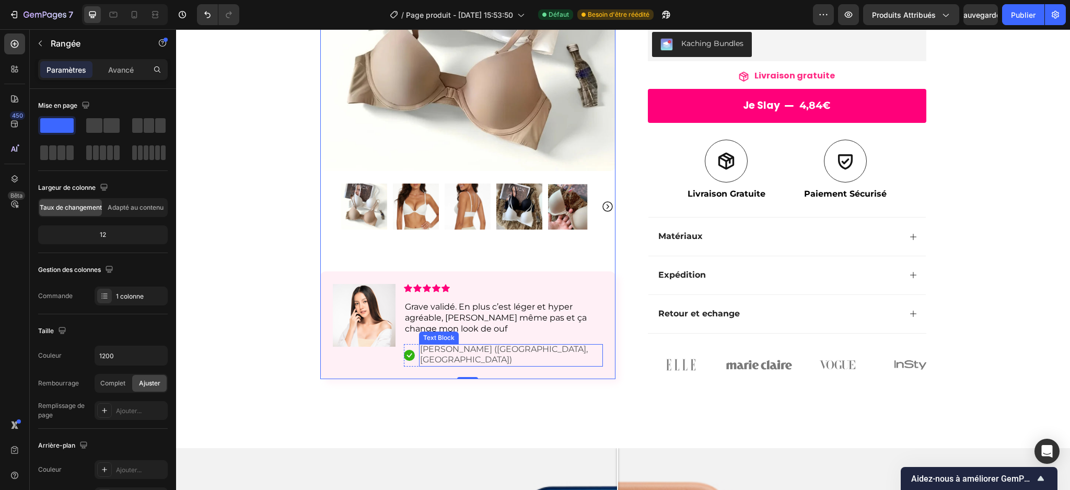
click at [466, 362] on span "[PERSON_NAME] ([GEOGRAPHIC_DATA], [GEOGRAPHIC_DATA])" at bounding box center [504, 354] width 168 height 21
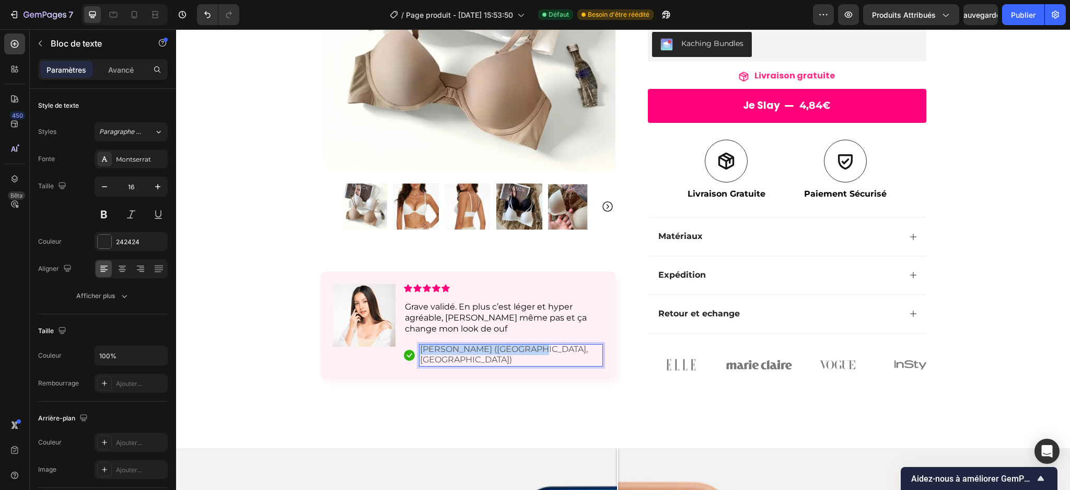
drag, startPoint x: 415, startPoint y: 360, endPoint x: 524, endPoint y: 361, distance: 108.7
click at [524, 361] on div "[PERSON_NAME] ([GEOGRAPHIC_DATA], [GEOGRAPHIC_DATA])" at bounding box center [511, 355] width 184 height 23
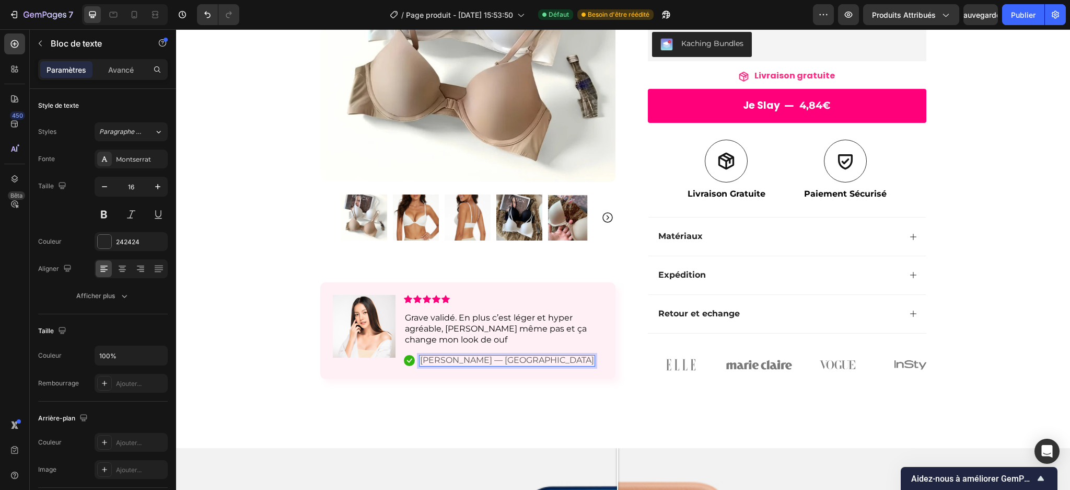
click at [457, 360] on span "[PERSON_NAME] — [GEOGRAPHIC_DATA]" at bounding box center [507, 360] width 174 height 10
click at [208, 19] on icon "Annuler/Rétablir" at bounding box center [207, 14] width 10 height 10
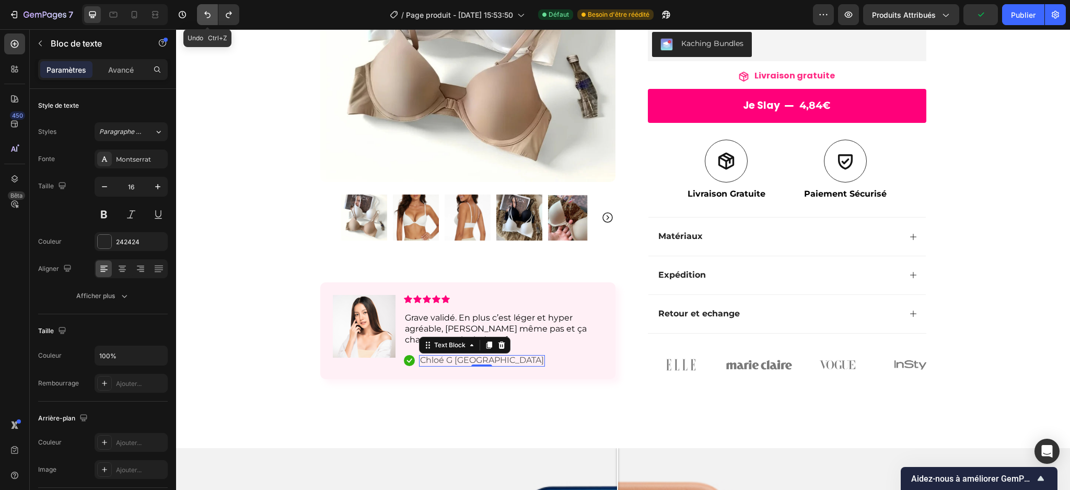
click at [205, 18] on icon "Annuler/Rétablir" at bounding box center [207, 14] width 10 height 10
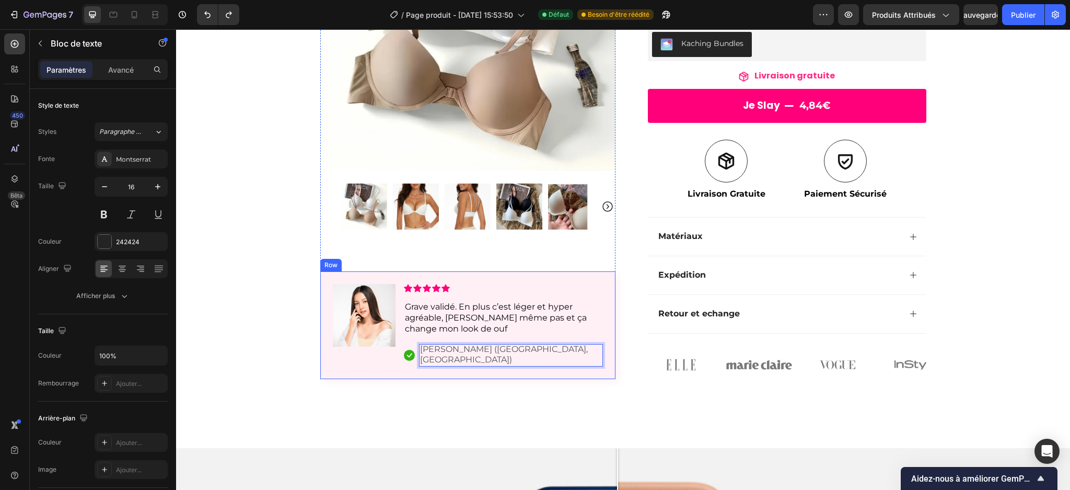
click at [487, 352] on div "Icon Icon Icon Icon Icon Icon List Grave validé. En plus c’est léger et hyper a…" at bounding box center [503, 325] width 199 height 83
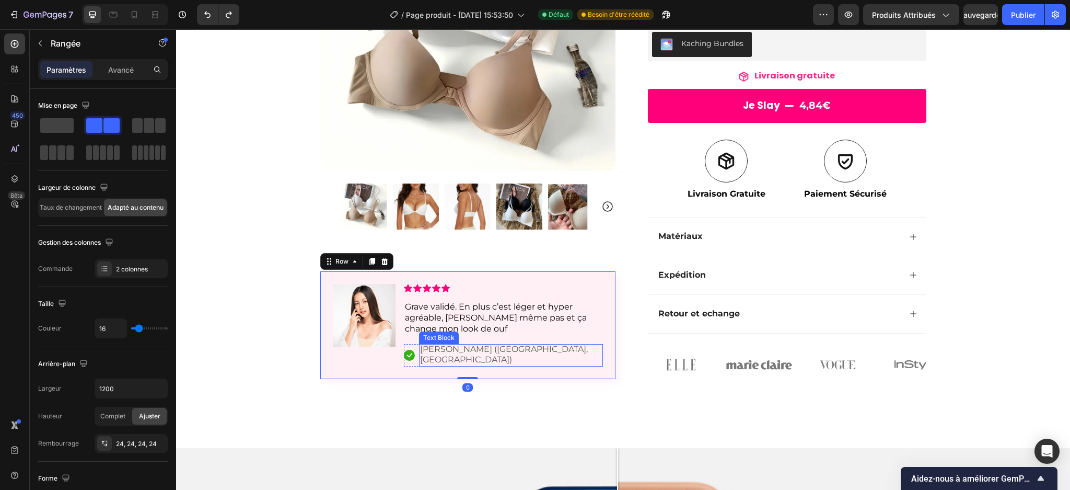
click at [452, 356] on span "[PERSON_NAME] ([GEOGRAPHIC_DATA], [GEOGRAPHIC_DATA])" at bounding box center [504, 354] width 168 height 21
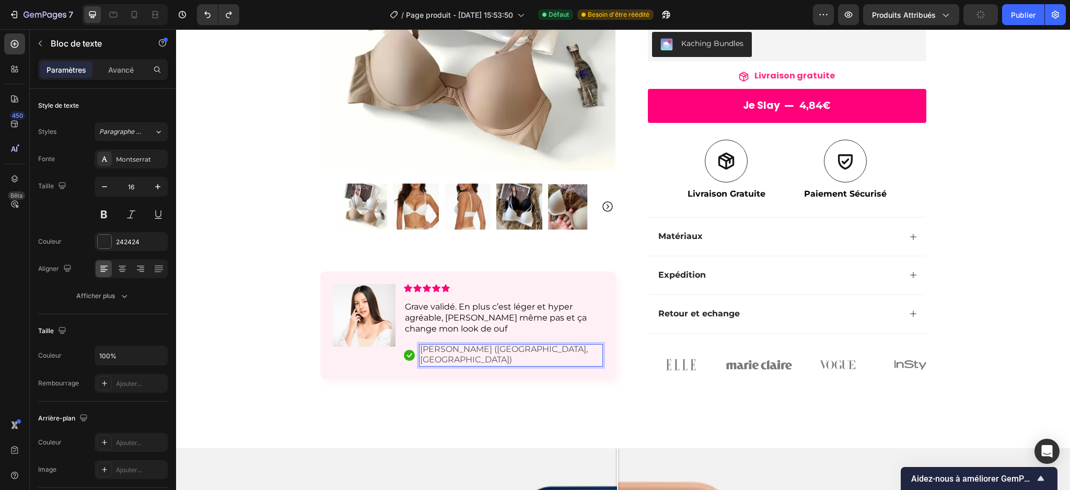
click at [510, 358] on span "[PERSON_NAME] ([GEOGRAPHIC_DATA], [GEOGRAPHIC_DATA])" at bounding box center [504, 354] width 168 height 21
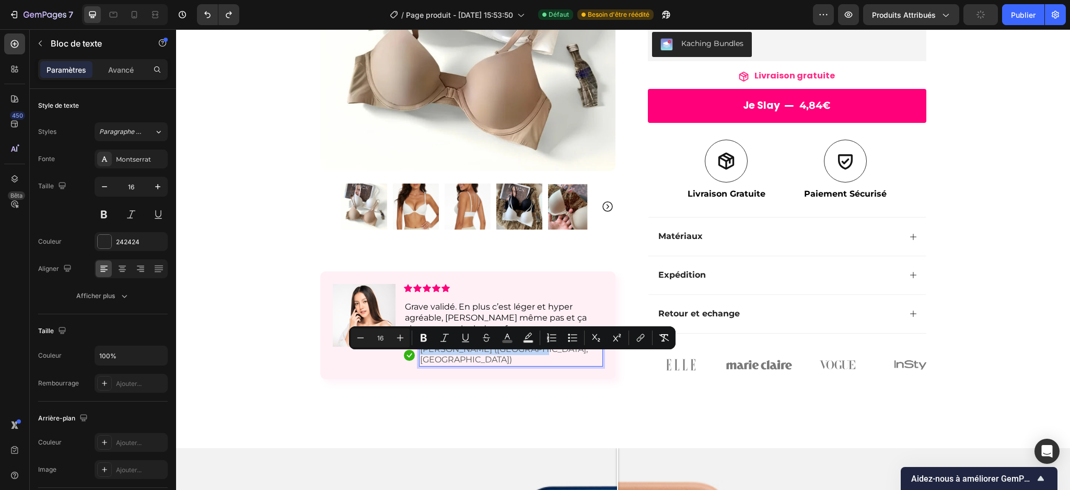
click at [510, 358] on span "[PERSON_NAME] ([GEOGRAPHIC_DATA], [GEOGRAPHIC_DATA])" at bounding box center [504, 354] width 168 height 21
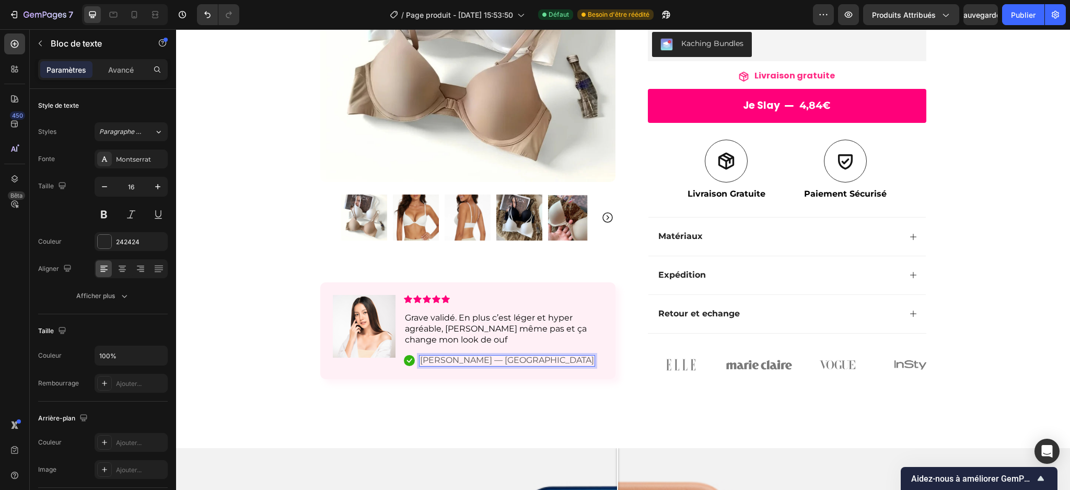
click at [458, 360] on span "[PERSON_NAME] — [GEOGRAPHIC_DATA]" at bounding box center [507, 360] width 174 height 10
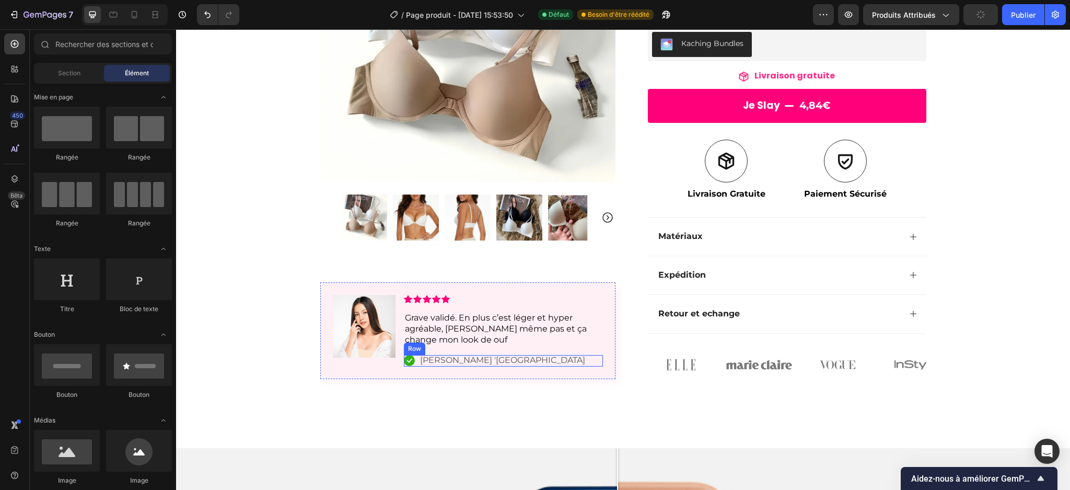
click at [488, 359] on div "Icon [PERSON_NAME] 'Nantes Text Block Row" at bounding box center [503, 361] width 199 height 12
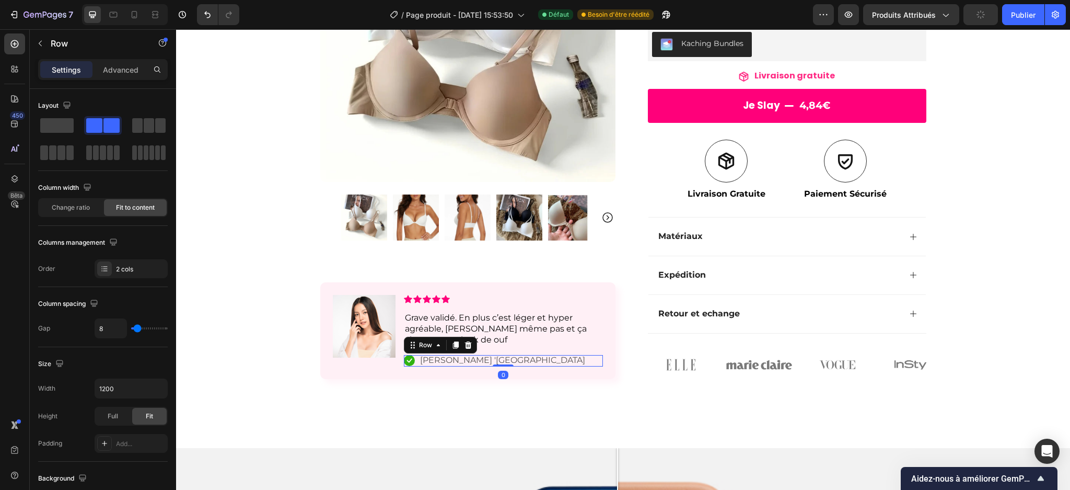
click at [488, 359] on div "Icon [PERSON_NAME] 'Nantes Text Block Row 0" at bounding box center [503, 361] width 199 height 12
click at [487, 359] on div "Icon [PERSON_NAME] 'Nantes Text Block Row 0" at bounding box center [503, 361] width 199 height 12
click at [482, 359] on span "[PERSON_NAME] '[GEOGRAPHIC_DATA]" at bounding box center [502, 360] width 165 height 10
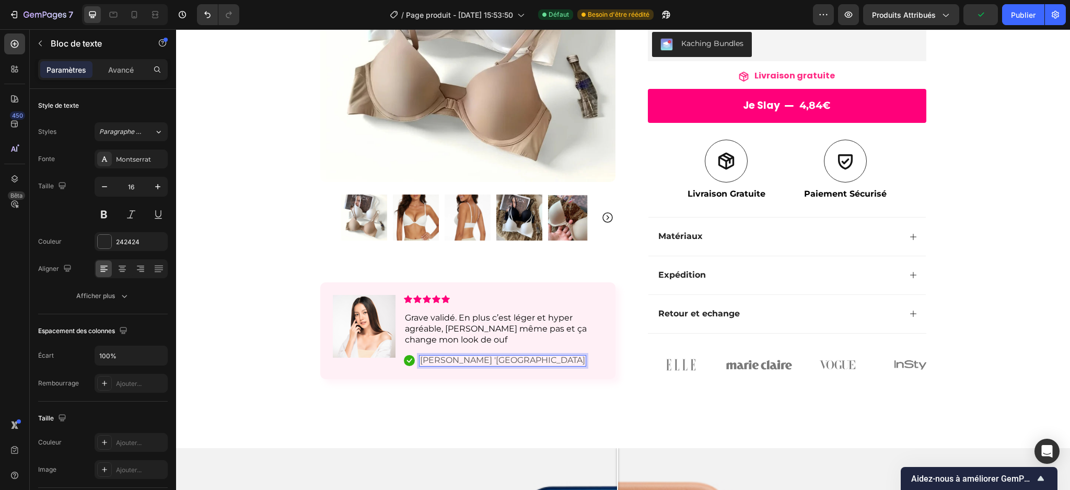
click at [482, 359] on span "[PERSON_NAME] '[GEOGRAPHIC_DATA]" at bounding box center [502, 360] width 165 height 10
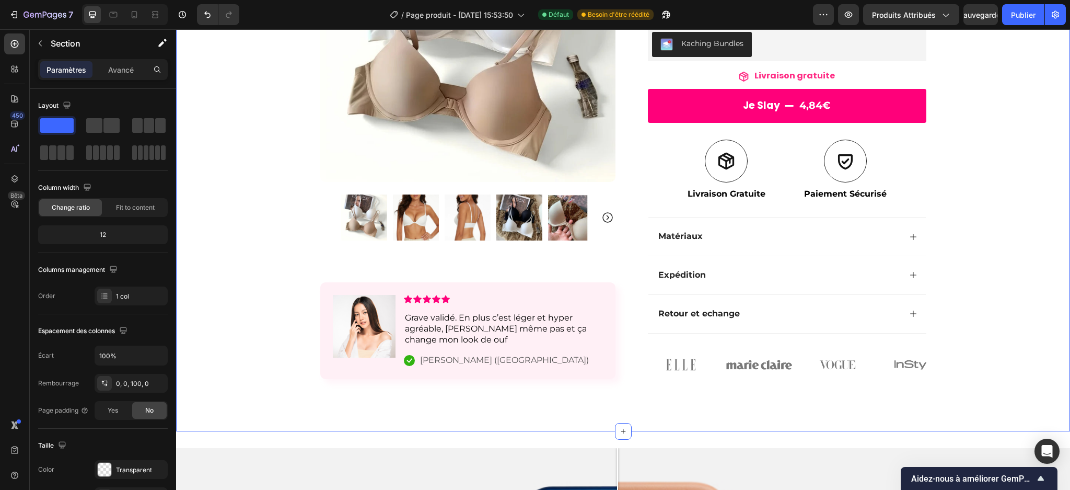
click at [278, 345] on div "Icon Free Shipping [DATE] Only Text Block Row Icon 84,000+ Happy Customer Text …" at bounding box center [623, 95] width 894 height 565
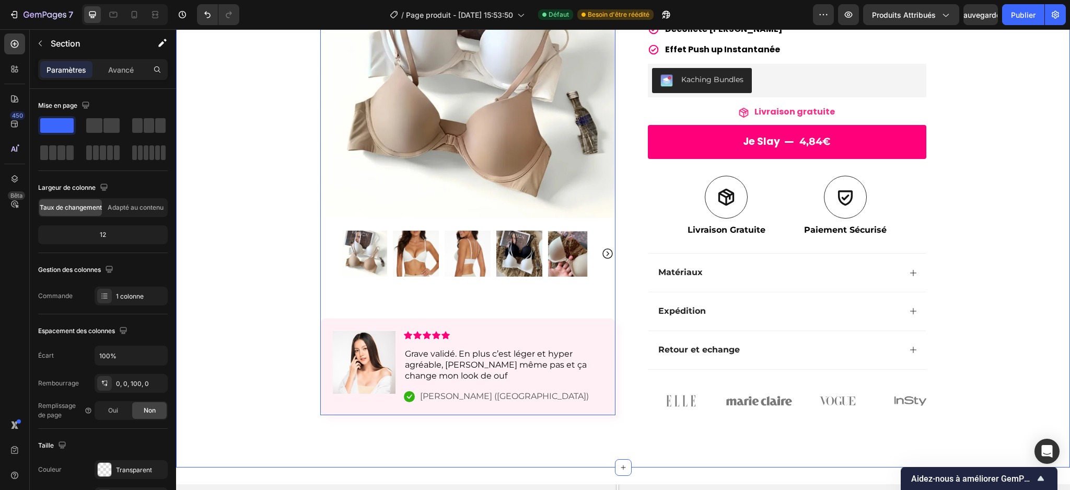
scroll to position [199, 0]
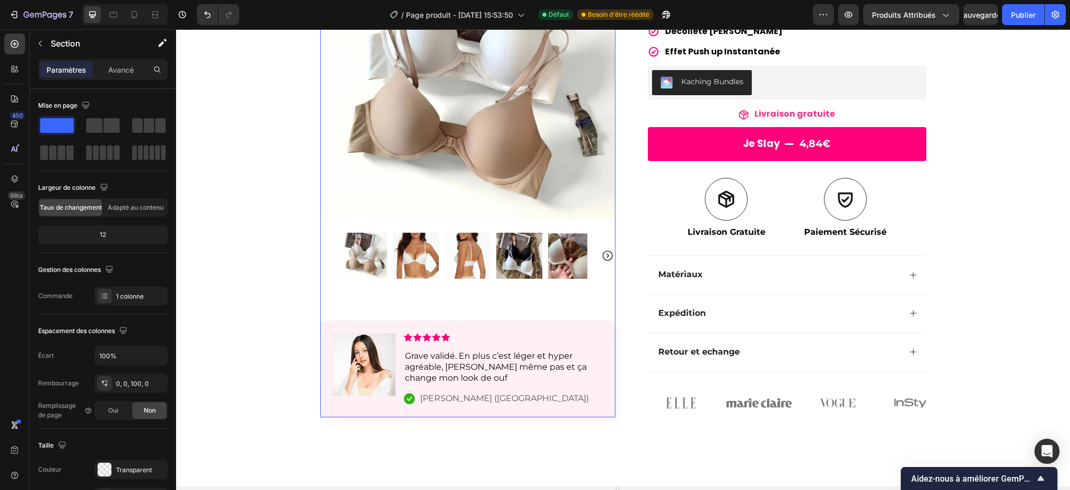
click at [603, 317] on div "Product Images Image Icon Icon Icon Icon Icon Icon List Grave validé. En plus c…" at bounding box center [467, 171] width 295 height 492
click at [484, 354] on p "Grave validé. En plus c’est léger et hyper agréable, [PERSON_NAME] même pas et …" at bounding box center [503, 367] width 197 height 32
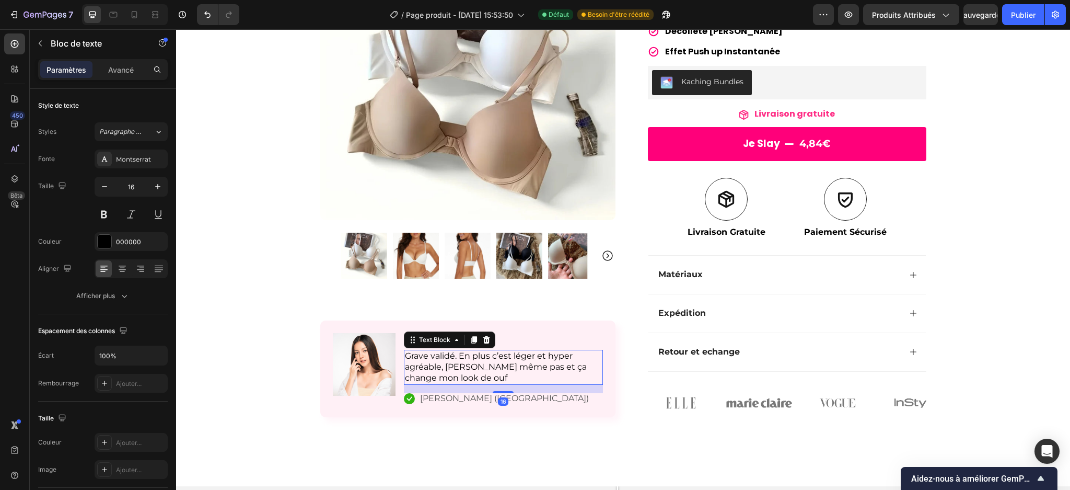
click at [467, 367] on p "Grave validé. En plus c’est léger et hyper agréable, [PERSON_NAME] même pas et …" at bounding box center [503, 367] width 197 height 32
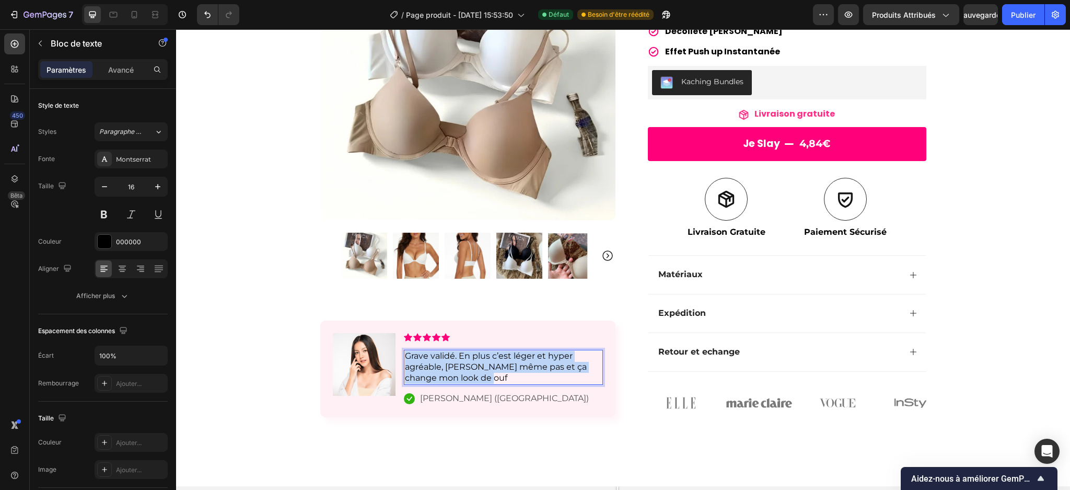
click at [467, 367] on p "Grave validé. En plus c’est léger et hyper agréable, [PERSON_NAME] même pas et …" at bounding box center [503, 367] width 197 height 32
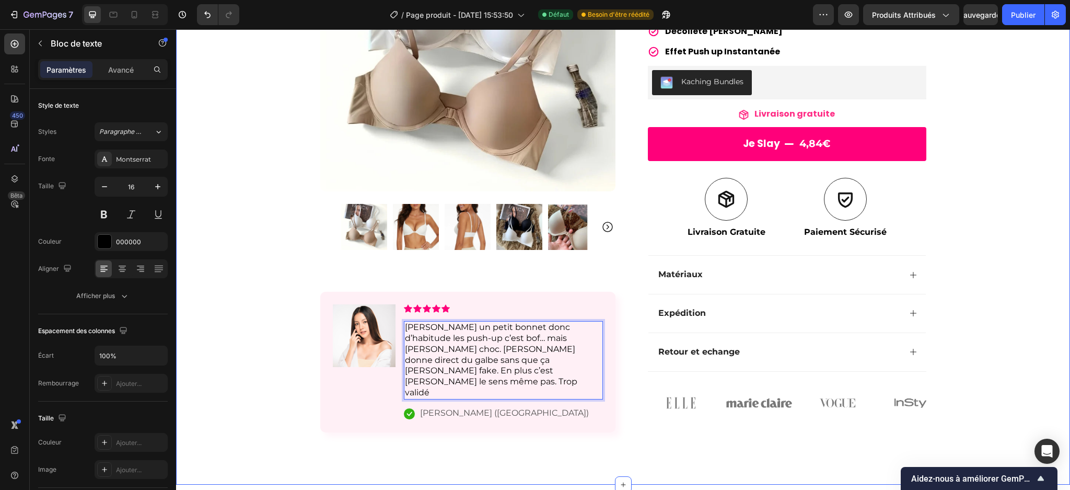
click at [253, 360] on div "Icon Free Shipping [DATE] Only Text Block Row Icon 84,000+ Happy Customer Text …" at bounding box center [623, 142] width 894 height 581
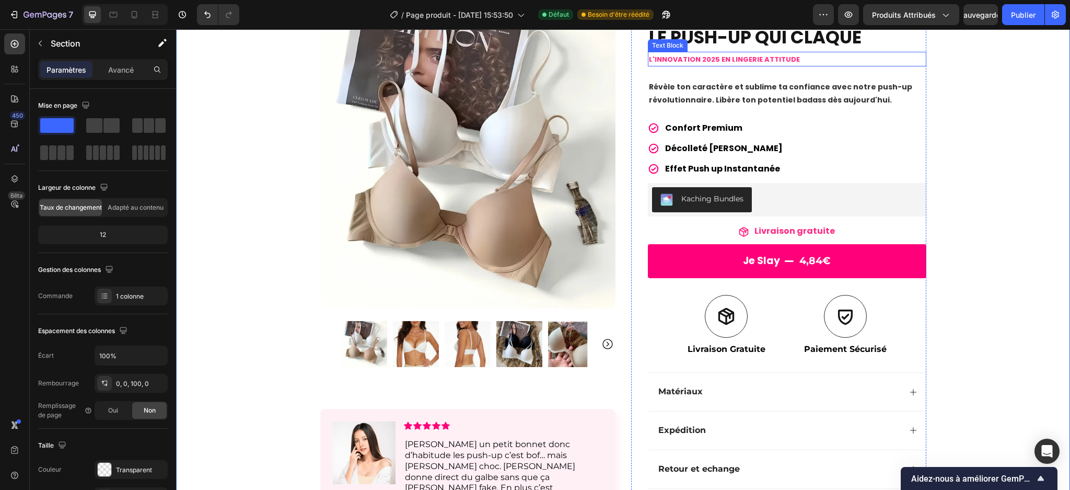
scroll to position [81, 0]
